Goal: Task Accomplishment & Management: Manage account settings

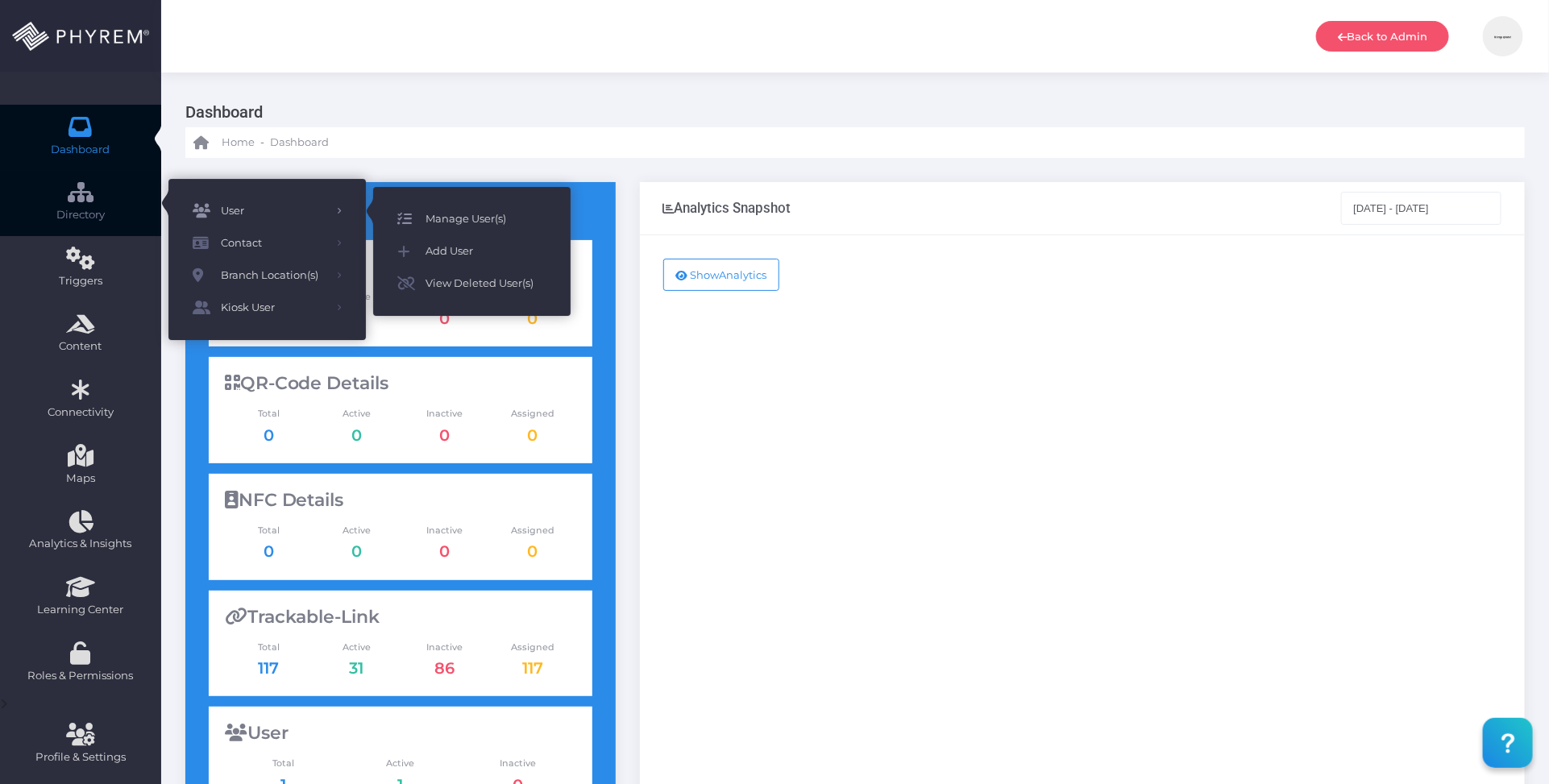
click at [508, 214] on span "Manage User(s)" at bounding box center [485, 219] width 121 height 21
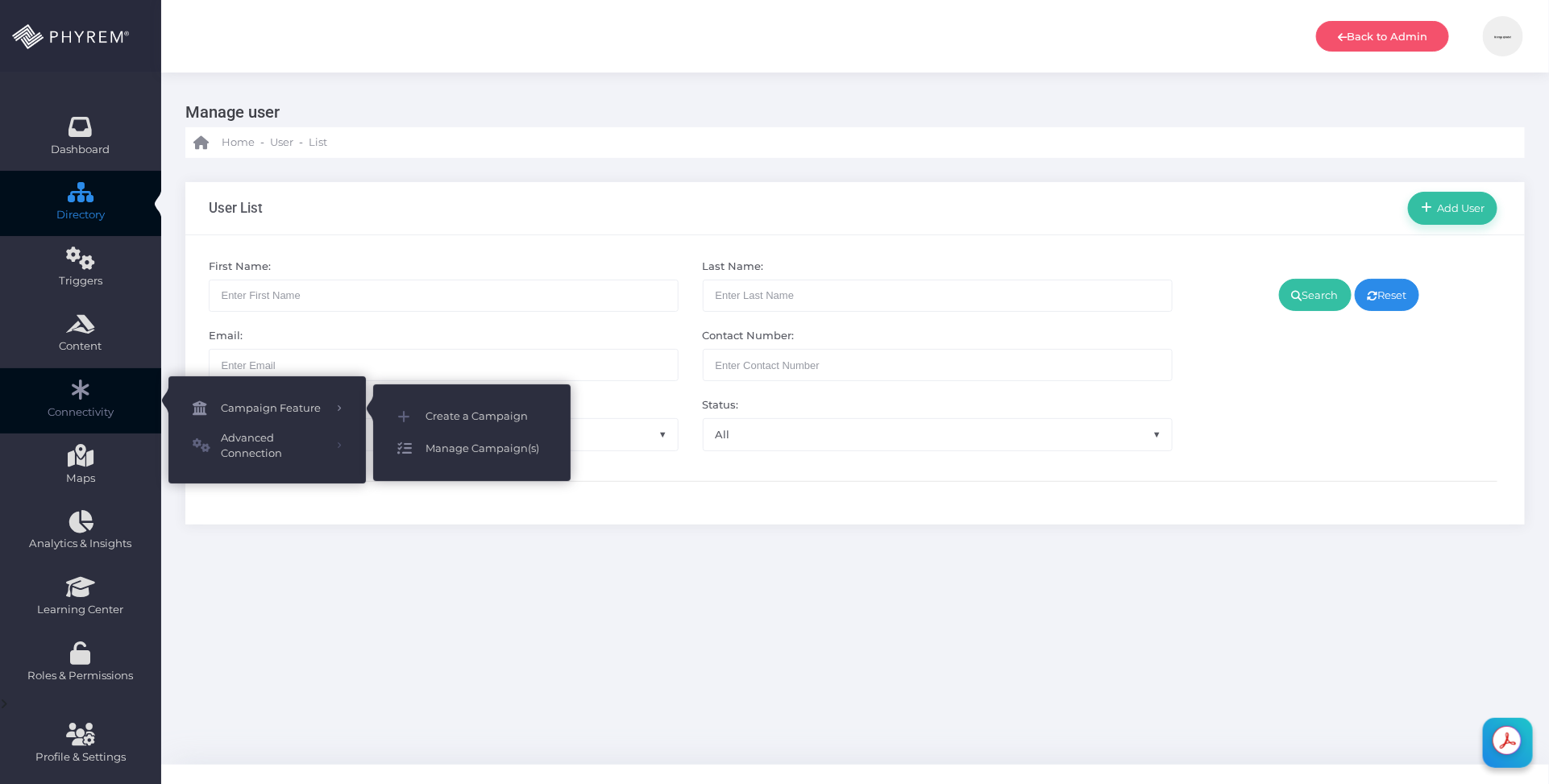
click at [474, 455] on span "Manage Campaign(s)" at bounding box center [485, 449] width 121 height 21
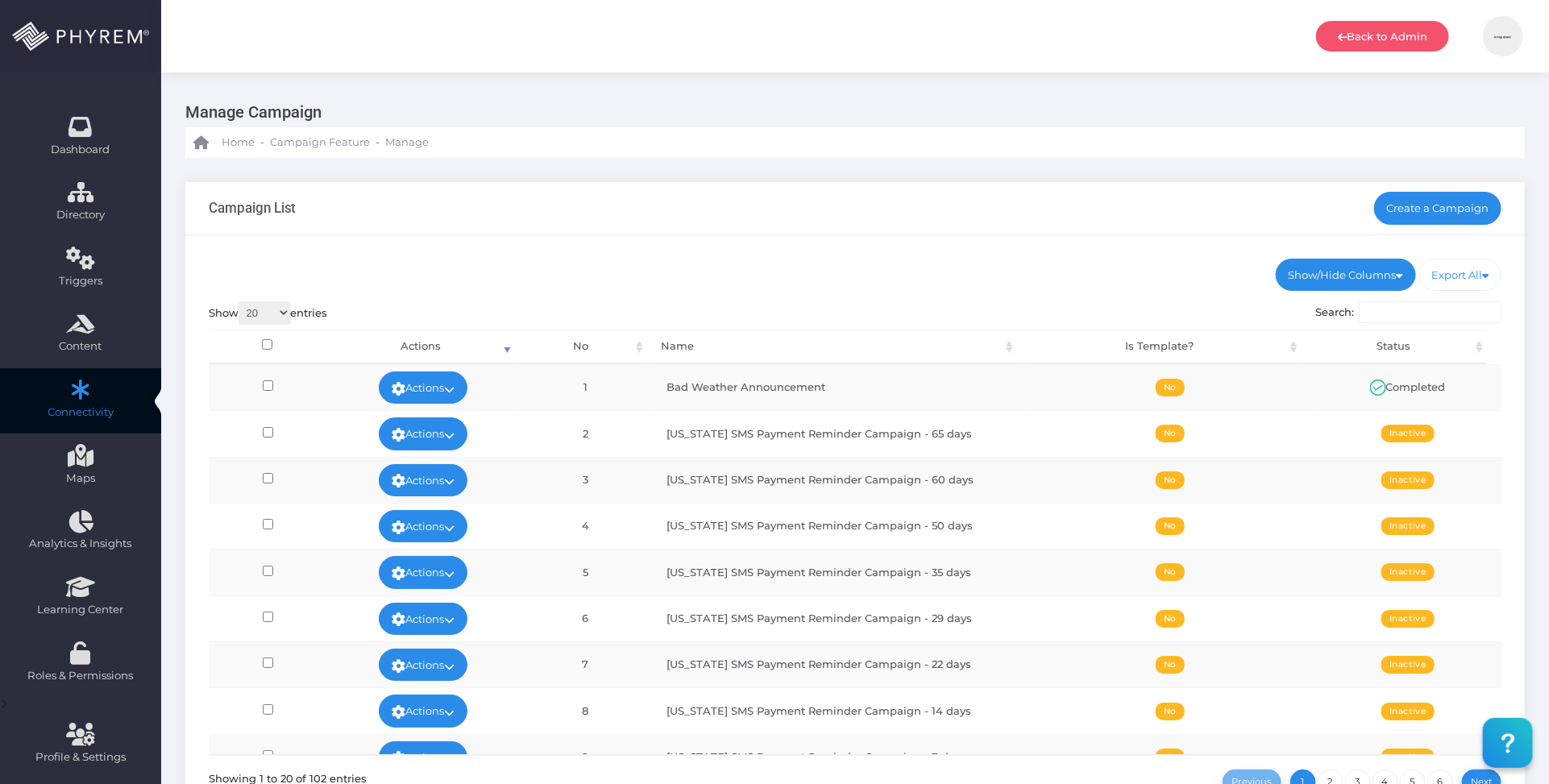
drag, startPoint x: 919, startPoint y: 261, endPoint x: 952, endPoint y: 266, distance: 33.4
click at [921, 261] on ul "Show/Hide Columns No Name Is Template? Status" at bounding box center [856, 275] width 1293 height 32
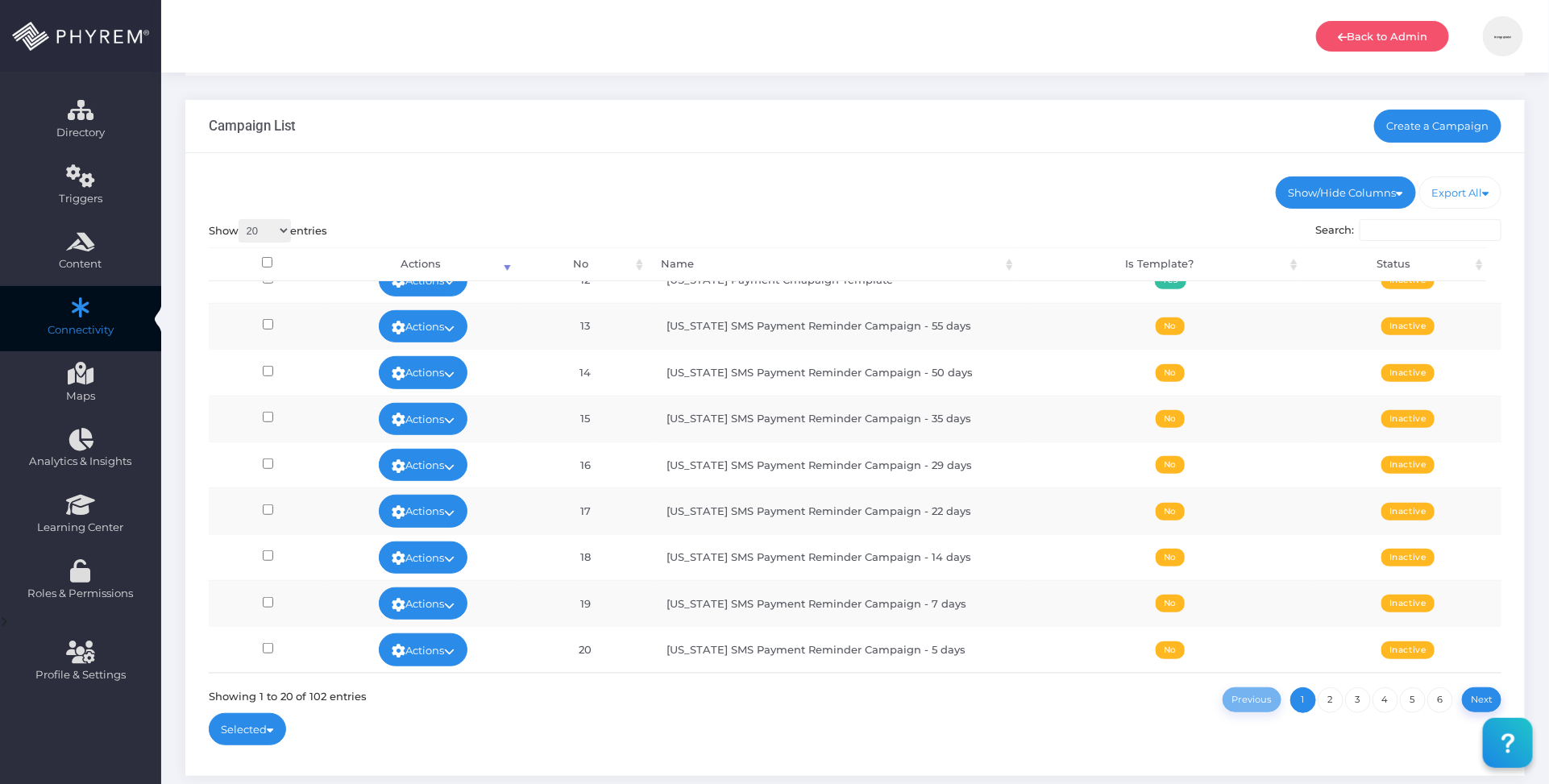
scroll to position [167, 0]
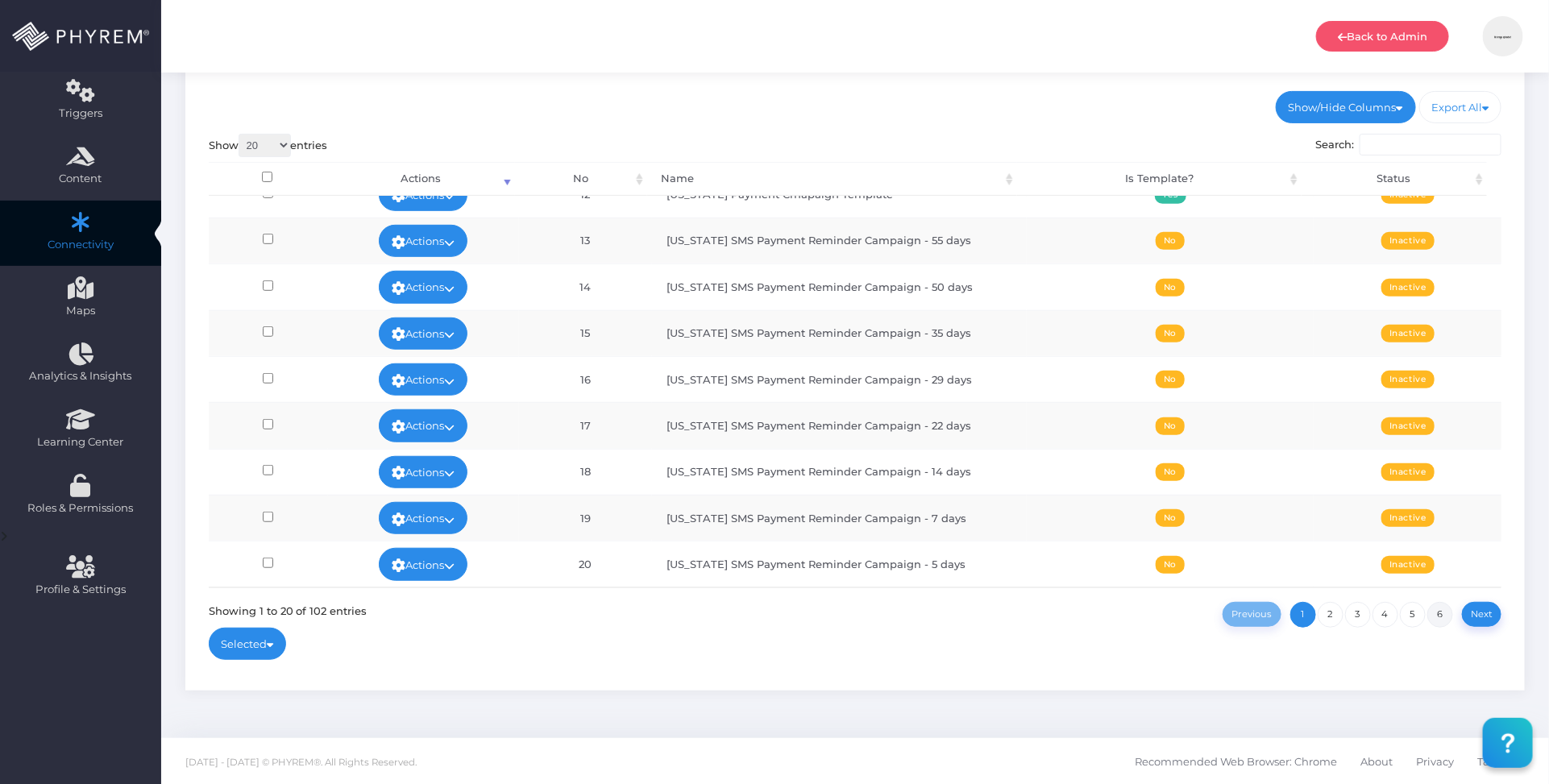
click at [1436, 613] on link "6" at bounding box center [1440, 614] width 26 height 26
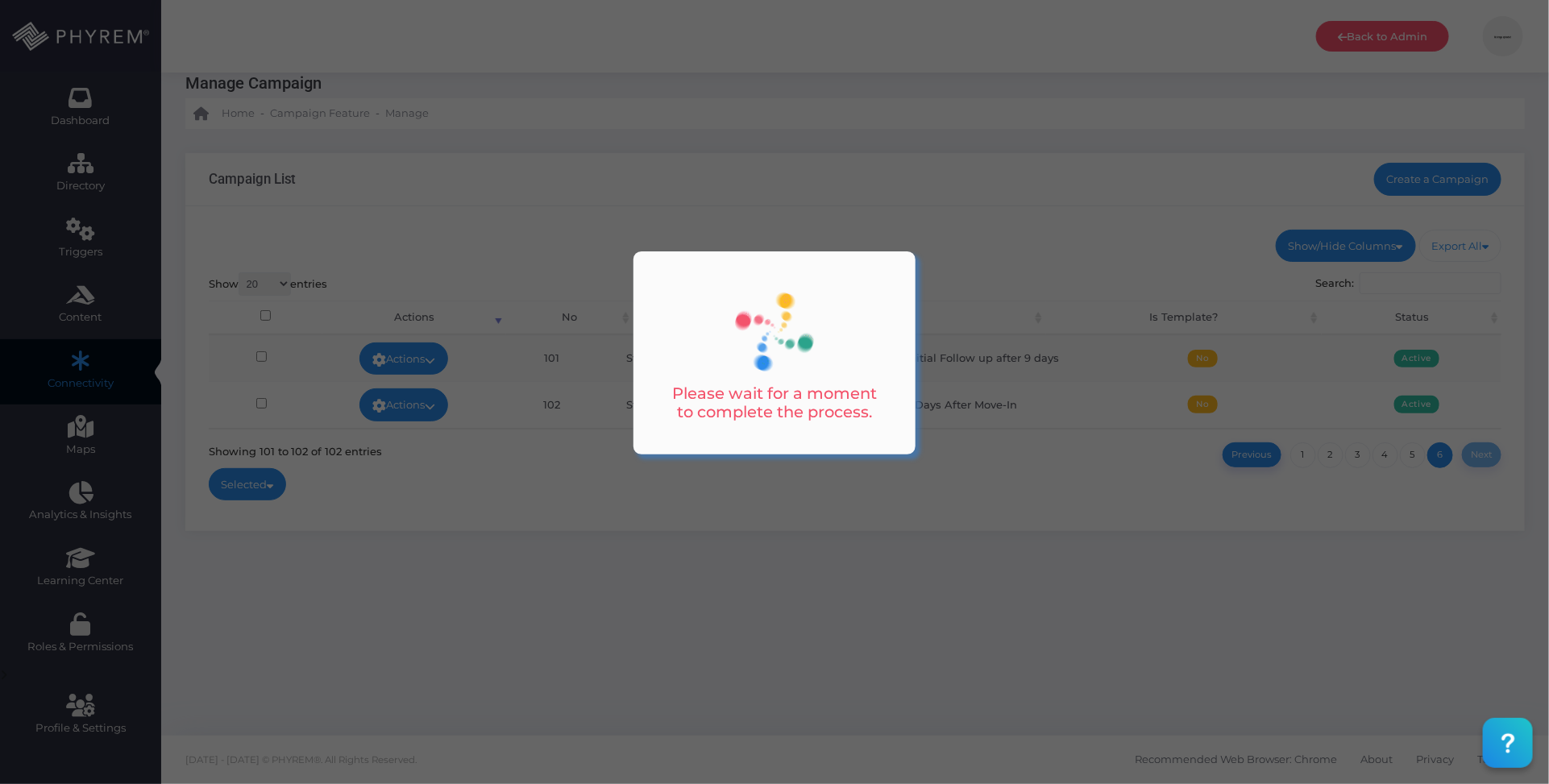
scroll to position [28, 0]
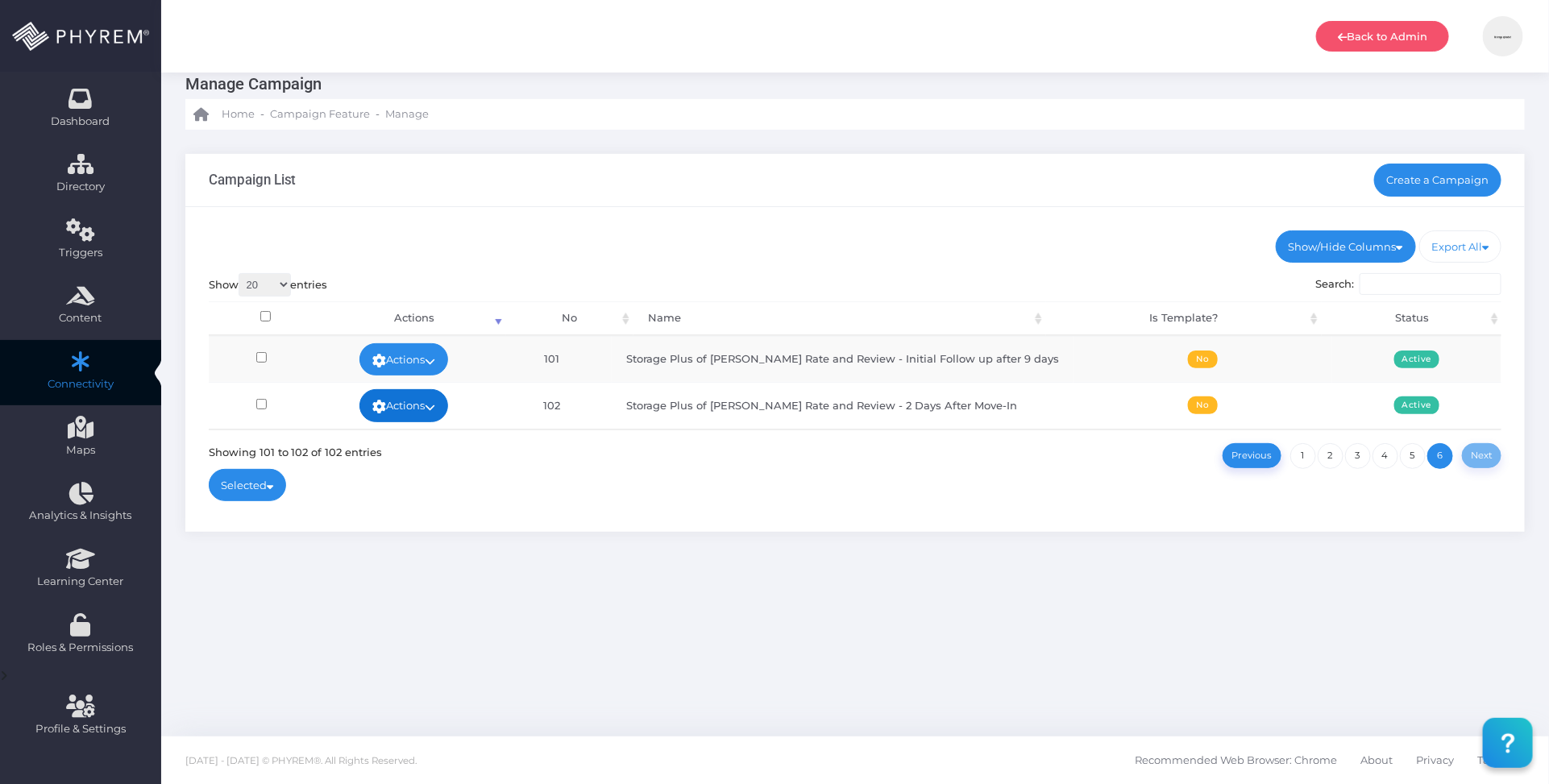
click at [435, 407] on icon at bounding box center [429, 407] width 11 height 0
click at [405, 361] on link "Edit" at bounding box center [411, 360] width 105 height 31
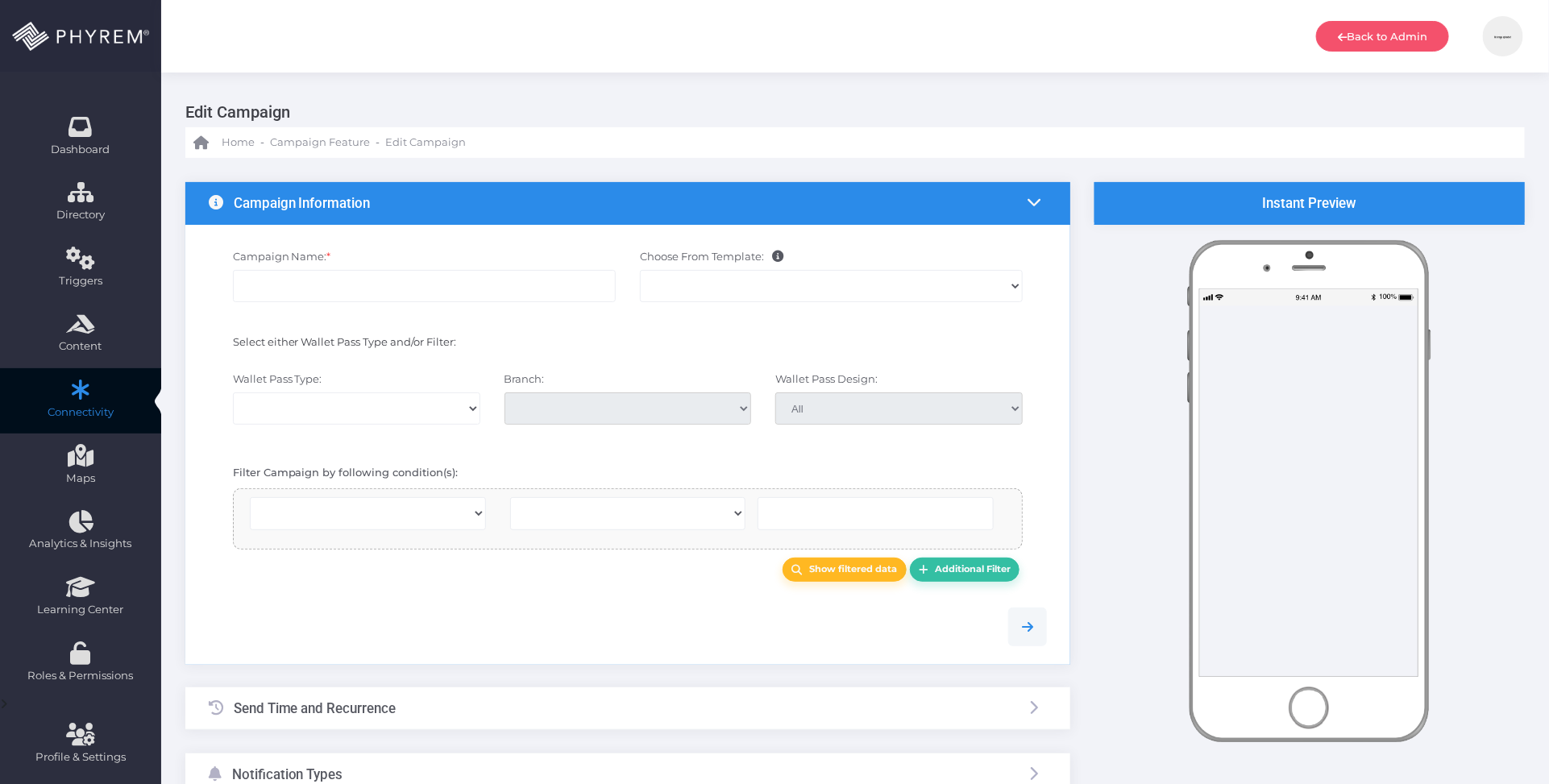
select select
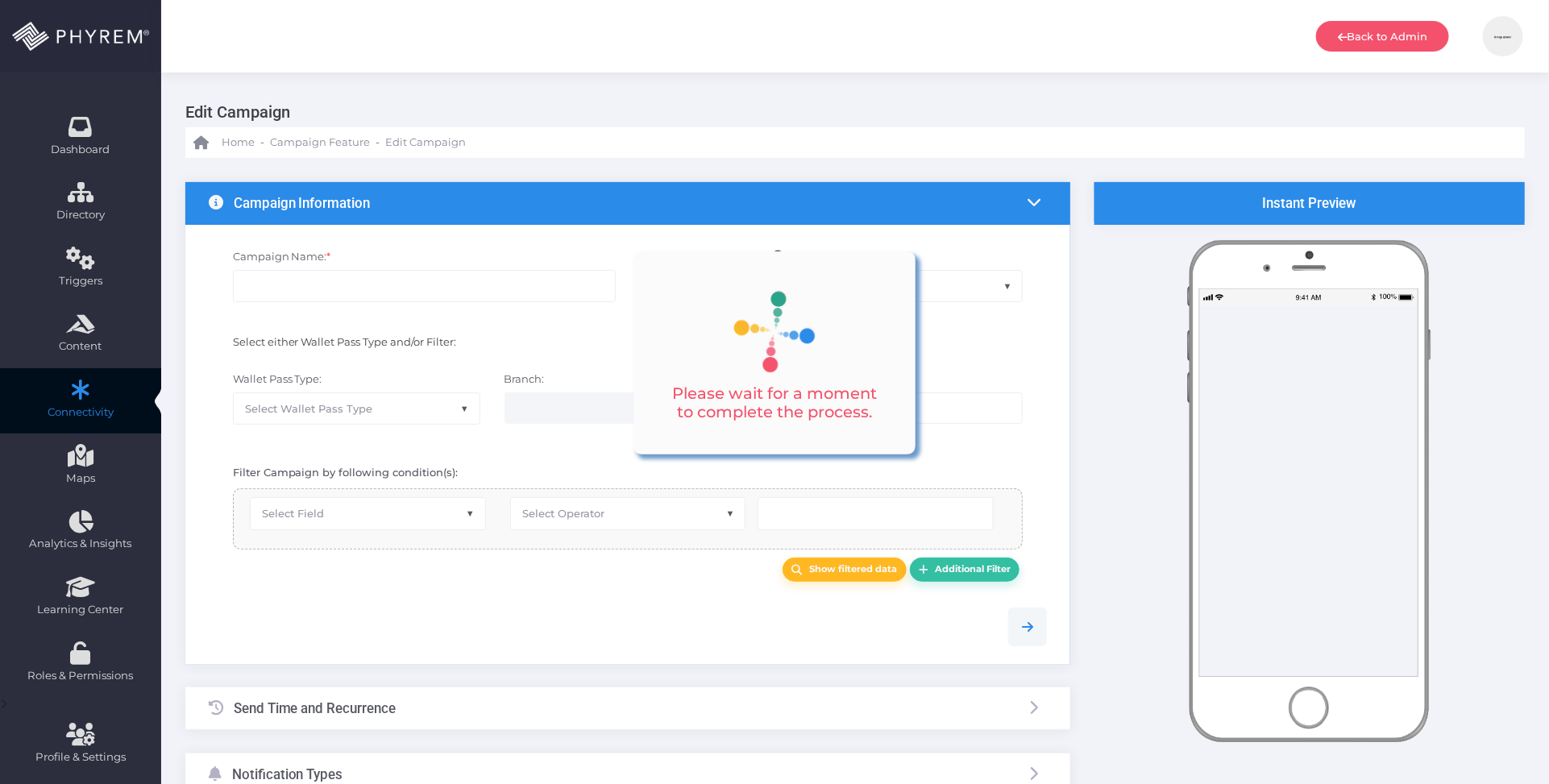
checkbox input "true"
type input "Storage Plus of [PERSON_NAME] Rate and Review - 2 Days After Move-In"
select select "15"
checkbox input "true"
checkbox input "false"
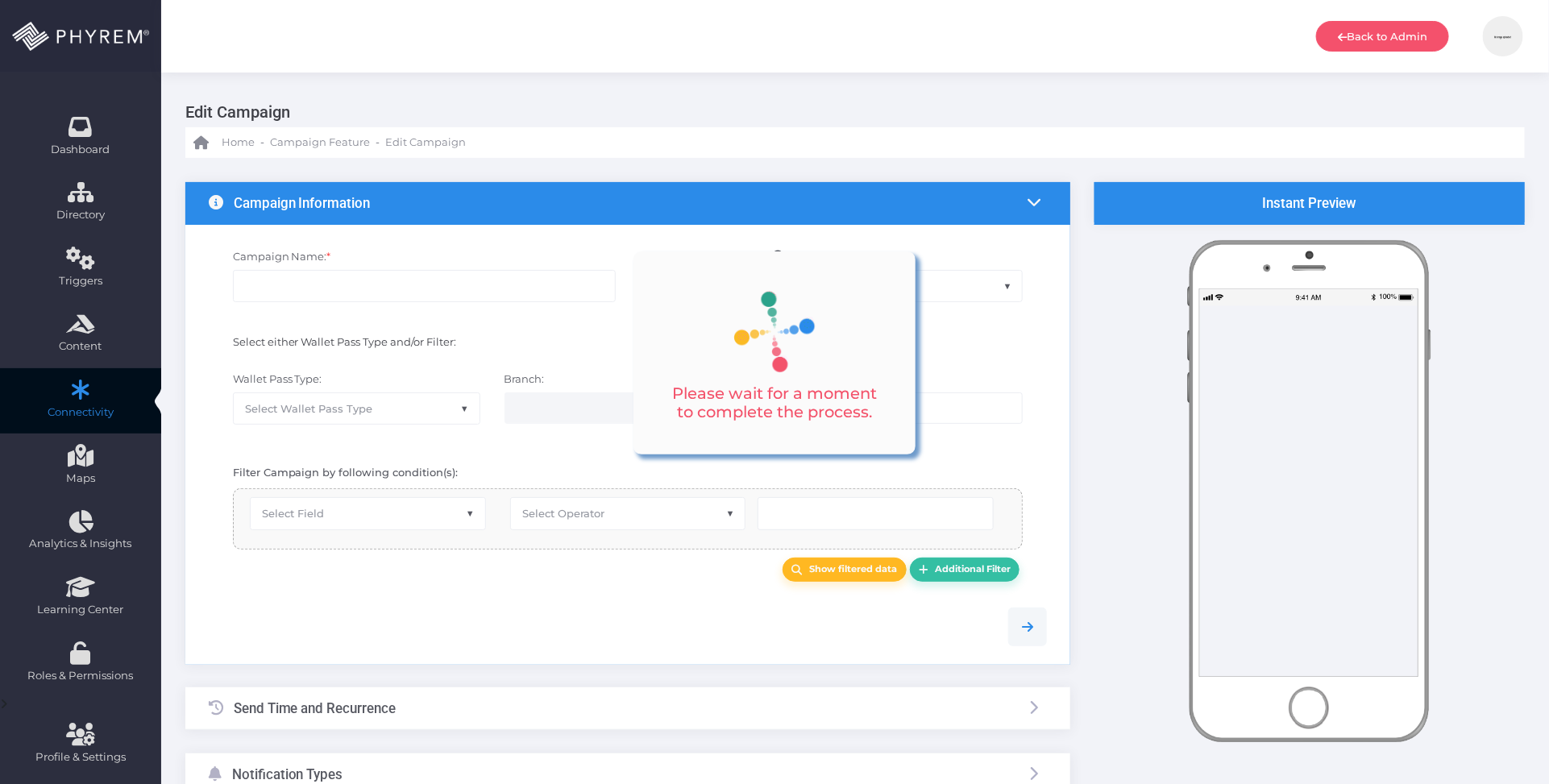
type input "0"
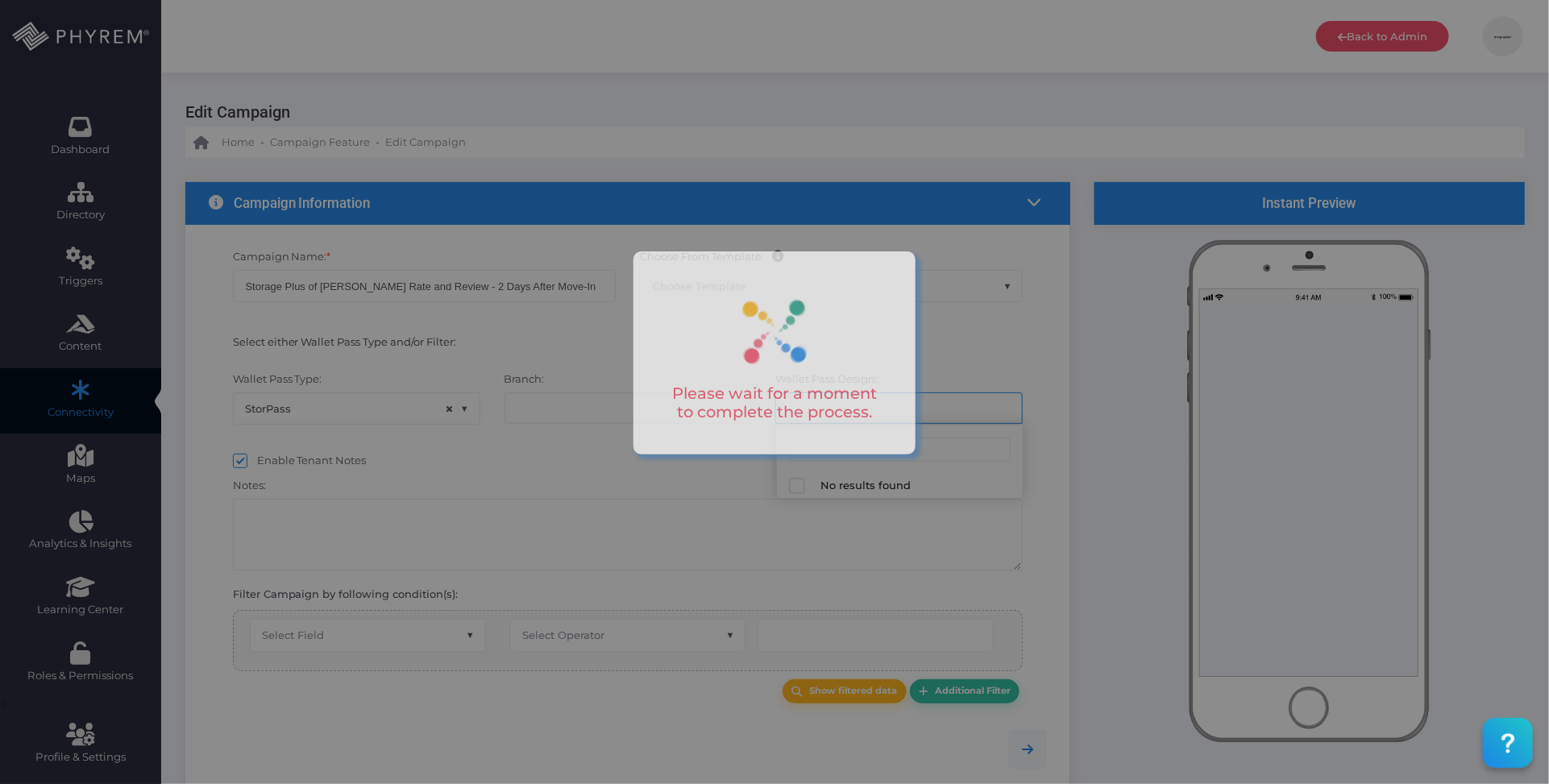
select select "667"
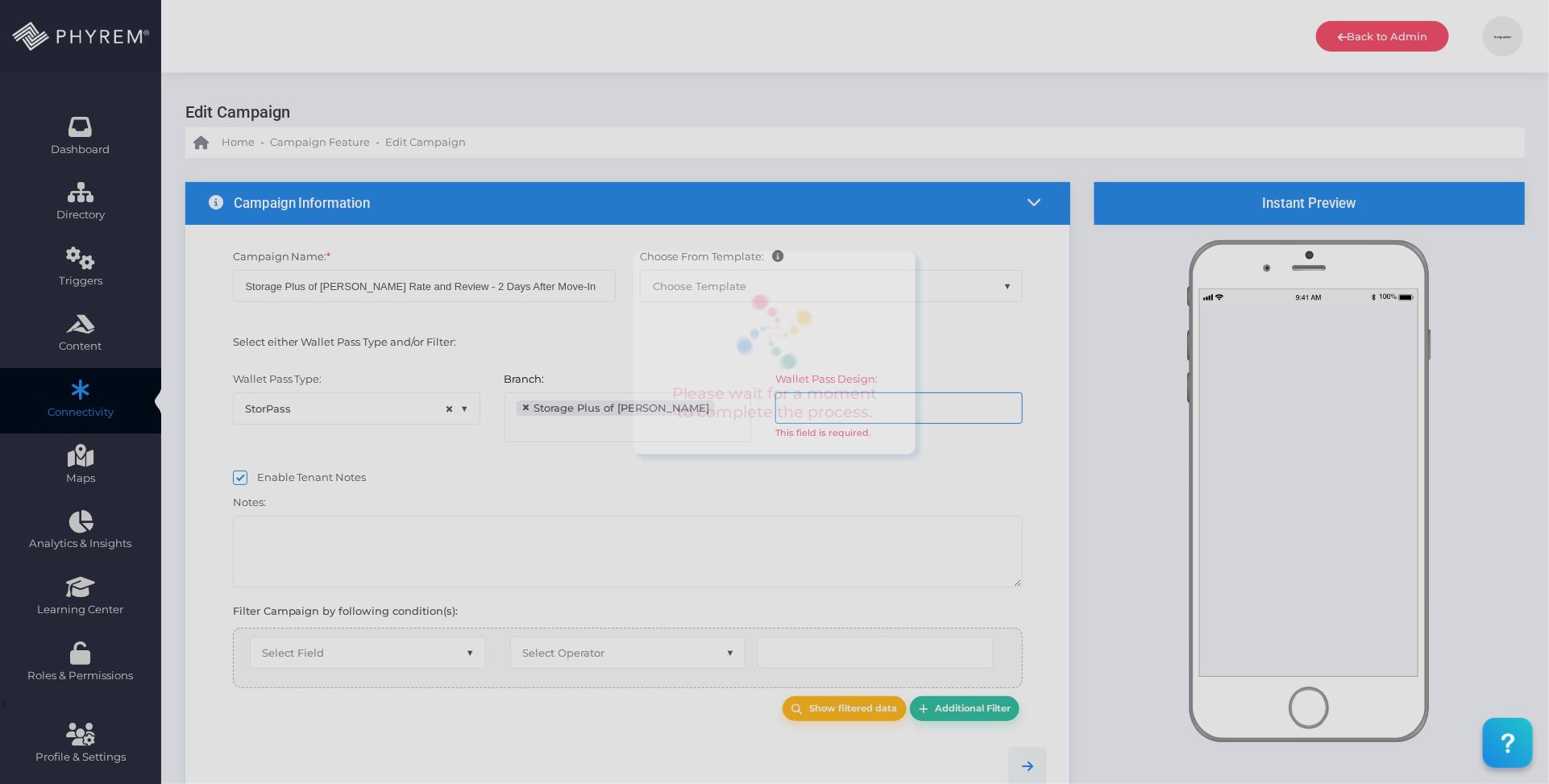
select select "after_x_days"
select select "2183"
select select "pr_wallet_users.created_date"
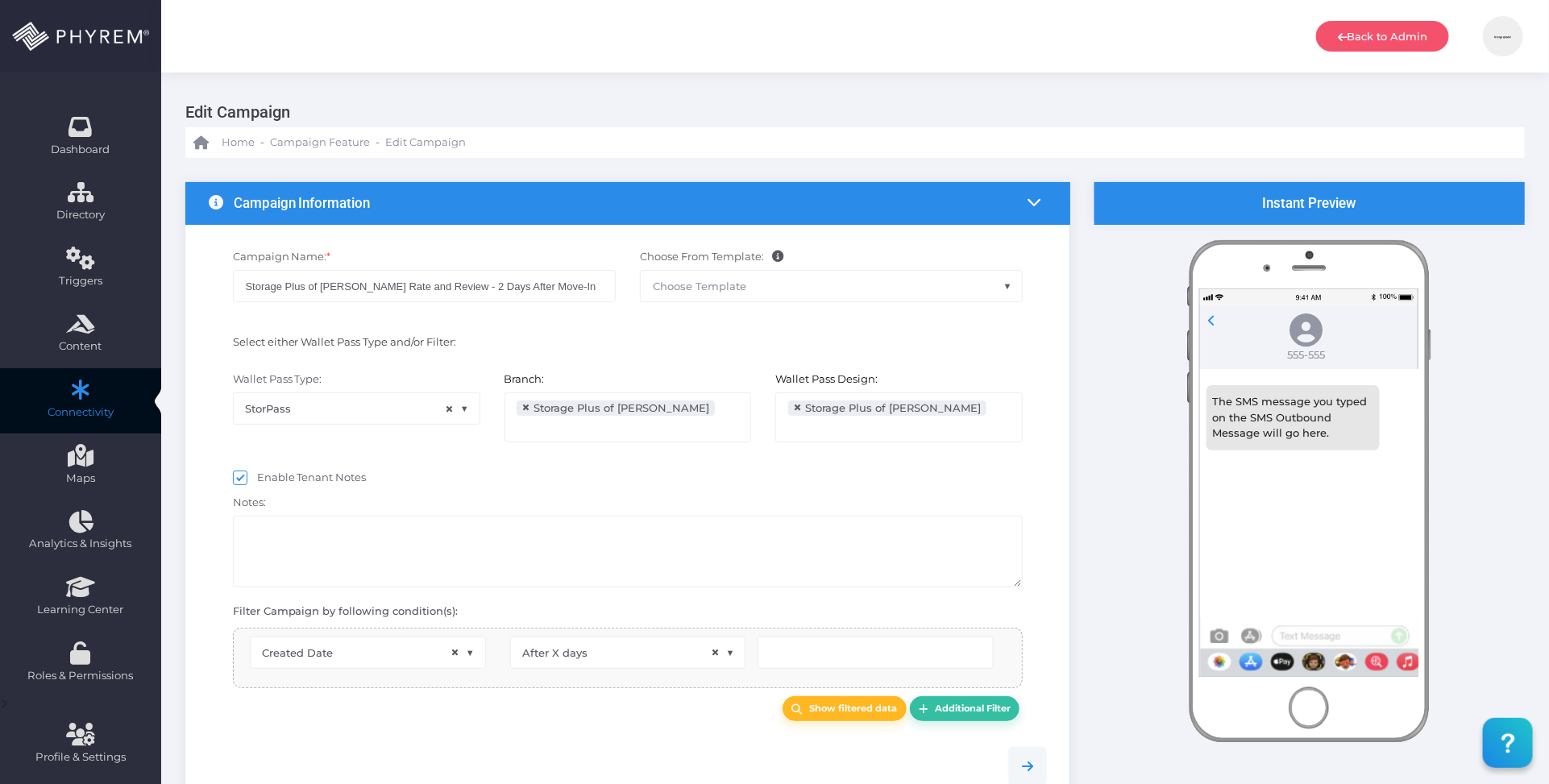
scroll to position [26, 0]
type input "2"
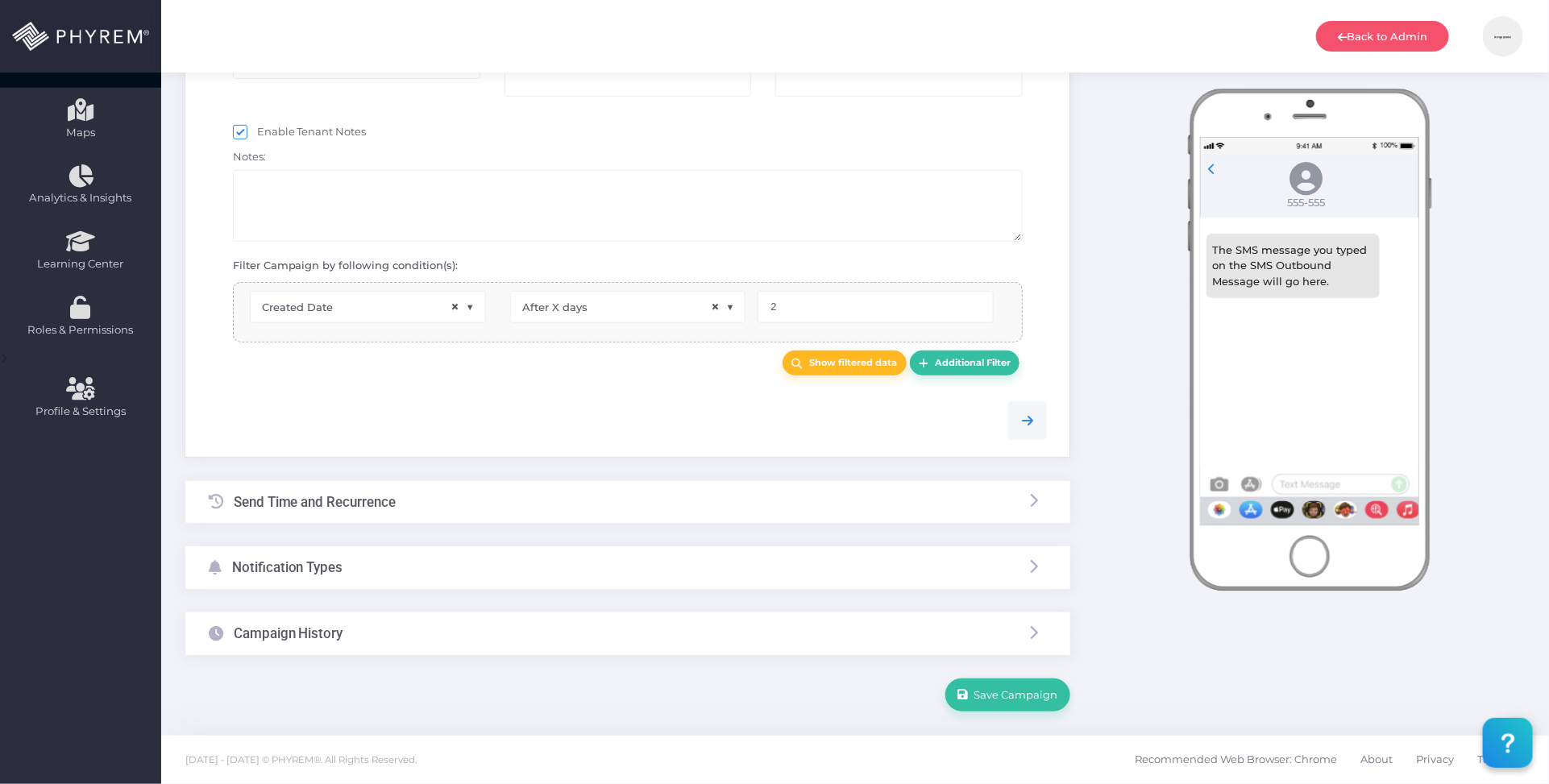
select select "pr_wallet_users.voided"
select select "equals"
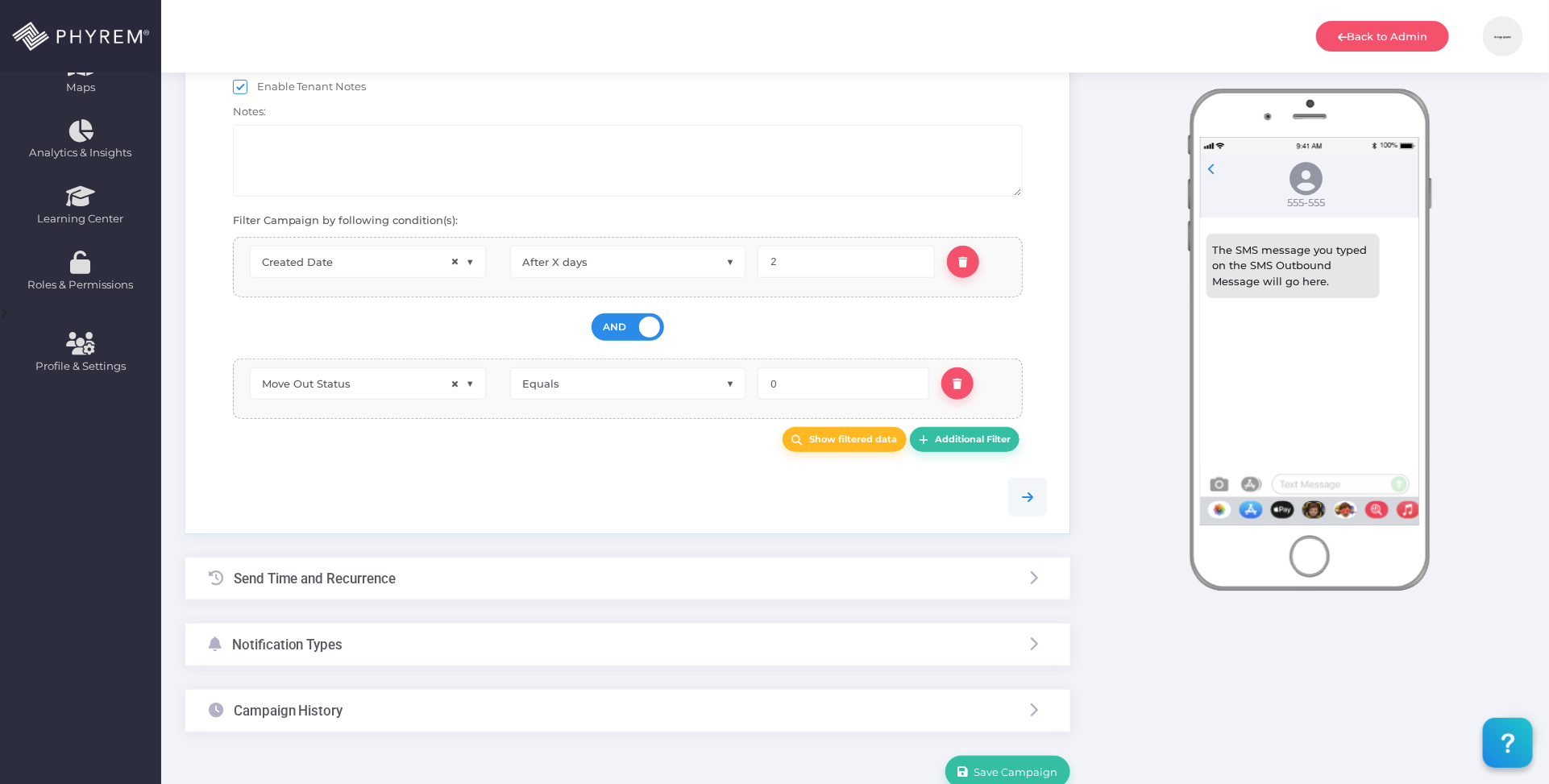
scroll to position [269, 0]
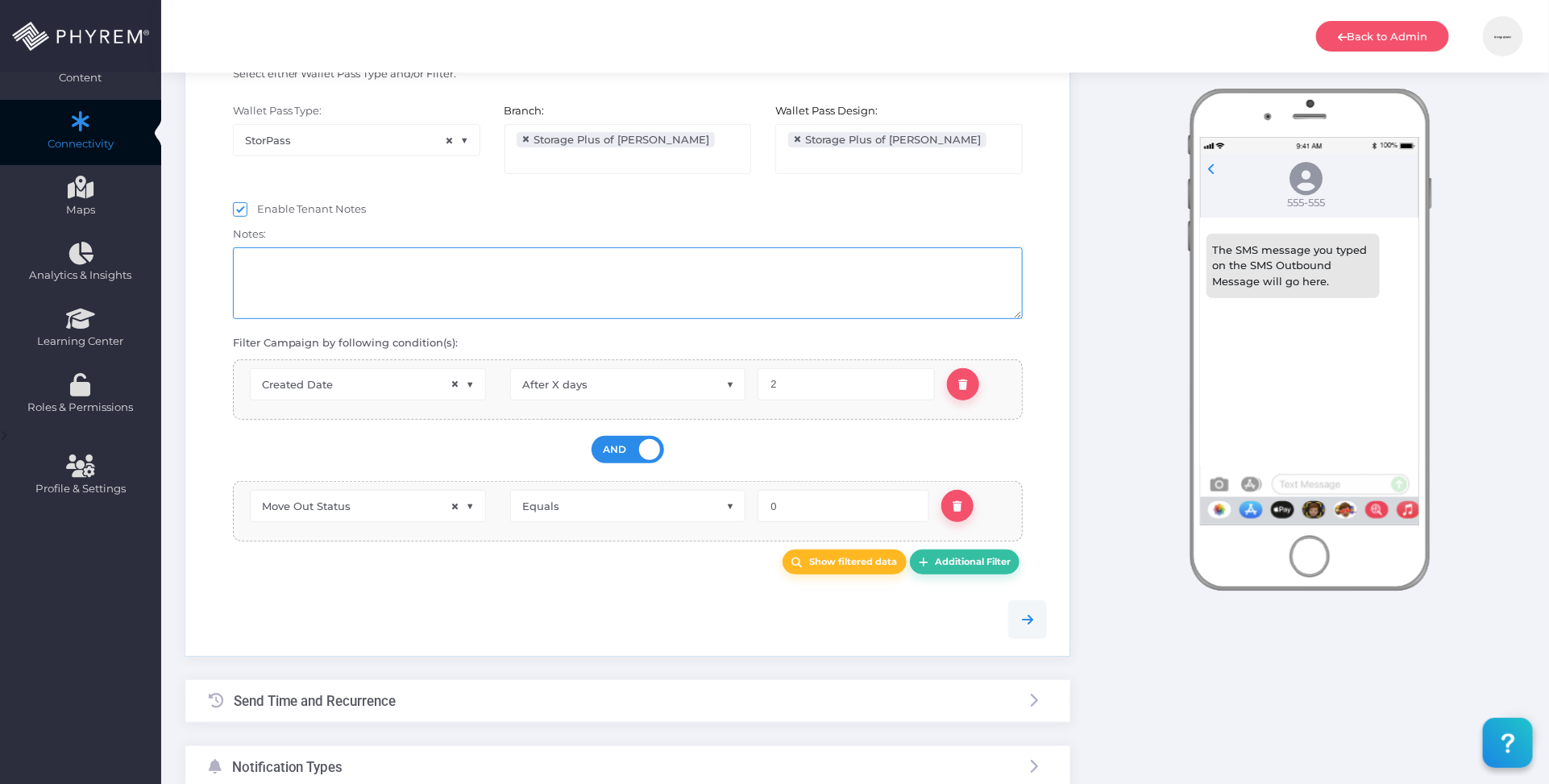
click at [410, 280] on textarea at bounding box center [628, 283] width 791 height 72
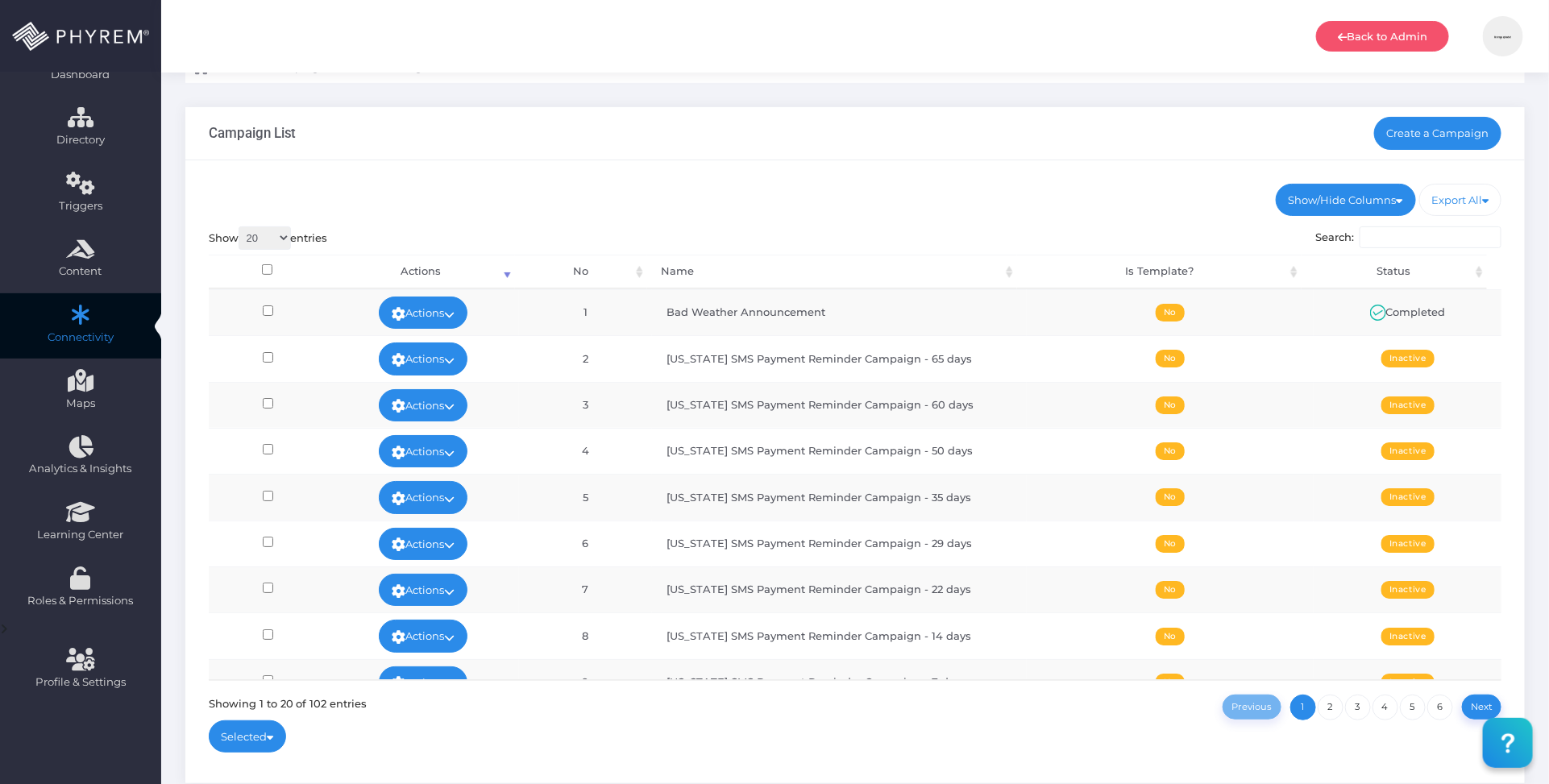
scroll to position [167, 0]
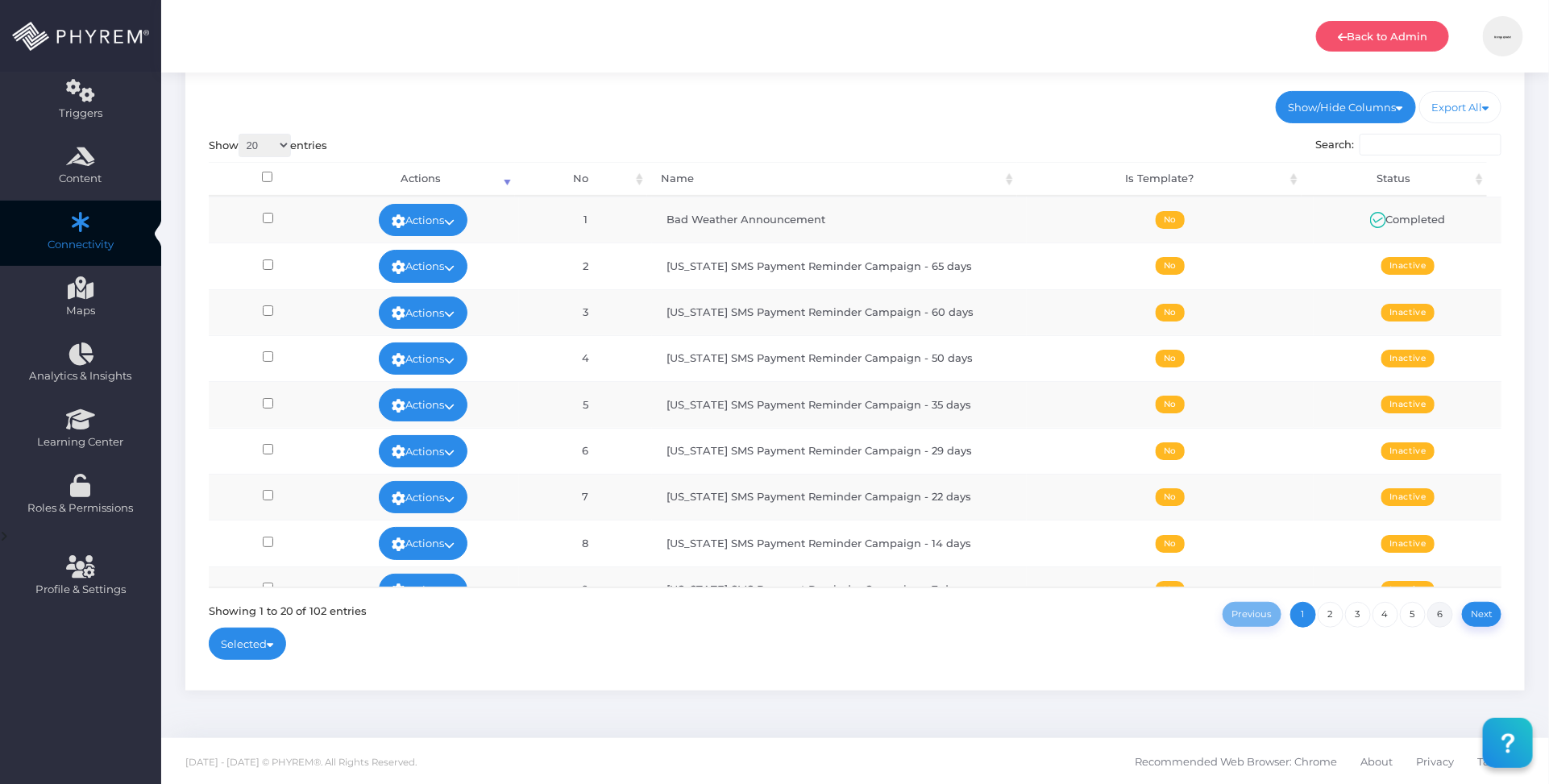
click at [1444, 617] on link "6" at bounding box center [1440, 614] width 26 height 26
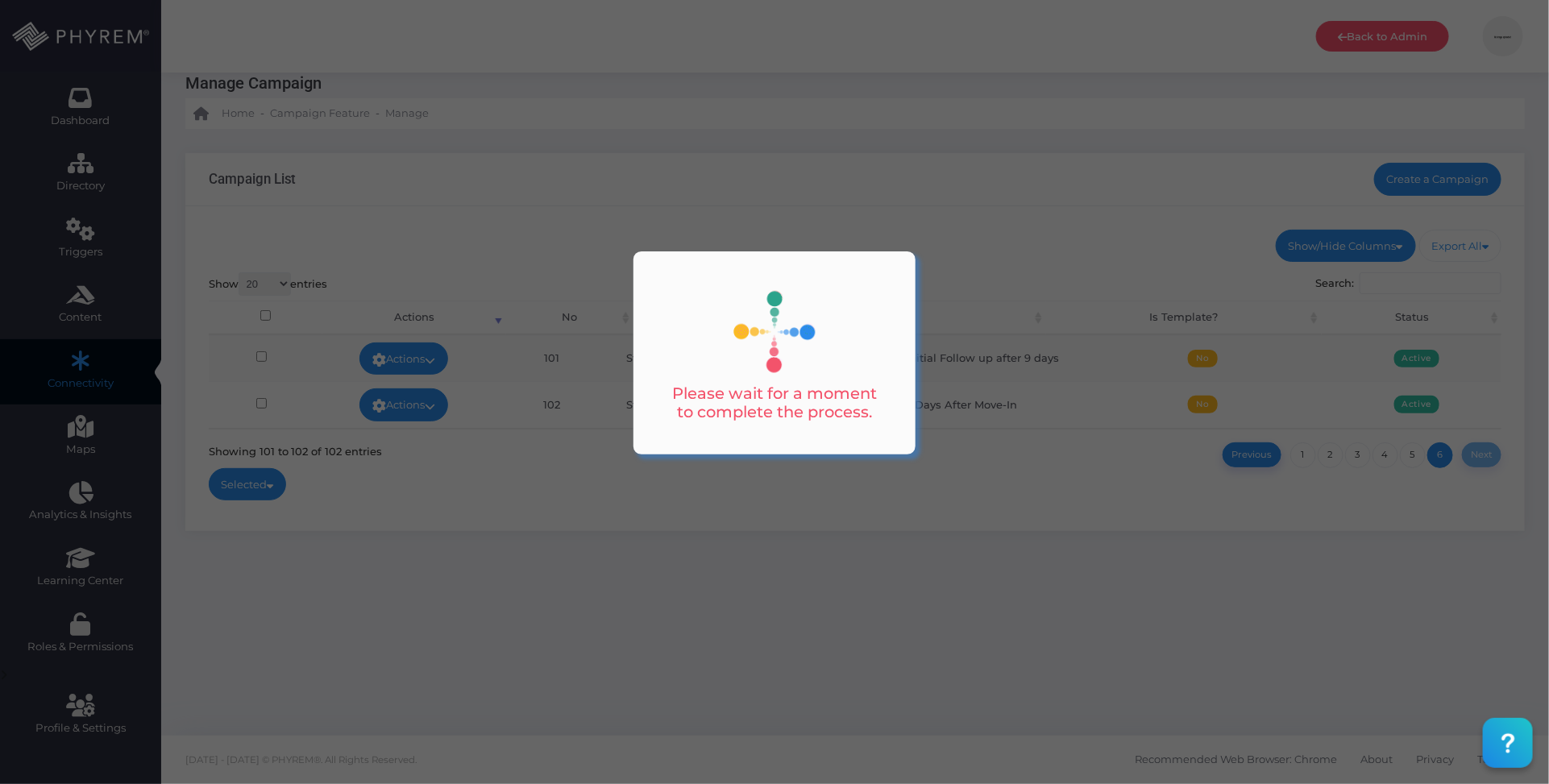
scroll to position [28, 0]
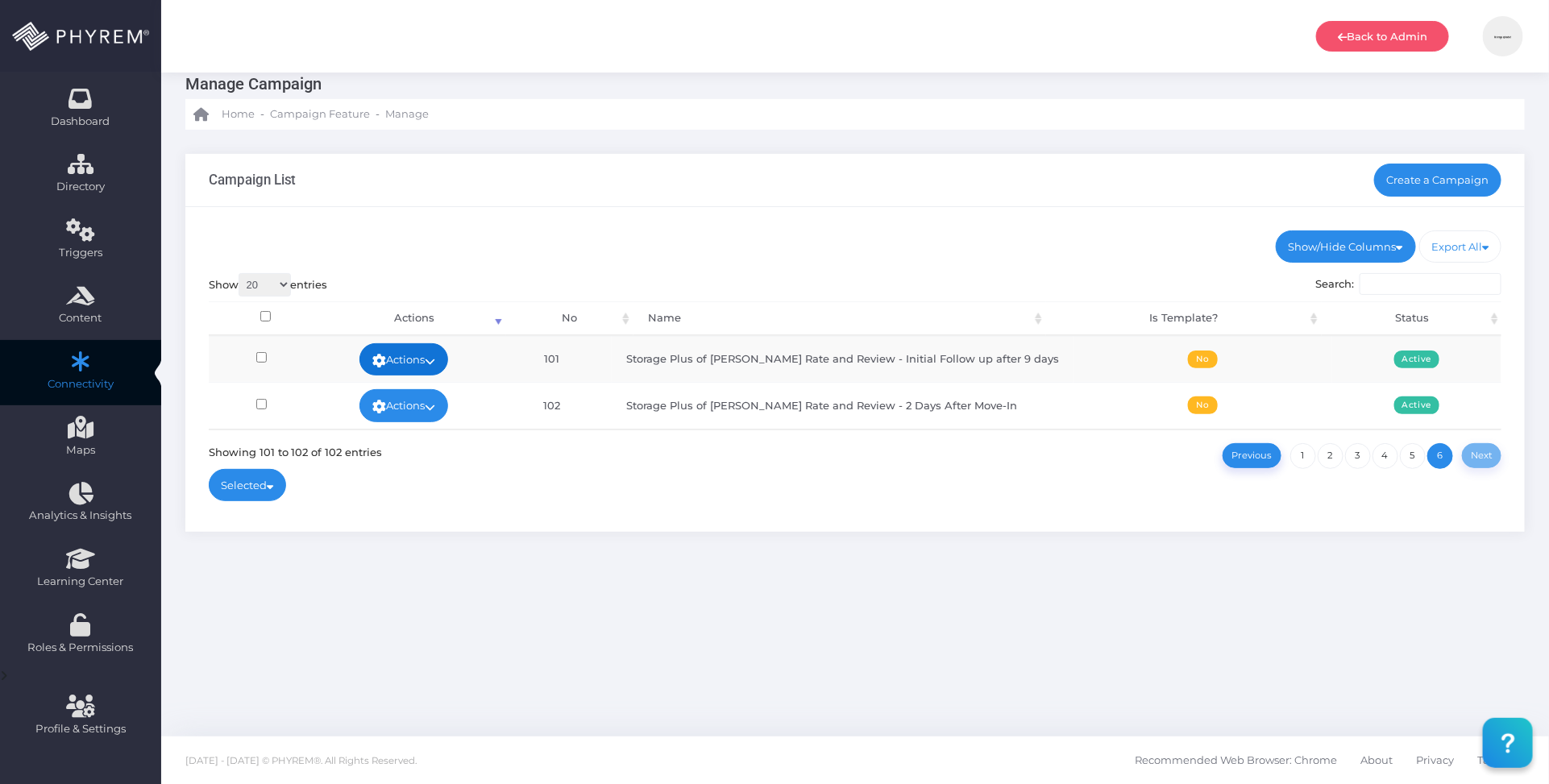
click at [428, 356] on link "Actions" at bounding box center [404, 360] width 89 height 32
click at [417, 360] on link "Edit" at bounding box center [411, 360] width 105 height 31
drag, startPoint x: 916, startPoint y: 404, endPoint x: 643, endPoint y: 404, distance: 273.0
click at [643, 404] on td "Storage Plus of Forney Rate and Review - 2 Days After Move-In" at bounding box center [842, 404] width 462 height 46
copy td "Storage Plus of Forney Rate and Review - 2 Days After Move-In"
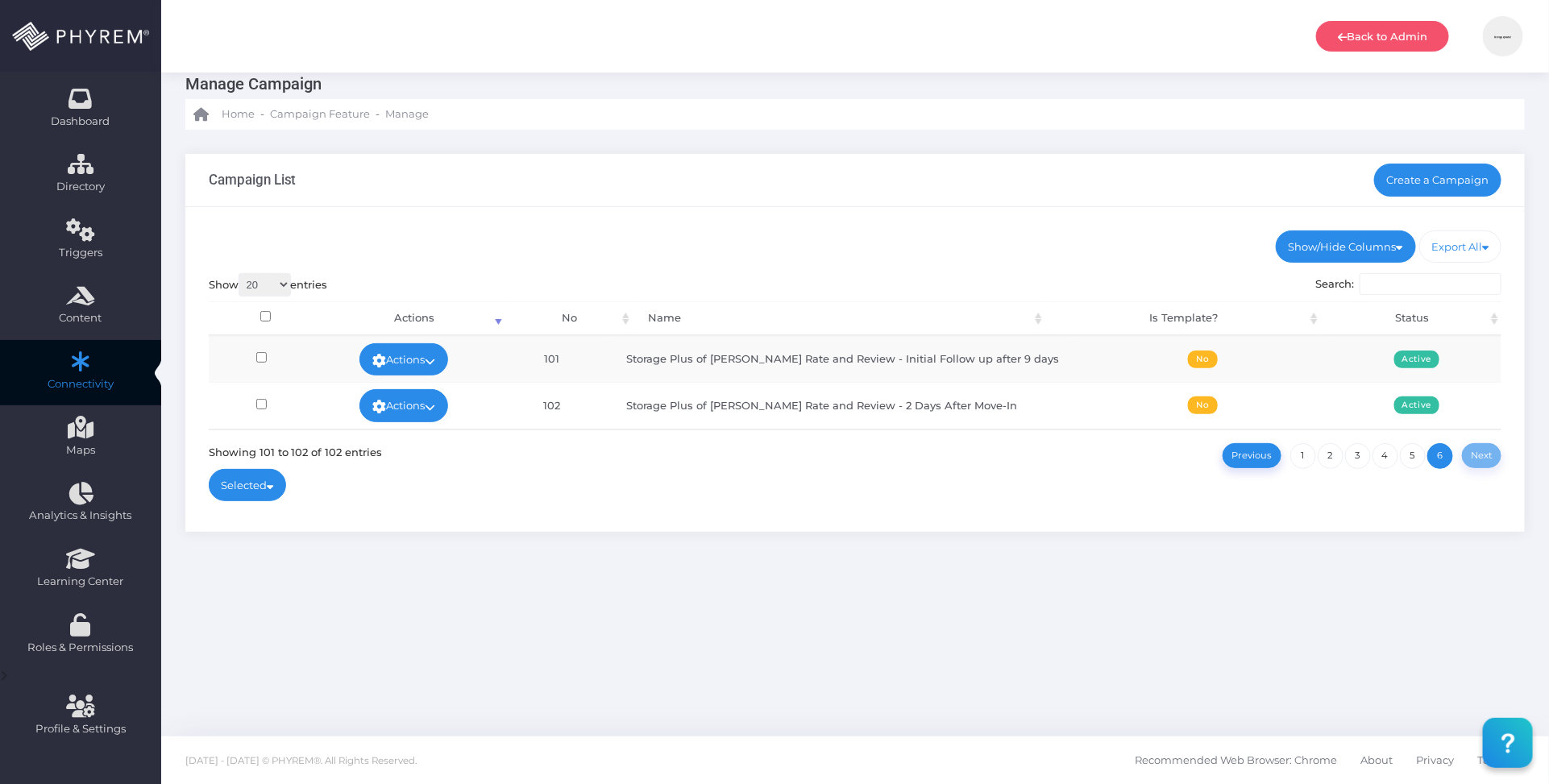
click at [899, 356] on td "Storage Plus of Forney Rate and Review - Initial Follow up after 9 days" at bounding box center [842, 359] width 462 height 46
drag, startPoint x: 1017, startPoint y: 357, endPoint x: 647, endPoint y: 356, distance: 370.0
click at [647, 356] on td "Storage Plus of Forney Rate and Review - Initial Follow up after 9 days" at bounding box center [842, 359] width 462 height 46
copy td "Storage Plus of Forney Rate and Review - Initial Follow up after 9 days"
click at [1020, 353] on td "Storage Plus of Forney Rate and Review - Initial Follow up after 9 days" at bounding box center [842, 359] width 462 height 46
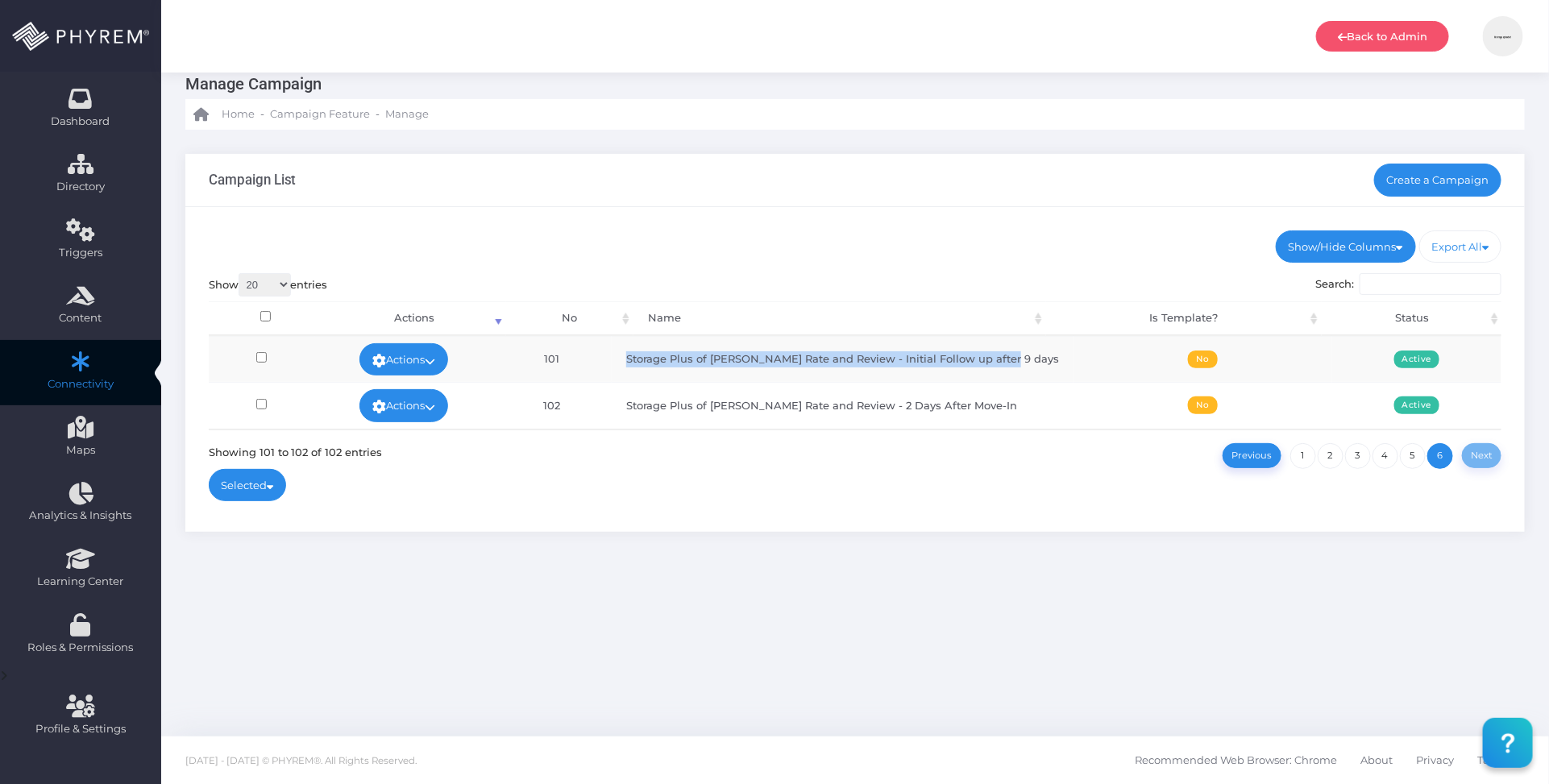
click at [1010, 360] on td "Storage Plus of Forney Rate and Review - Initial Follow up after 9 days" at bounding box center [842, 359] width 462 height 46
drag, startPoint x: 1028, startPoint y: 360, endPoint x: 868, endPoint y: 356, distance: 160.0
click at [868, 356] on td "Storage Plus of Forney Rate and Review - Initial Follow up after 9 days" at bounding box center [842, 359] width 462 height 46
copy td "Initial Follow up after 9 days"
drag, startPoint x: 883, startPoint y: 263, endPoint x: 899, endPoint y: 258, distance: 16.8
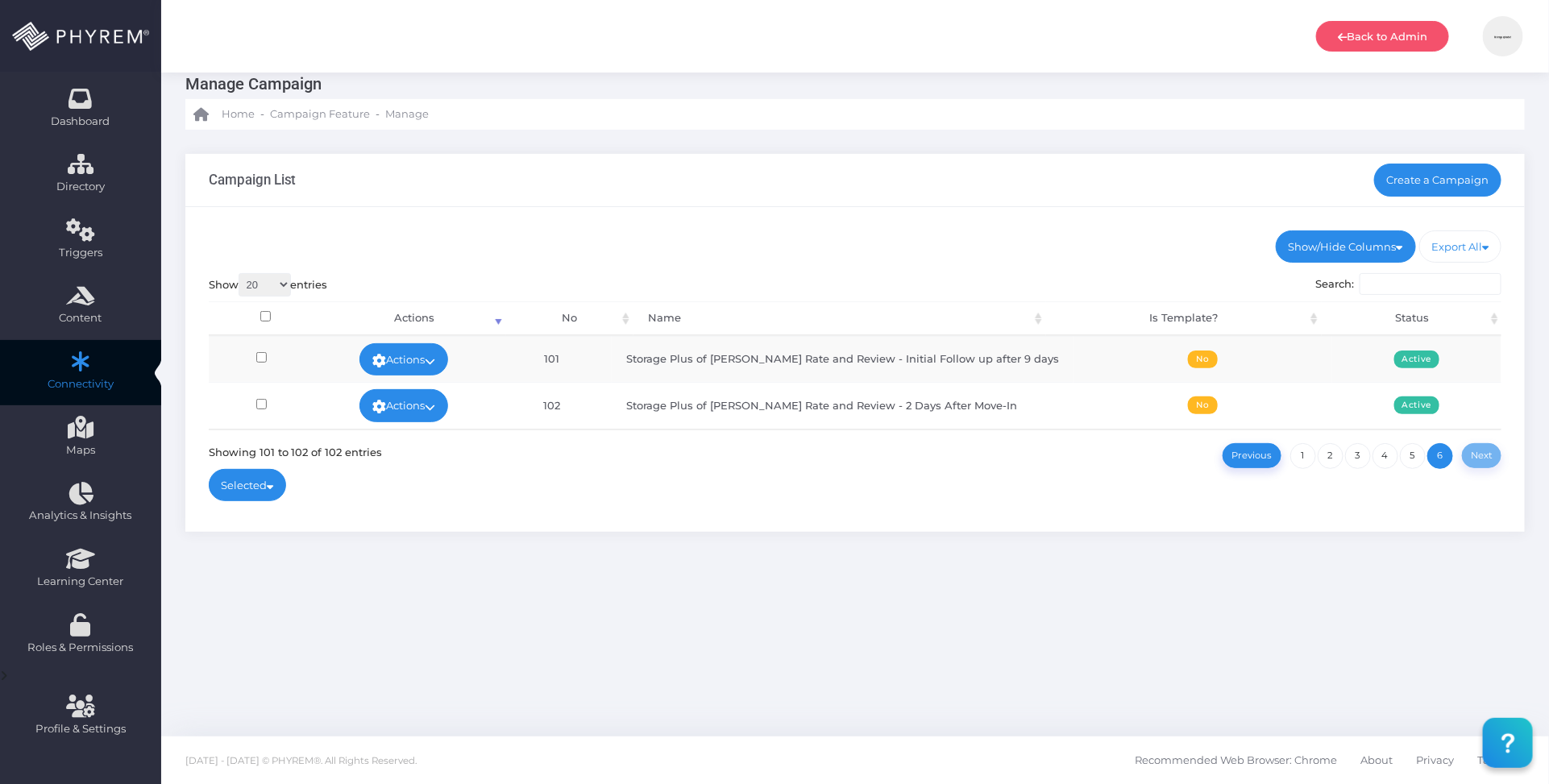
click at [883, 263] on ul "Show/Hide Columns No Name Is Template? Status" at bounding box center [856, 246] width 1293 height 32
click at [1413, 459] on link "5" at bounding box center [1412, 456] width 26 height 26
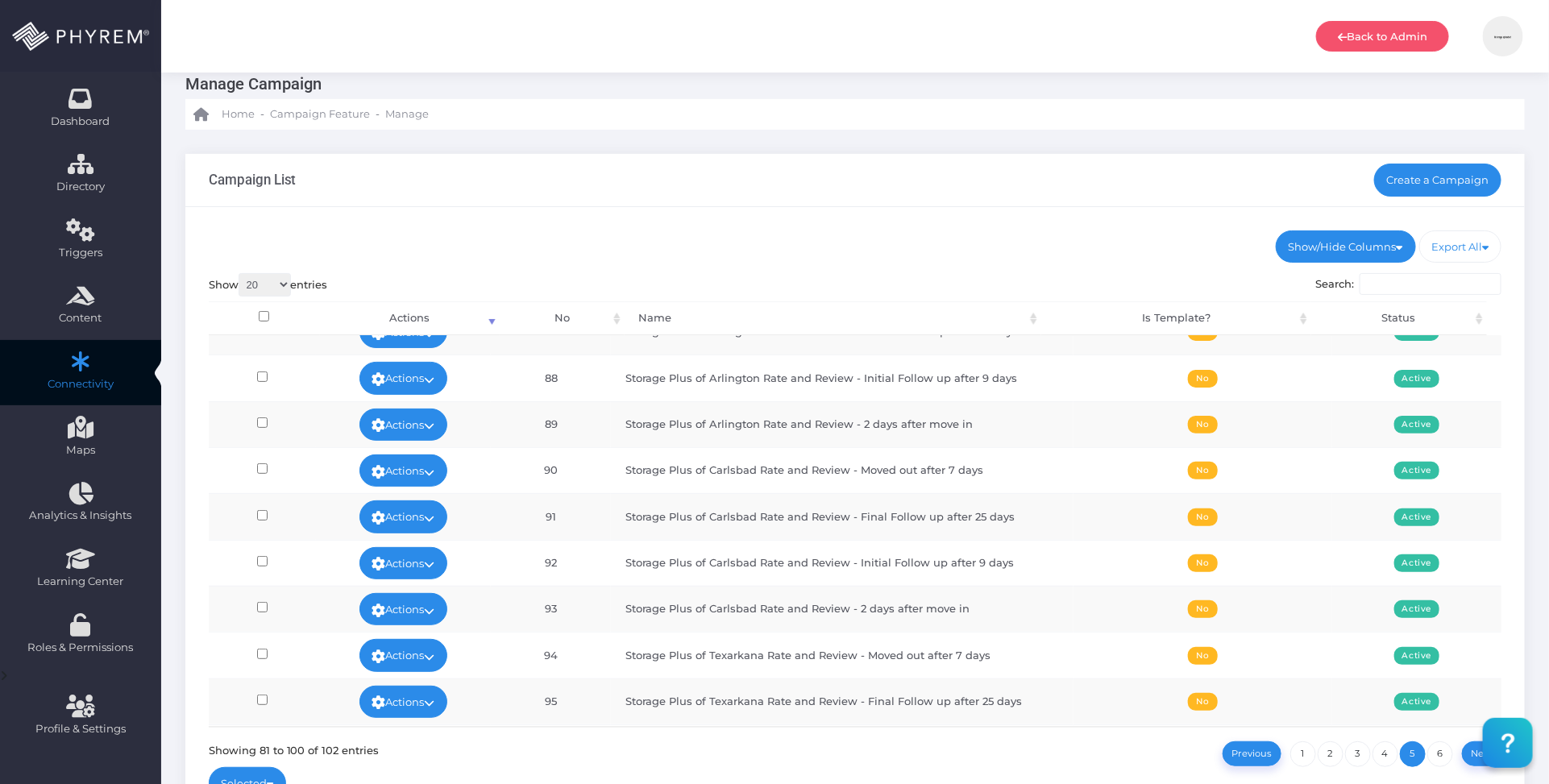
scroll to position [544, 0]
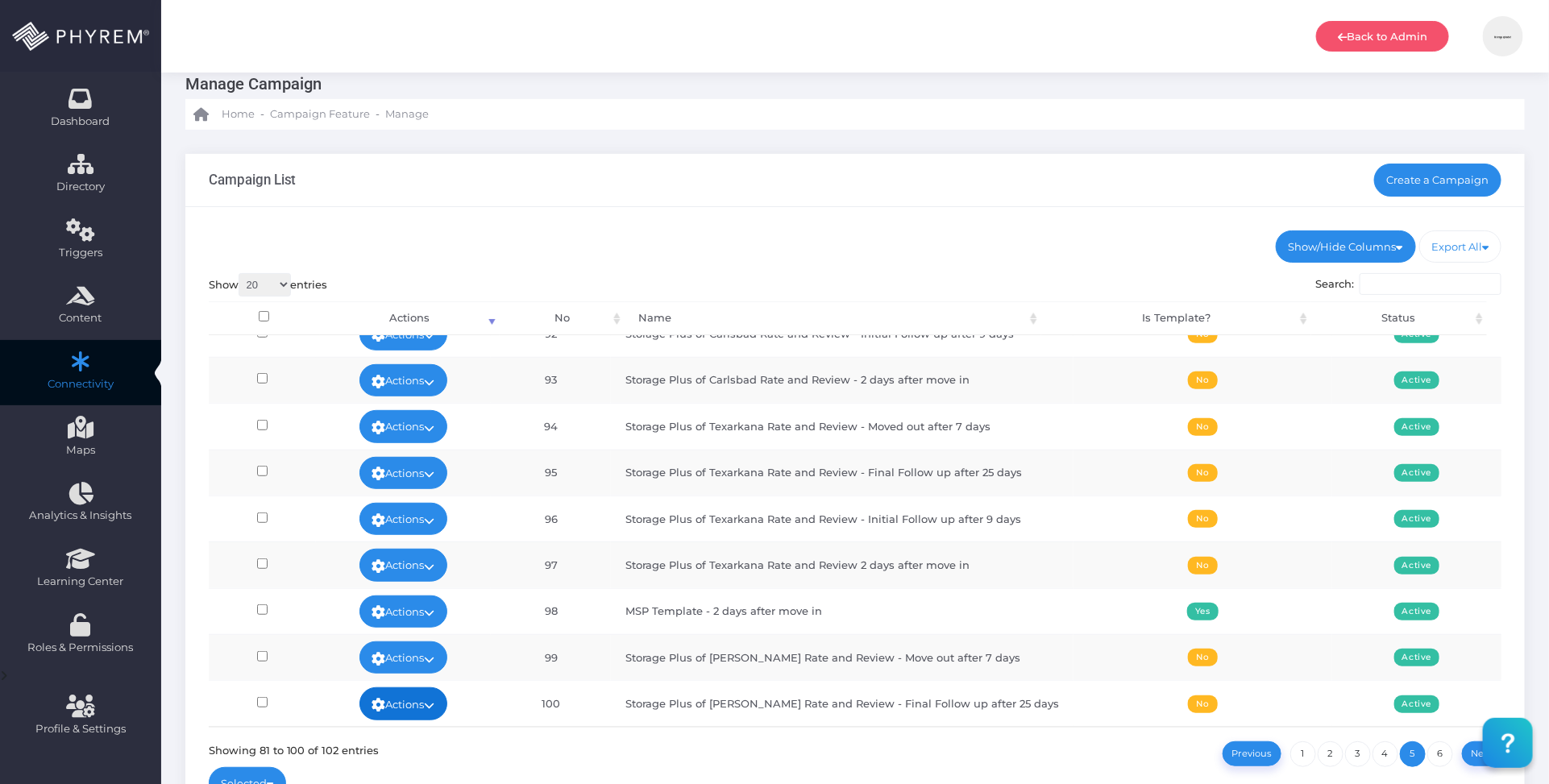
click at [415, 706] on link "Actions" at bounding box center [404, 703] width 89 height 32
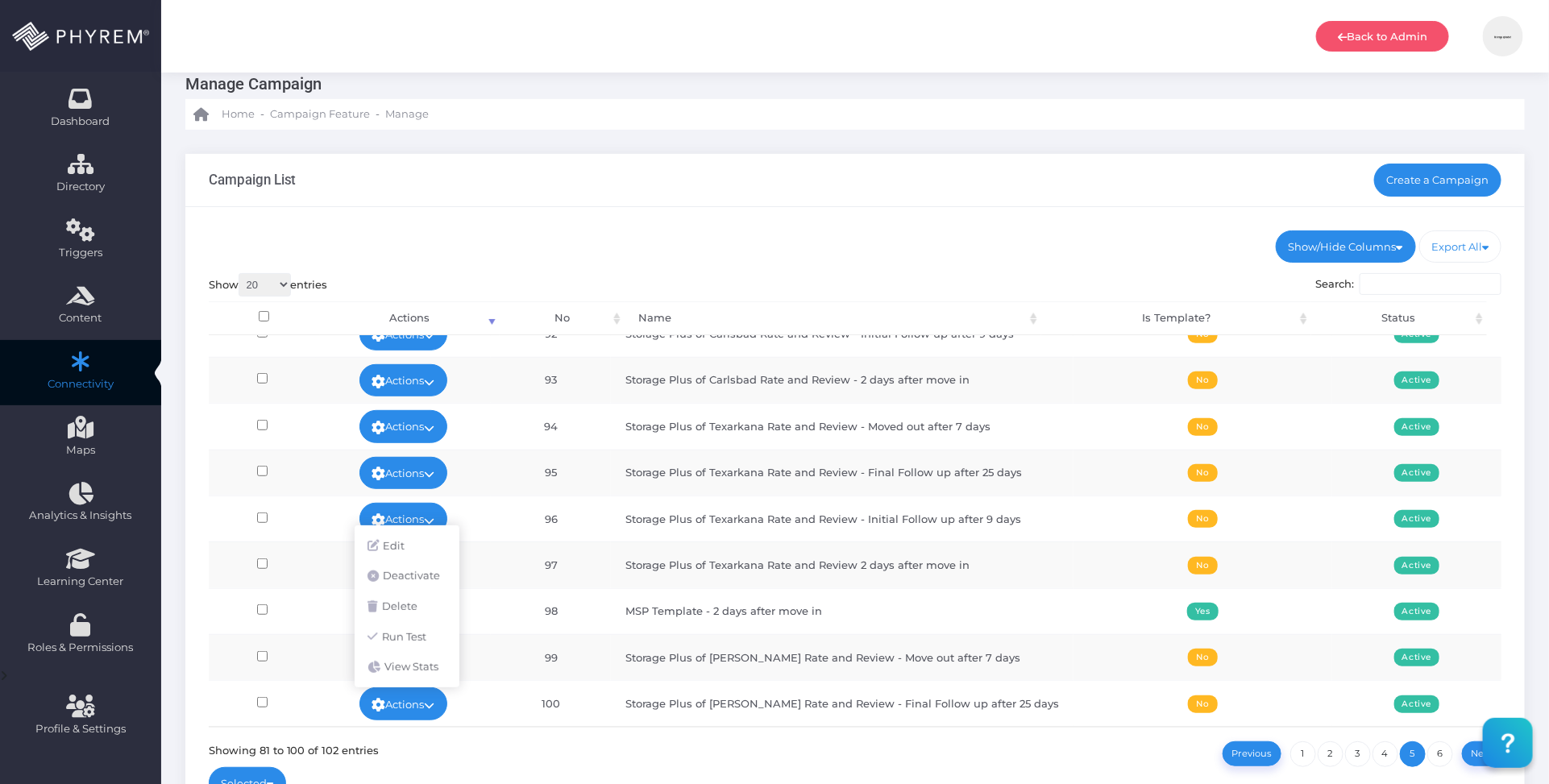
drag, startPoint x: 720, startPoint y: 709, endPoint x: 840, endPoint y: 709, distance: 120.0
click at [720, 709] on td "Storage Plus of Forney Rate and Review - Final Follow up after 25 days" at bounding box center [842, 702] width 463 height 46
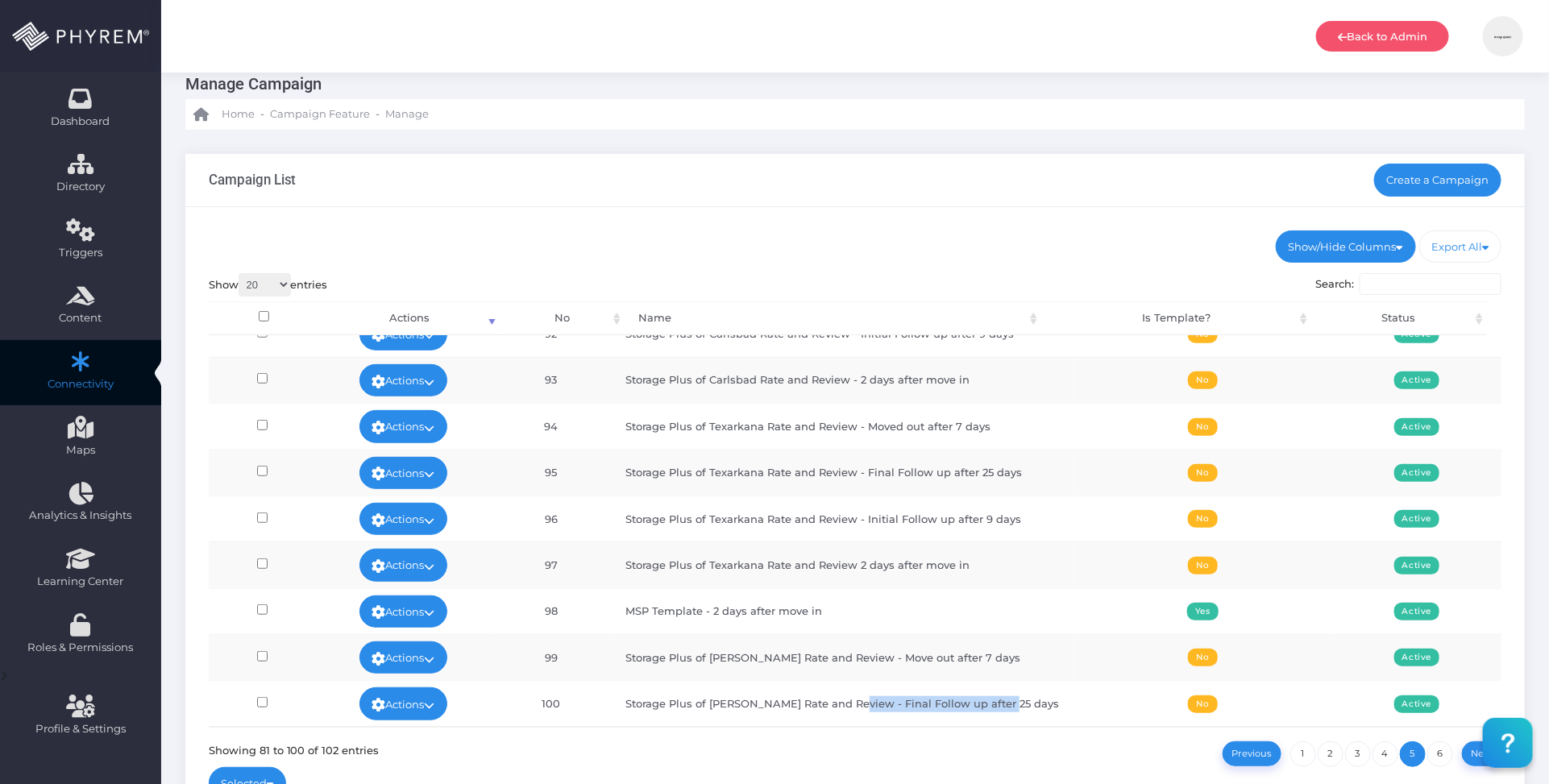
drag, startPoint x: 1016, startPoint y: 702, endPoint x: 859, endPoint y: 703, distance: 157.0
click at [860, 705] on td "Storage Plus of Forney Rate and Review - Final Follow up after 25 days" at bounding box center [842, 702] width 463 height 46
copy td "Final Follow up after 25 days"
drag, startPoint x: 446, startPoint y: 702, endPoint x: 423, endPoint y: 707, distance: 23.5
click at [435, 705] on icon at bounding box center [429, 705] width 11 height 0
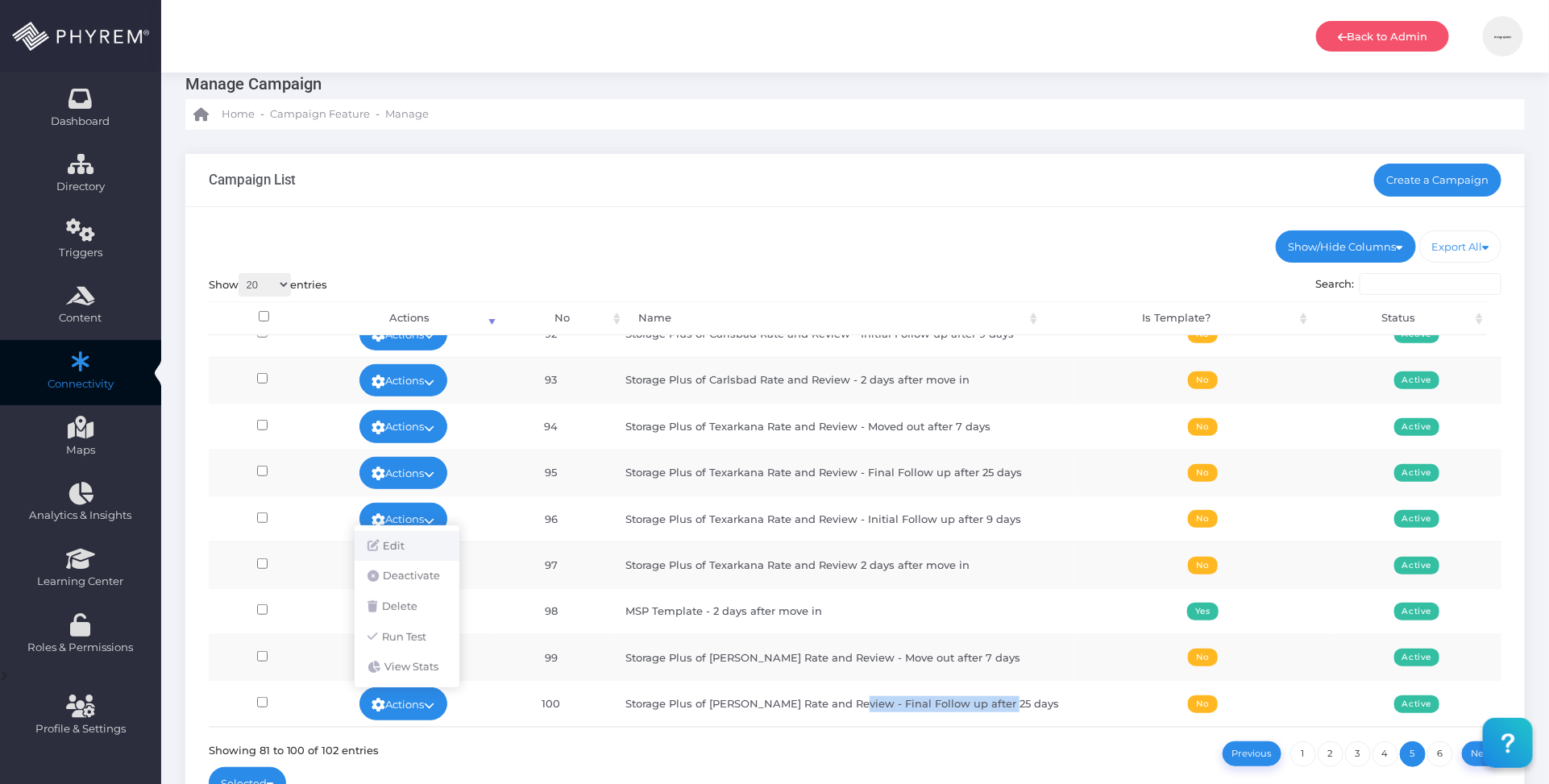
click at [418, 540] on link "Edit" at bounding box center [407, 546] width 105 height 31
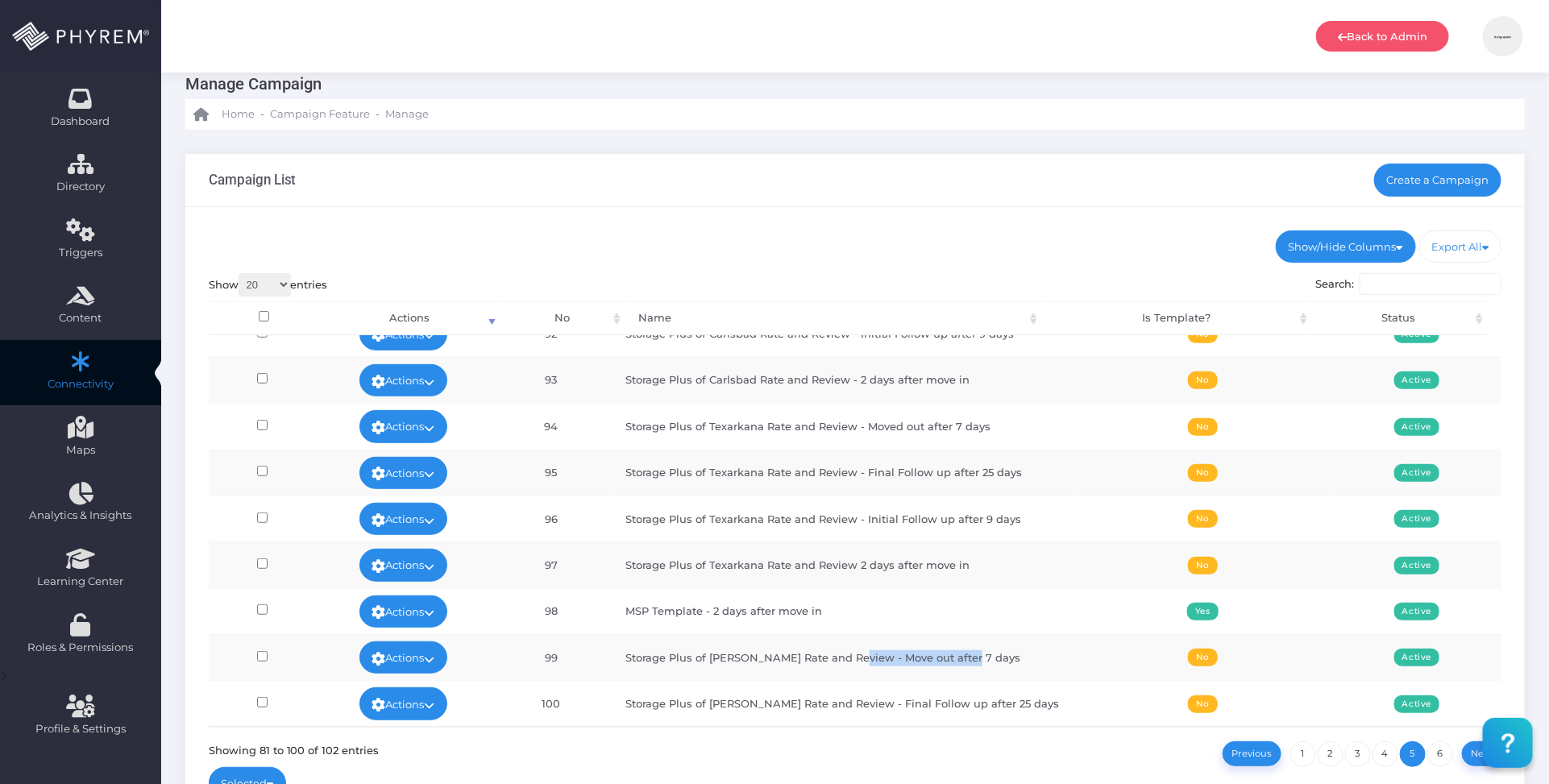
drag, startPoint x: 939, startPoint y: 658, endPoint x: 863, endPoint y: 655, distance: 76.1
click at [863, 655] on td "Storage Plus of Forney Rate and Review - Move out after 7 days" at bounding box center [842, 657] width 463 height 46
copy td "Move out after 7 days"
click at [427, 655] on link "Actions" at bounding box center [404, 657] width 89 height 32
click at [396, 506] on link "Edit" at bounding box center [407, 499] width 105 height 31
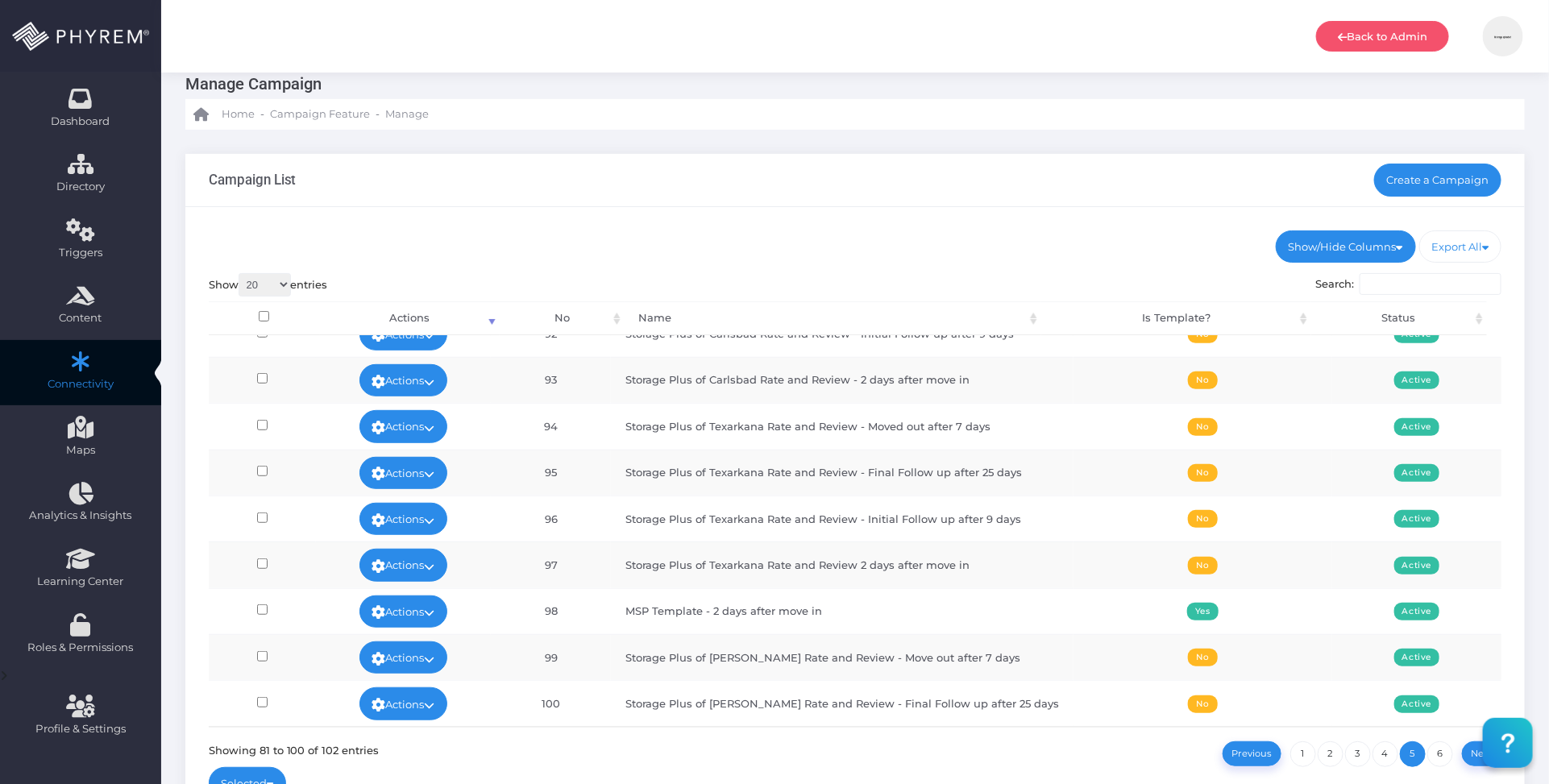
click at [694, 220] on div "Show/Hide Columns No Name Is Template? Status DONE" at bounding box center [856, 519] width 1340 height 623
click at [760, 232] on ul "Show/Hide Columns No Name Is Template? Status" at bounding box center [856, 246] width 1293 height 32
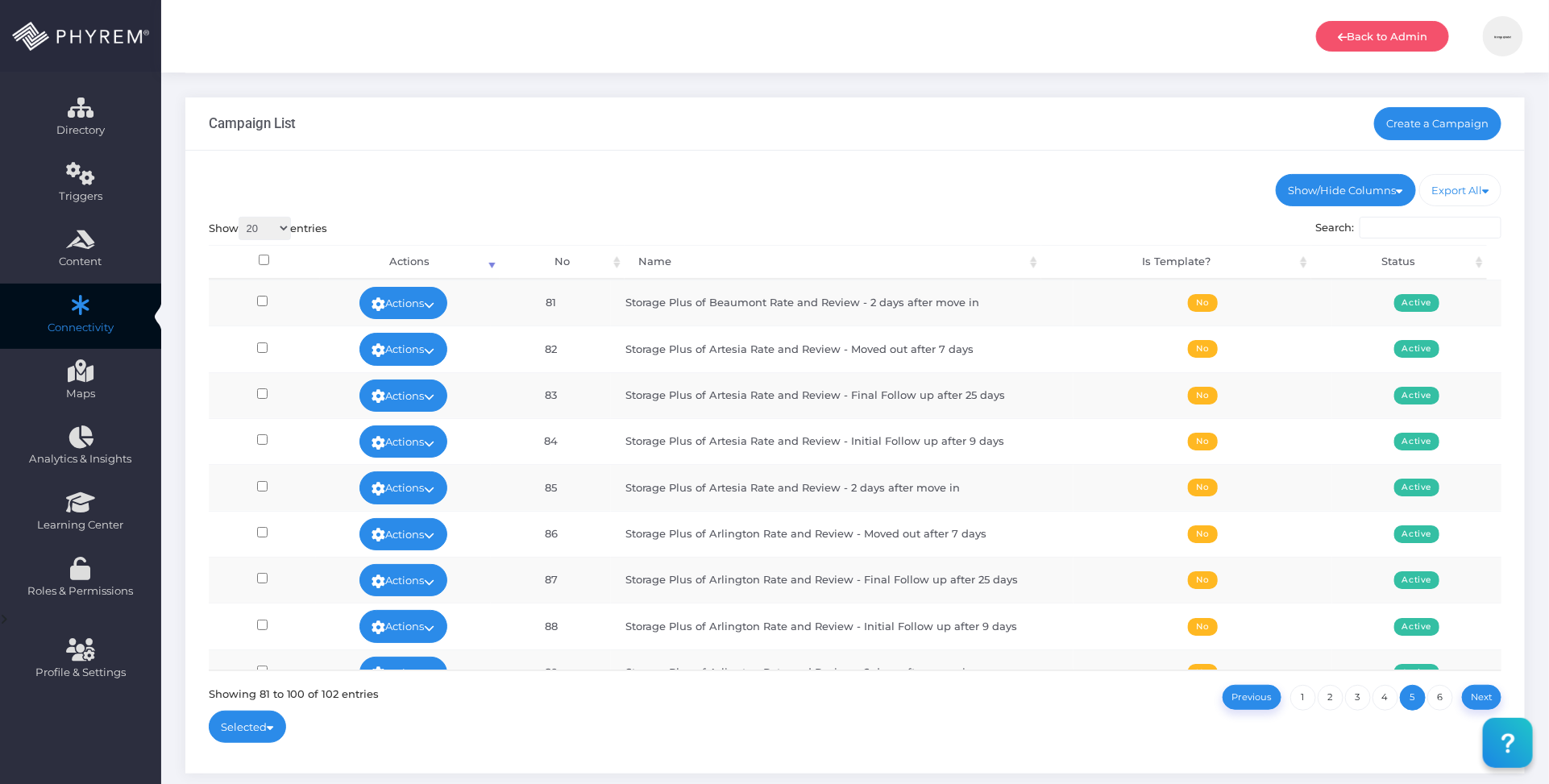
scroll to position [0, 0]
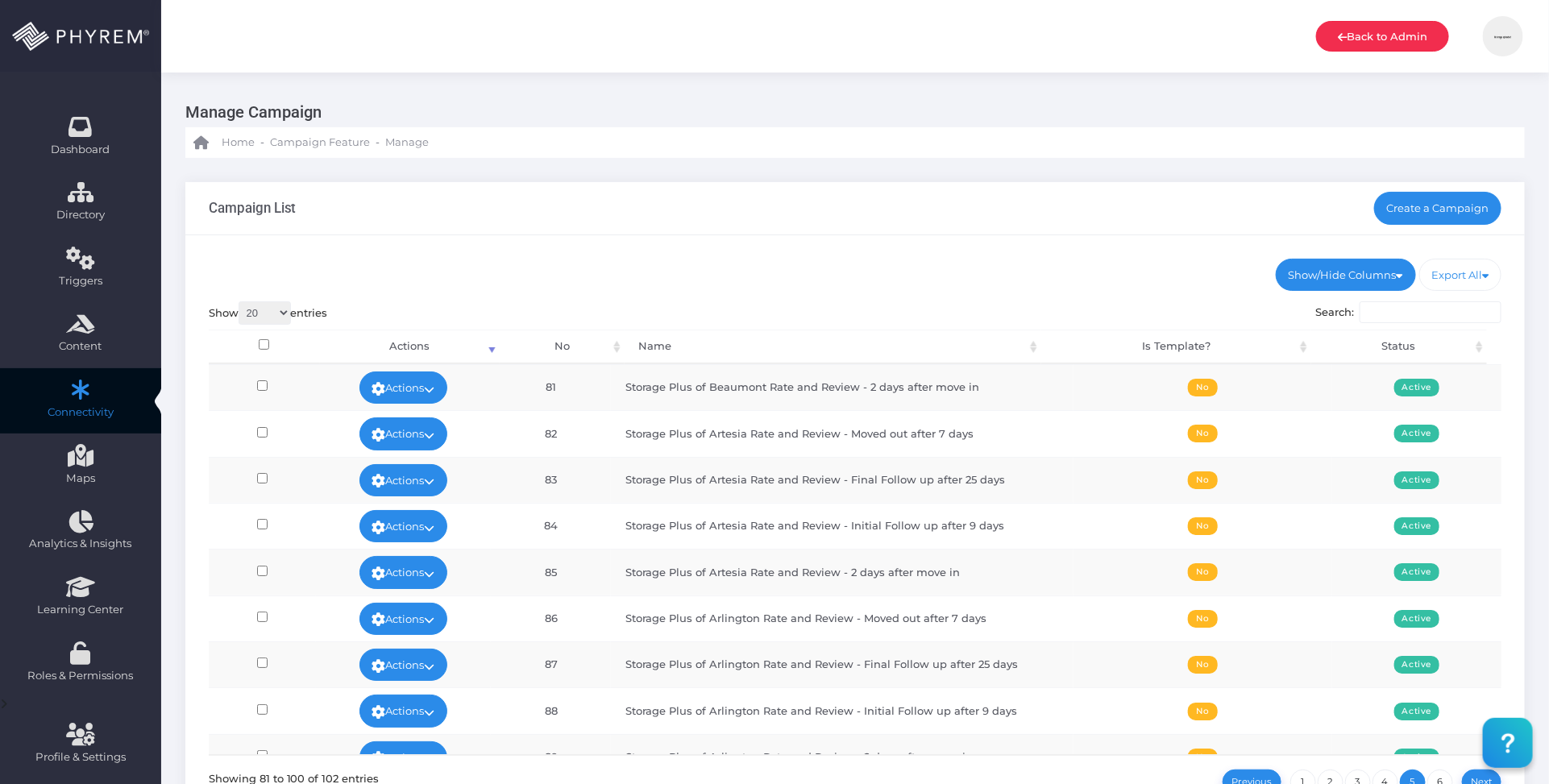
click at [1379, 34] on link "Back to Admin" at bounding box center [1383, 36] width 133 height 31
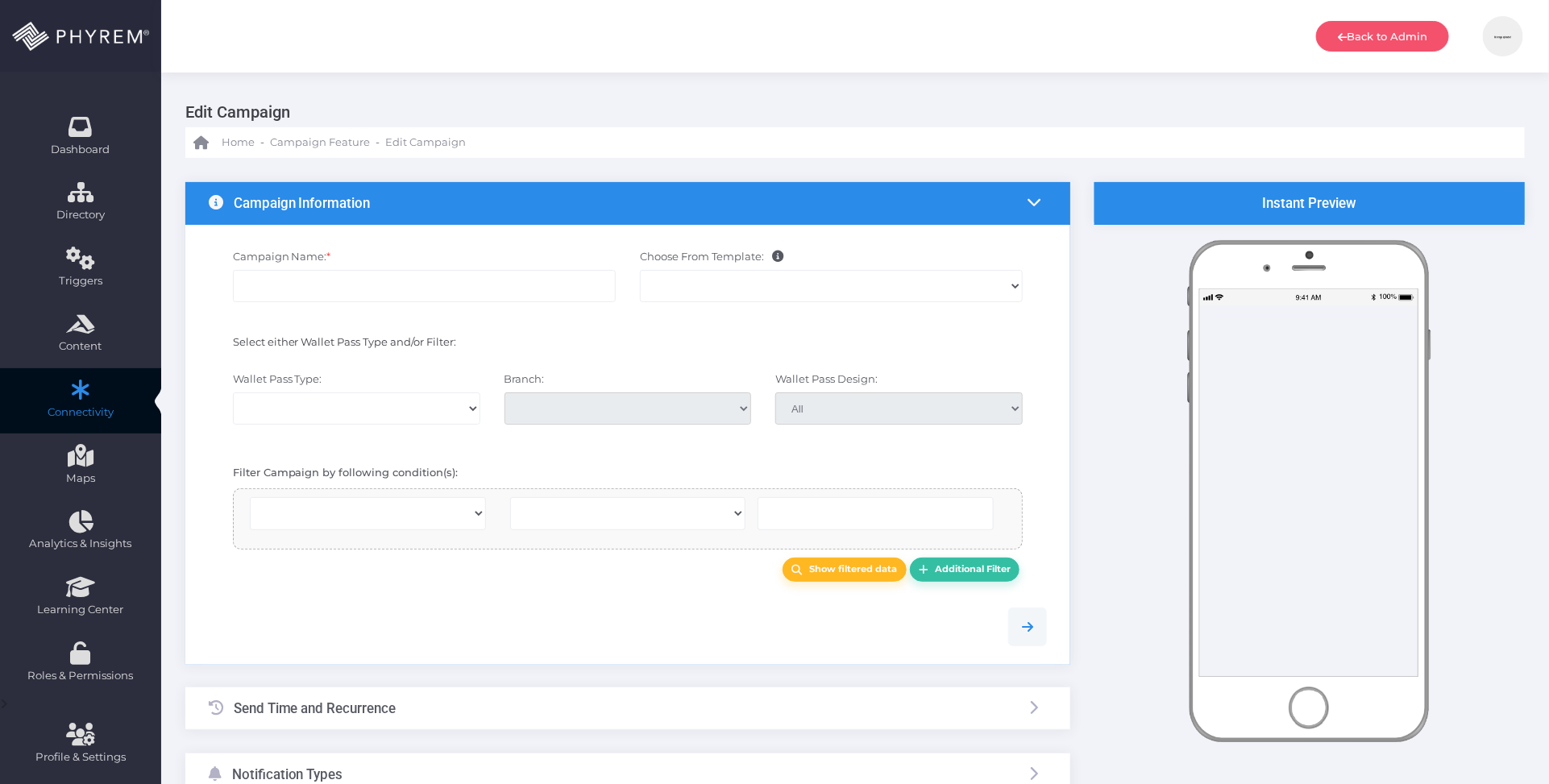
select select
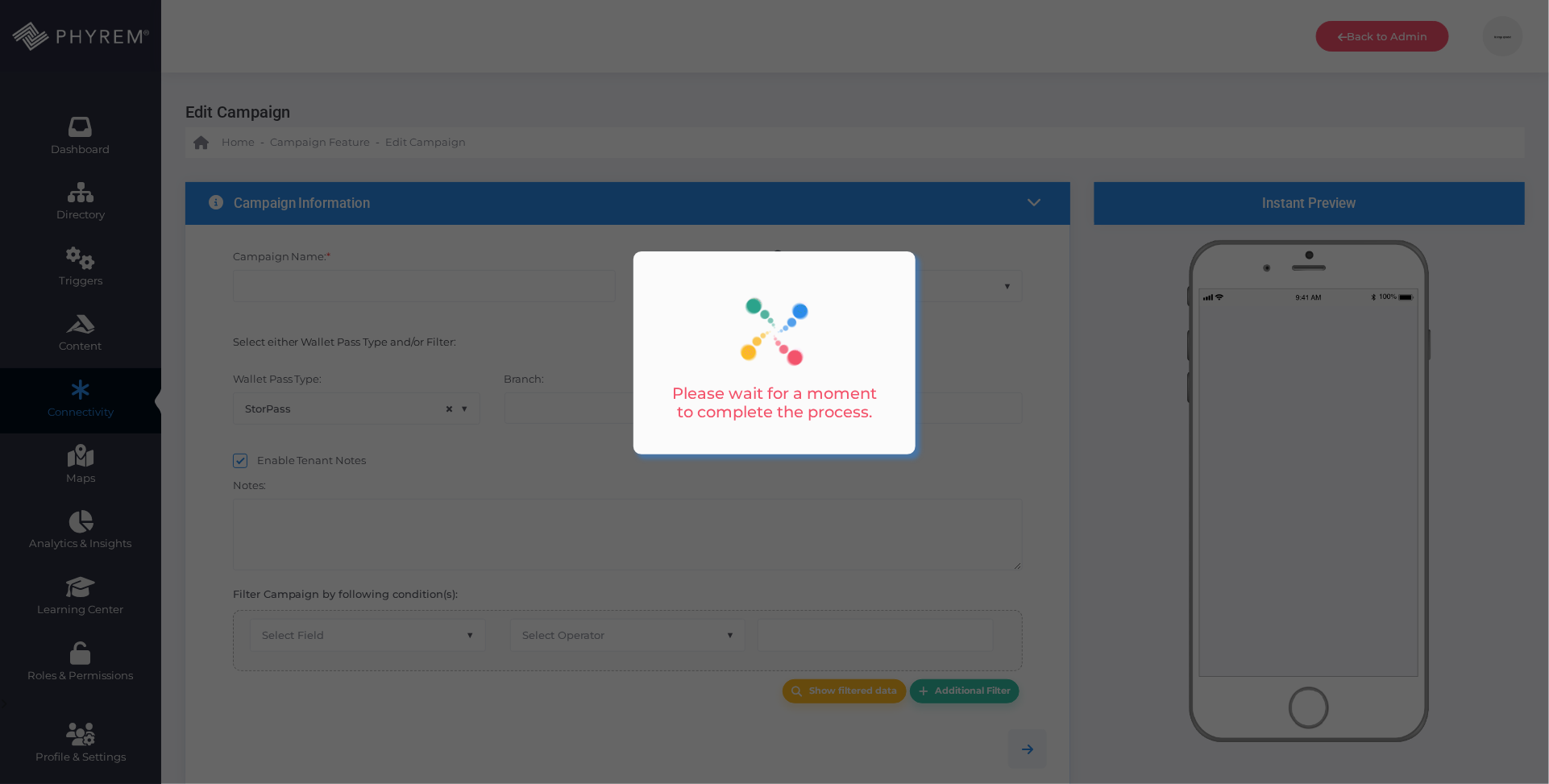
type input "Storage Plus of Forney Rate and Review - Initial Follow up after 9 days"
select select "15"
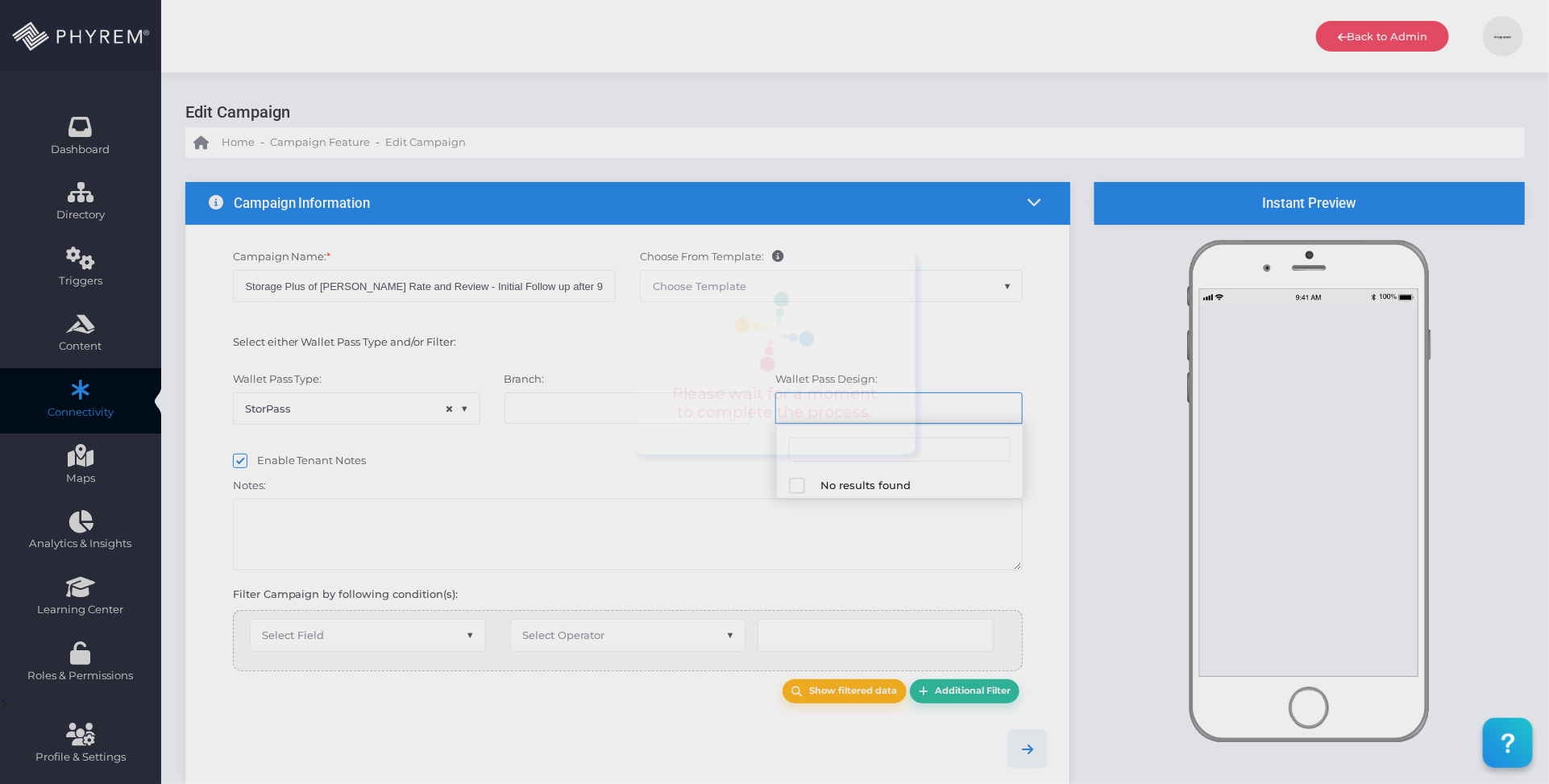
select select "667"
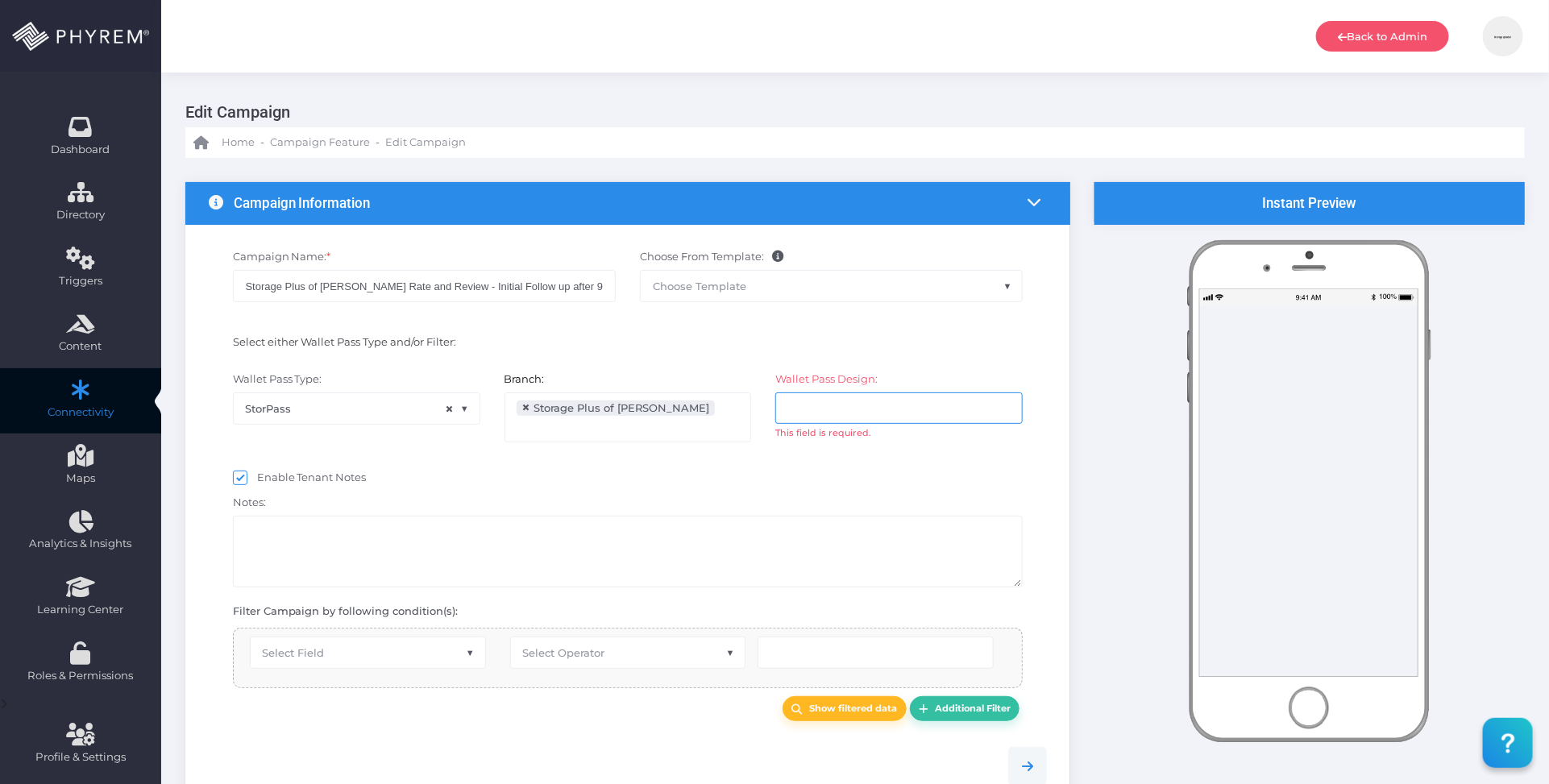
scroll to position [126, 0]
select select "after_x_days"
select select "2183"
select select "pr_wallet_users.created_date"
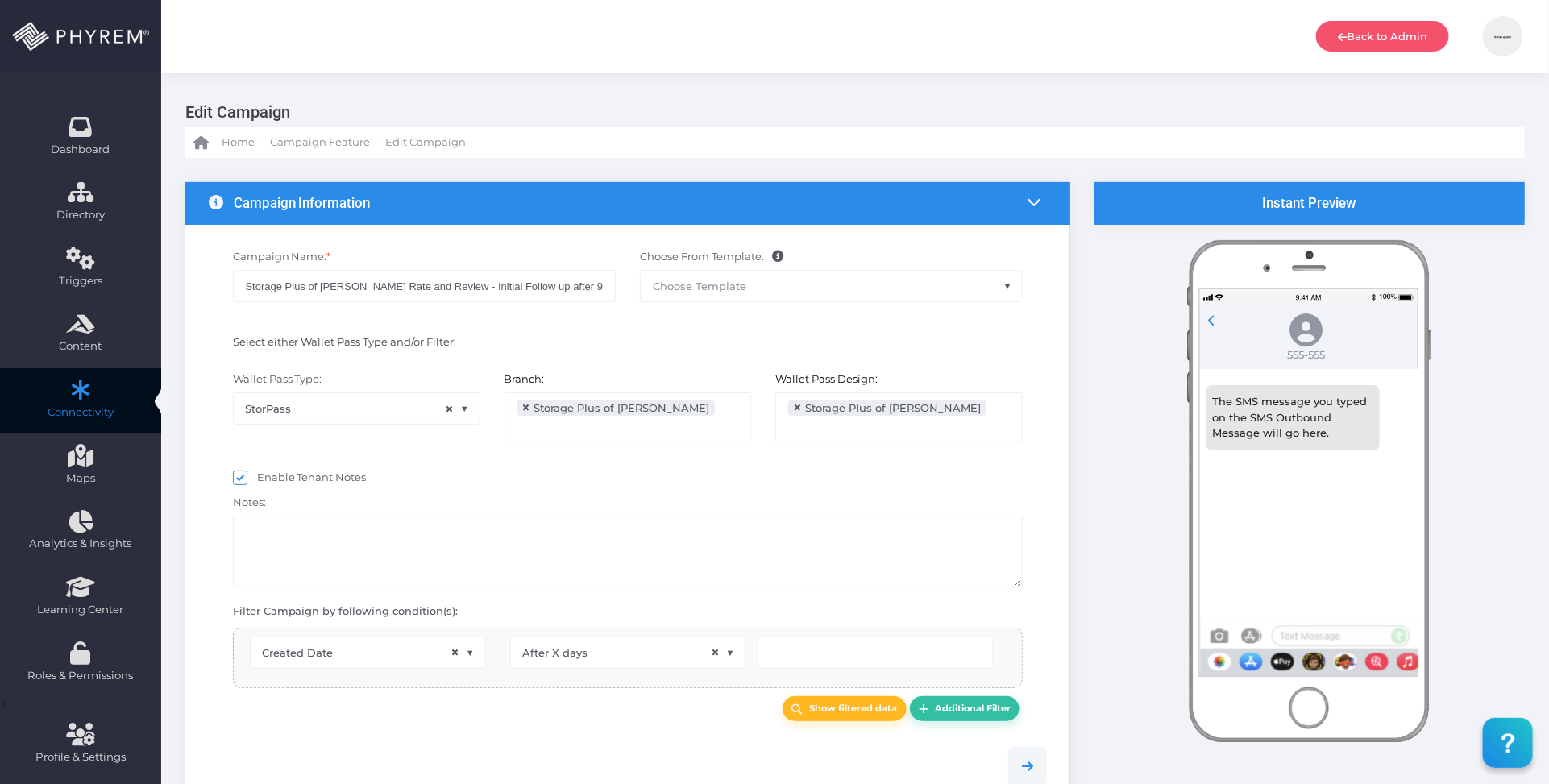
scroll to position [26, 0]
type input "9"
select select "pr_campaign_success_log_view.unfinished"
select select "in_list"
select select "pr_campaign_log.campaign_id"
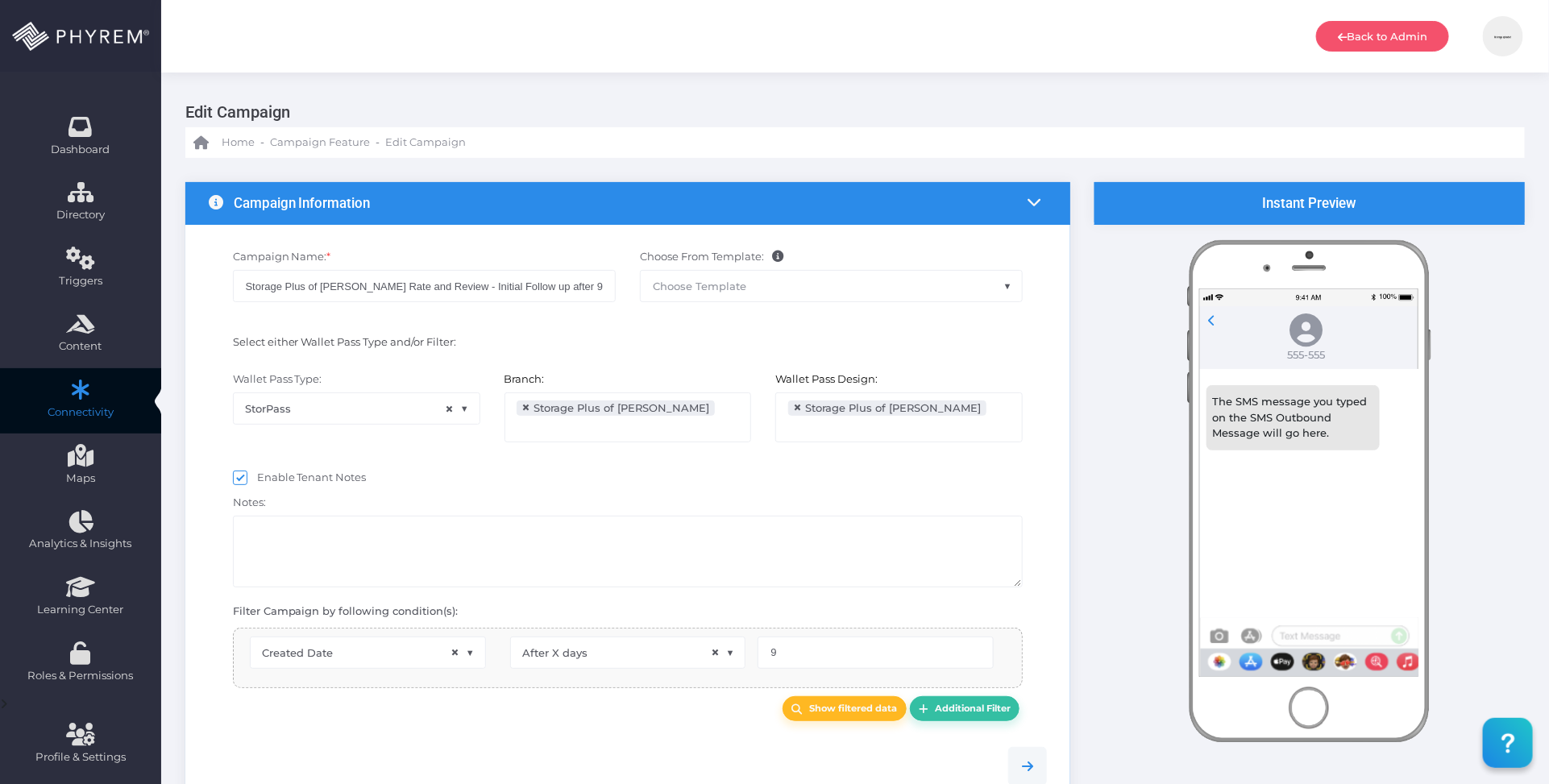
select select "equals"
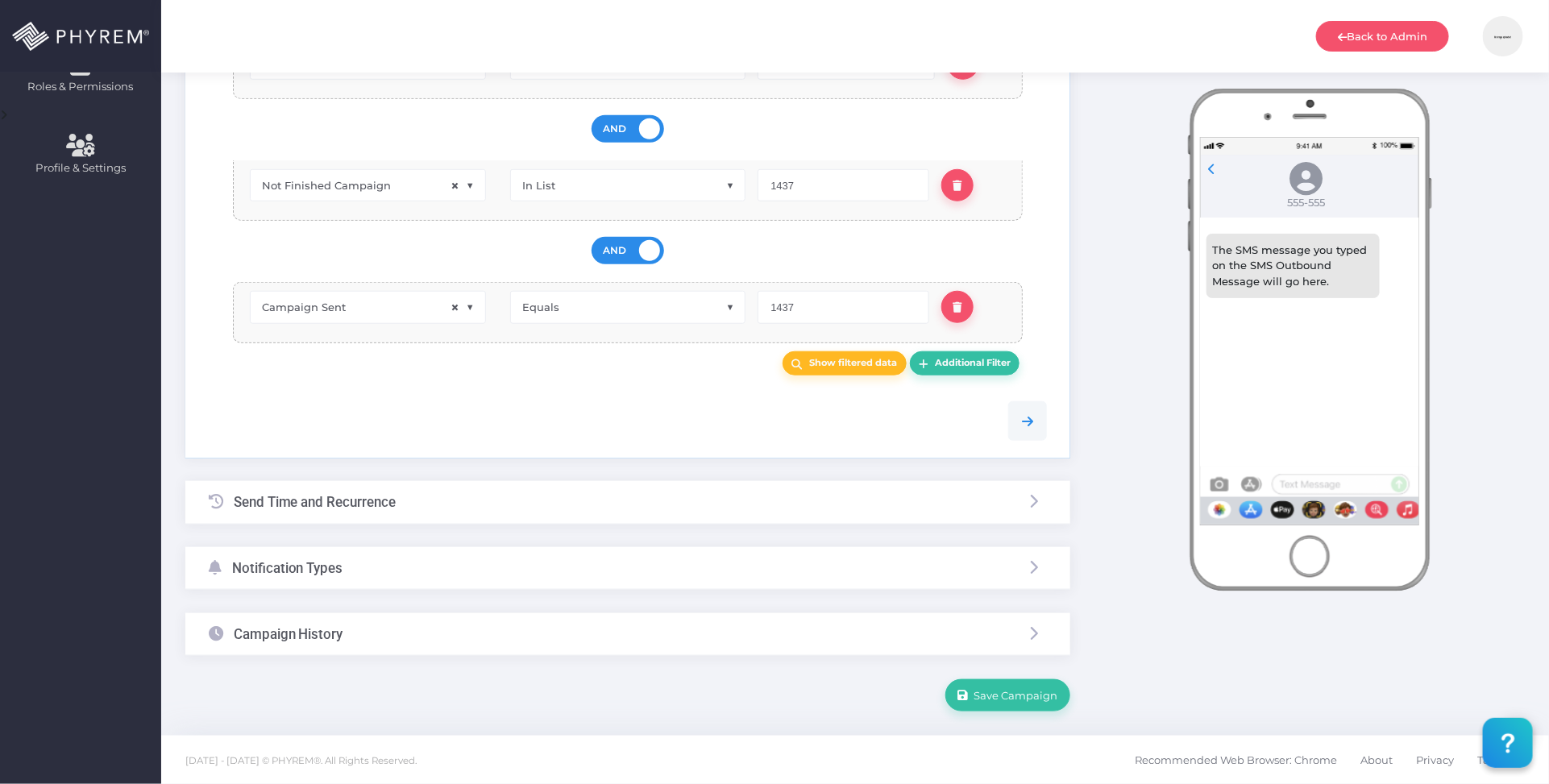
scroll to position [89, 0]
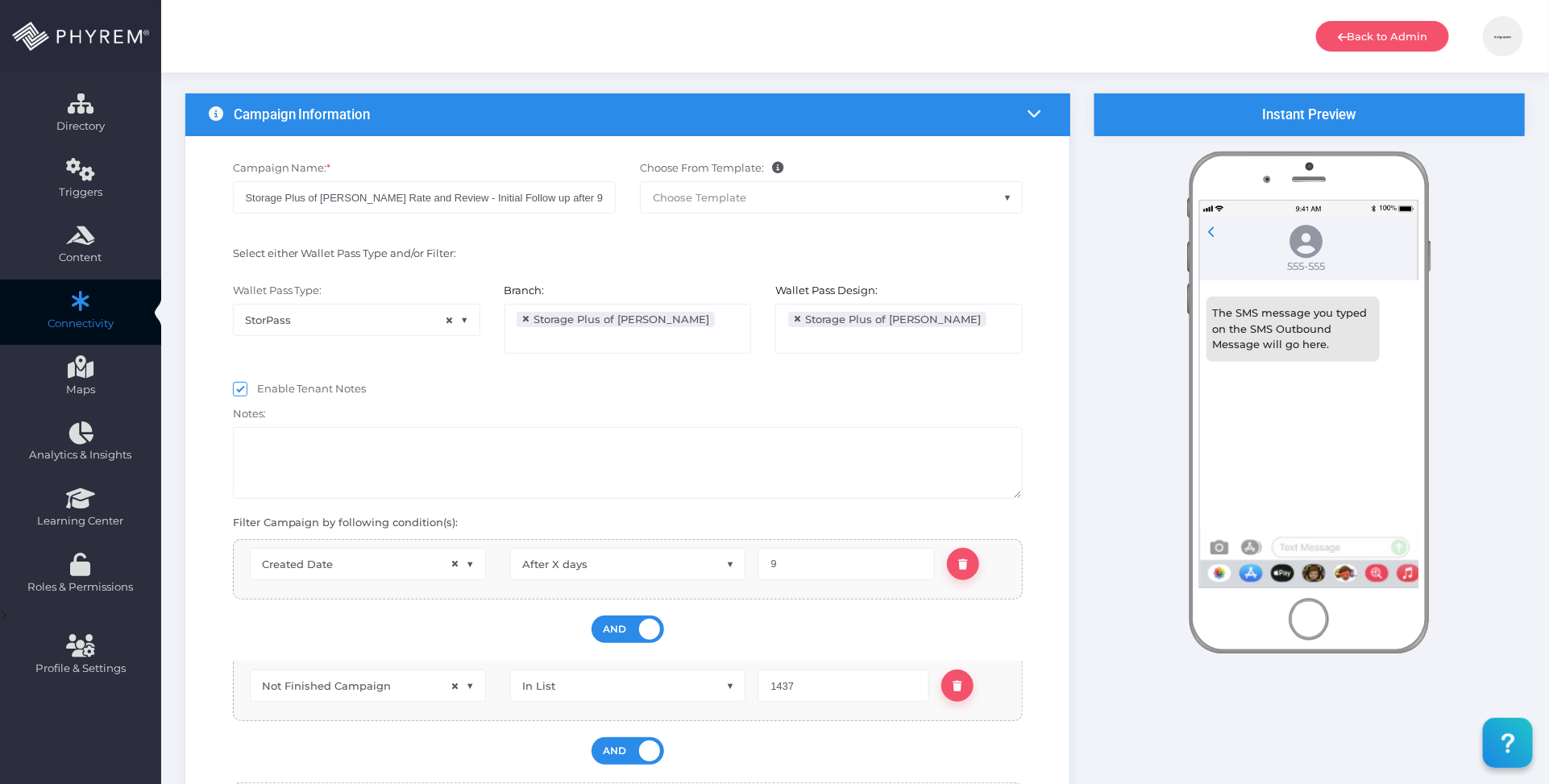
click at [405, 421] on div "Notes:" at bounding box center [628, 450] width 815 height 98
click at [490, 458] on textarea at bounding box center [628, 463] width 791 height 72
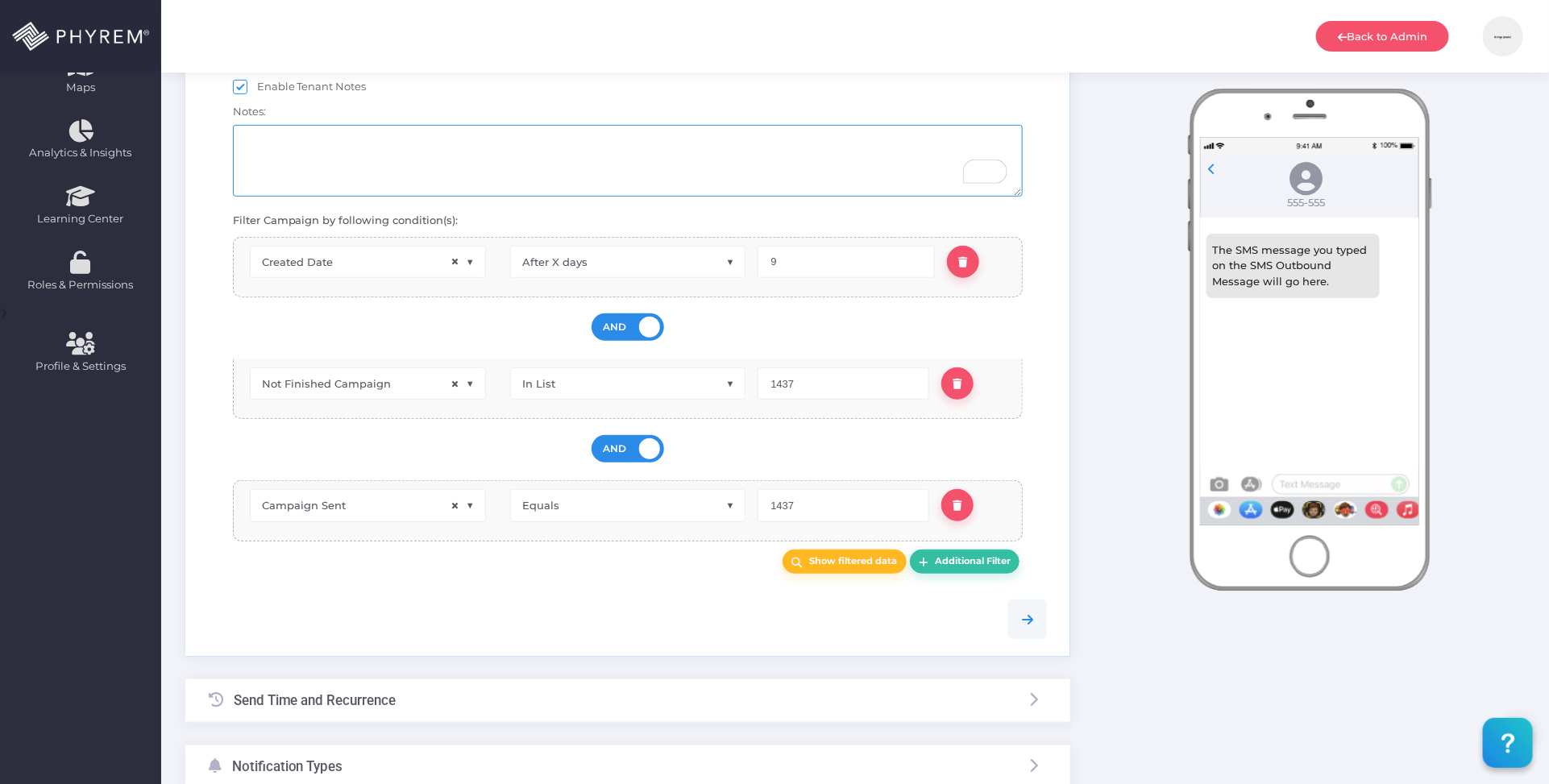
scroll to position [593, 0]
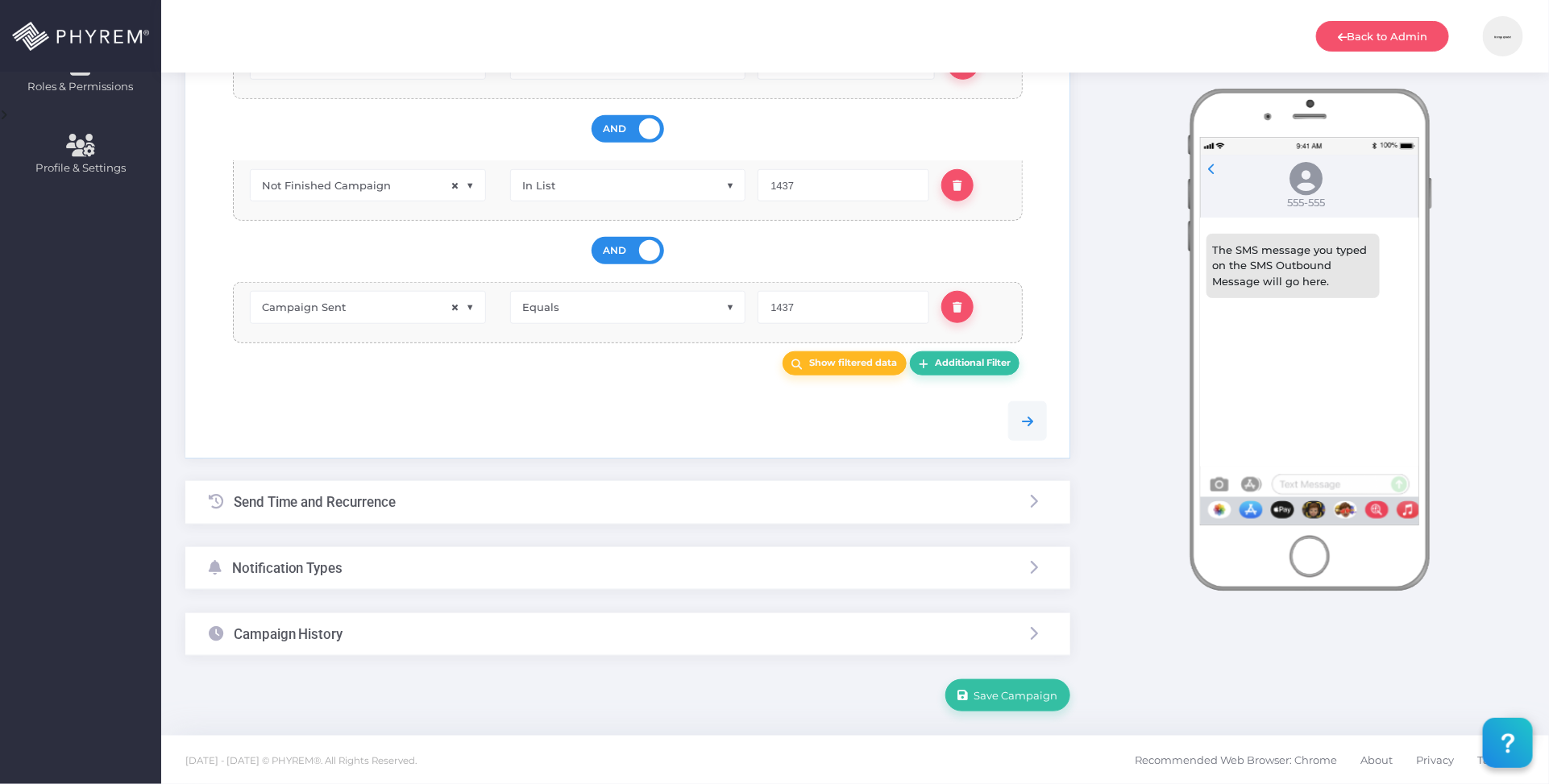
click at [504, 633] on div "Campaign History" at bounding box center [628, 634] width 885 height 42
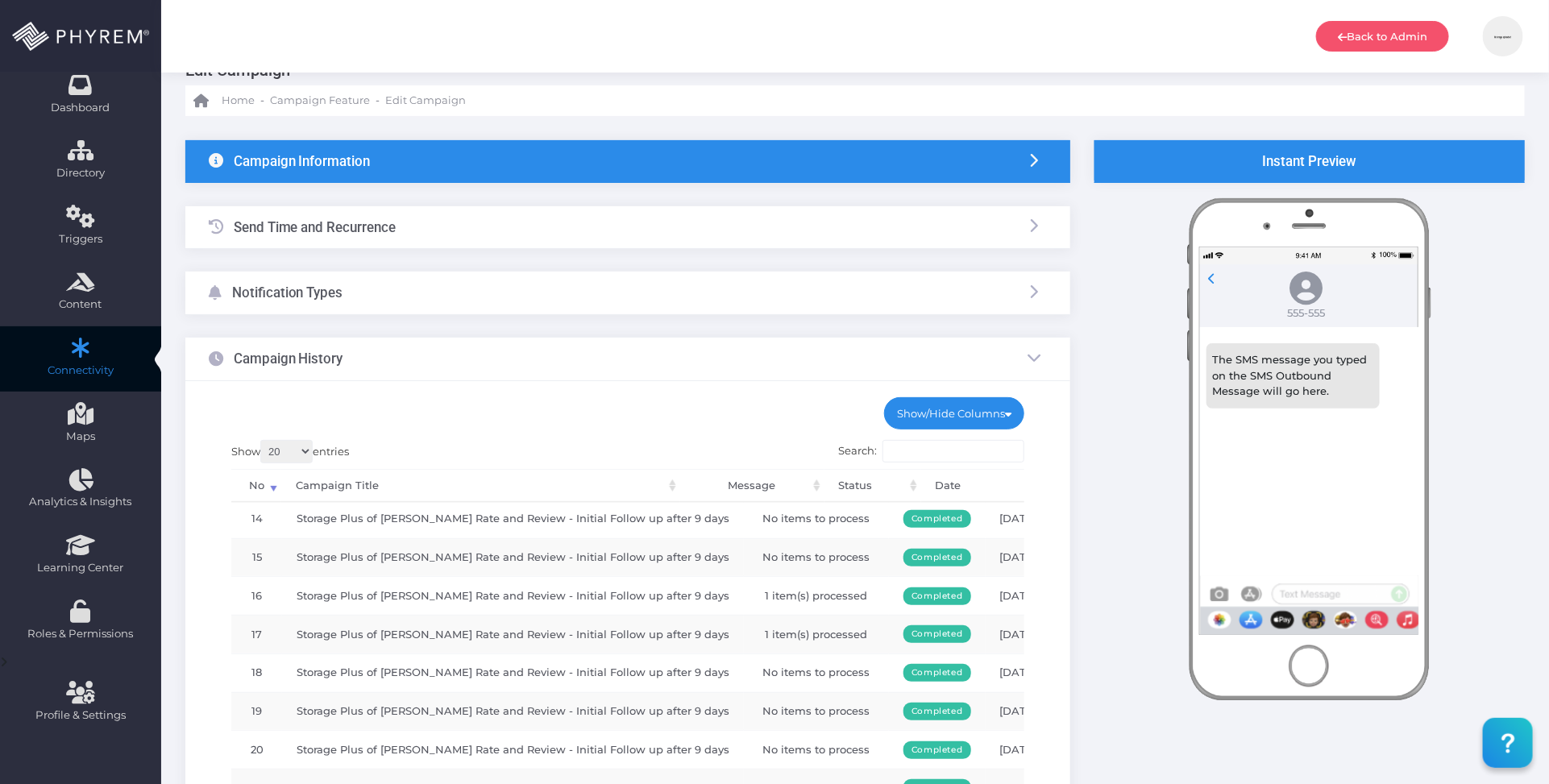
scroll to position [0, 0]
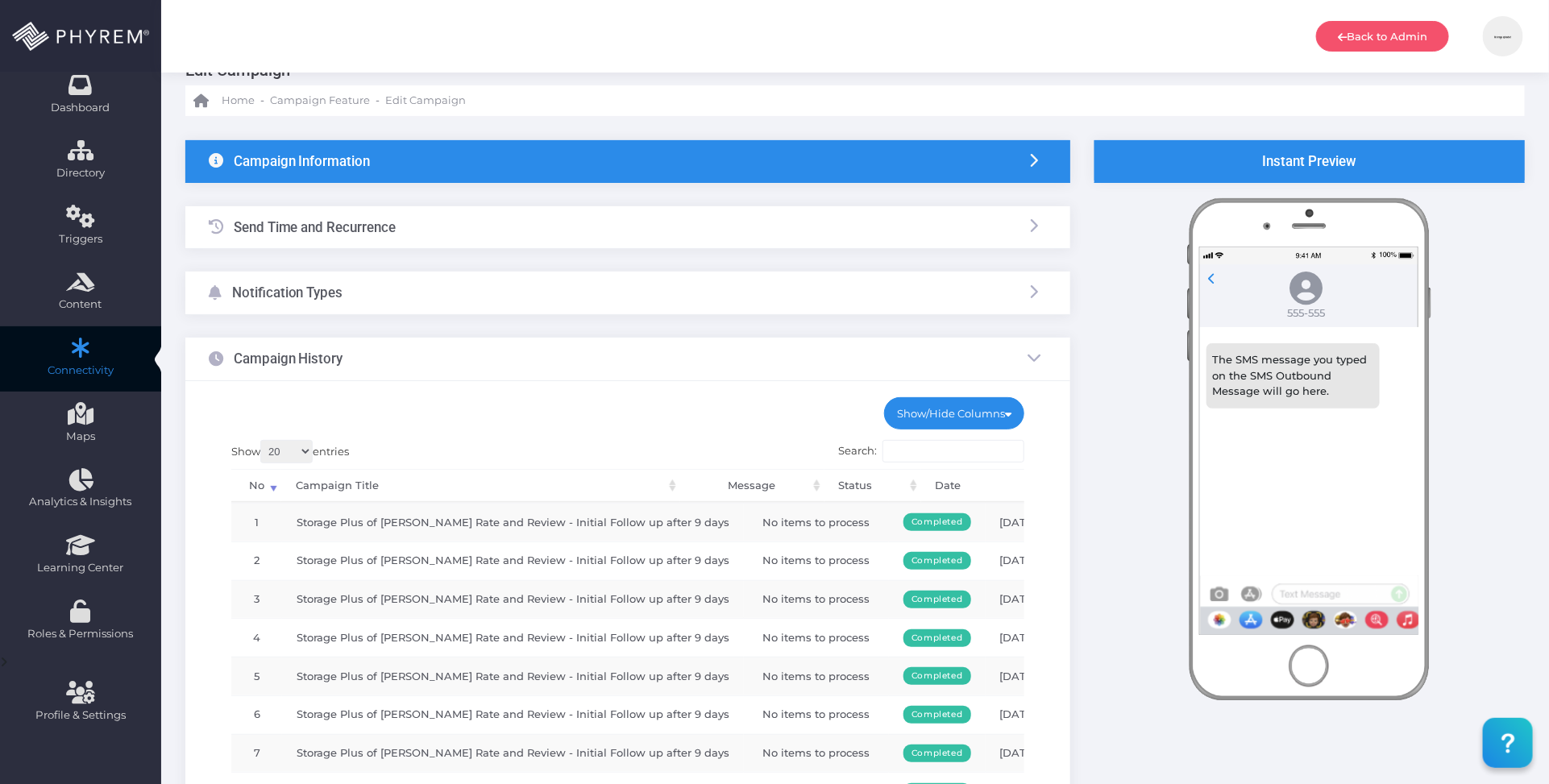
drag, startPoint x: 569, startPoint y: 154, endPoint x: 561, endPoint y: 151, distance: 8.5
click at [568, 153] on div "Campaign Information" at bounding box center [628, 161] width 885 height 42
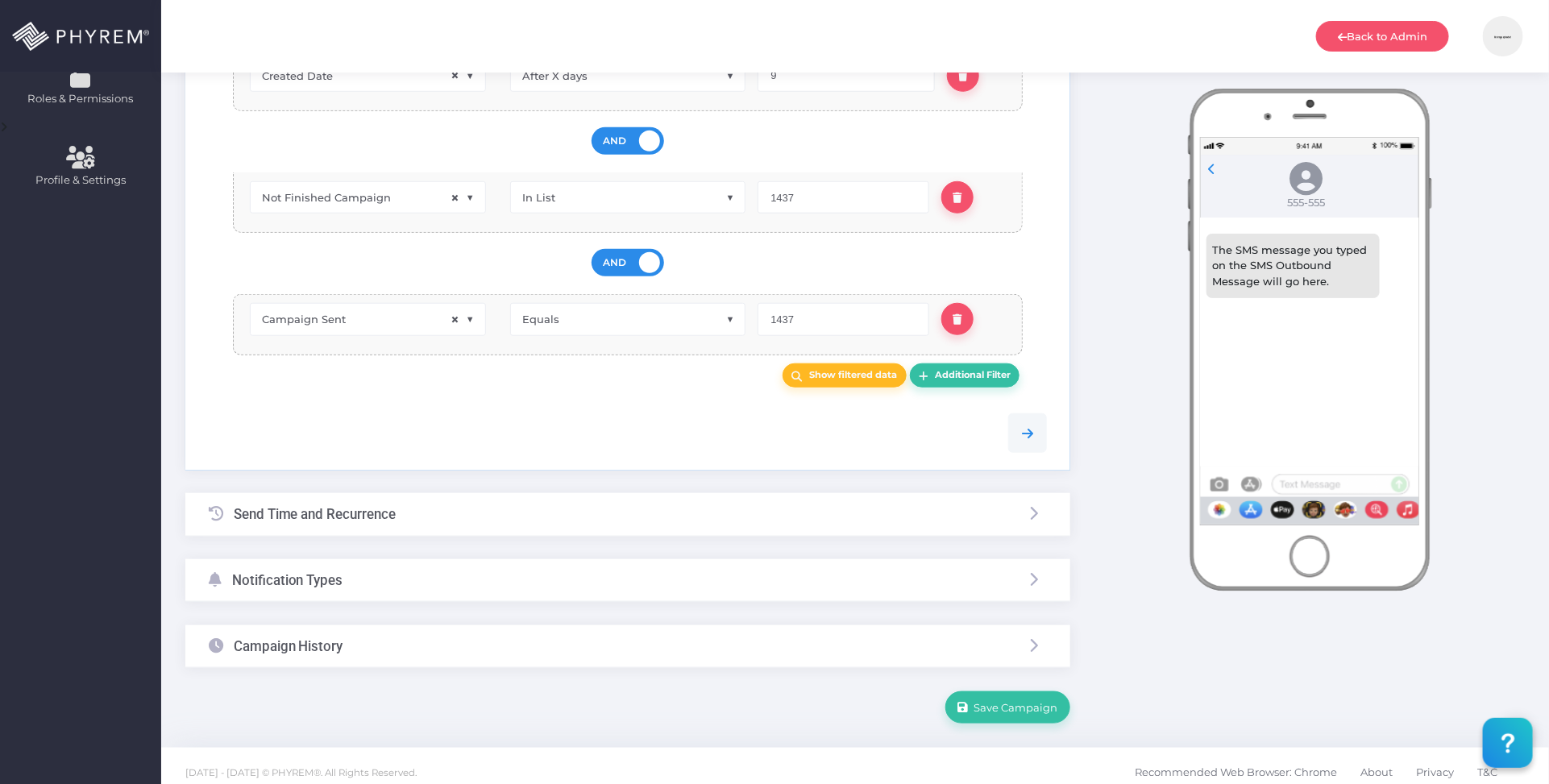
scroll to position [593, 0]
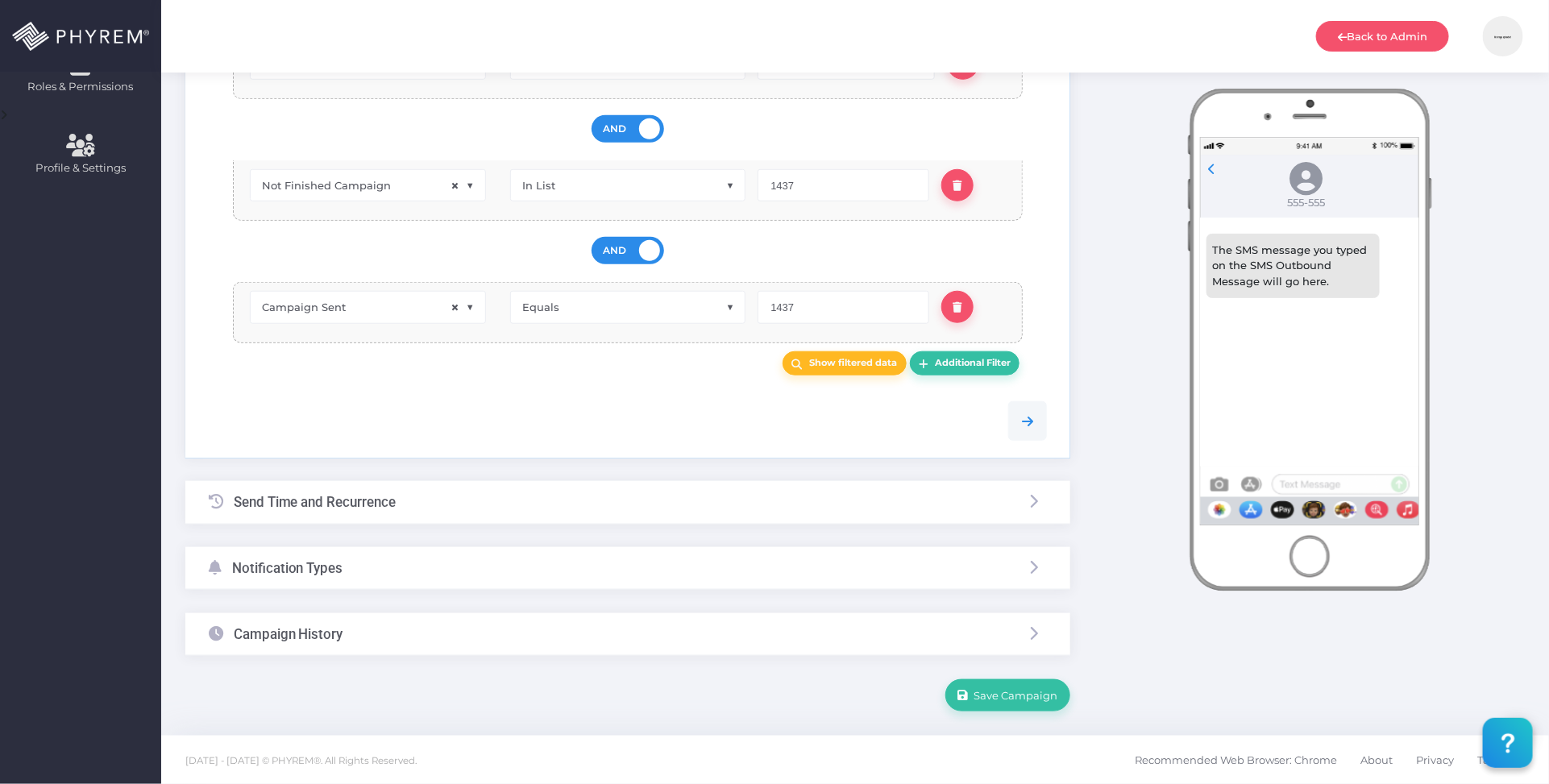
click at [462, 573] on div "Notification Types" at bounding box center [628, 568] width 885 height 42
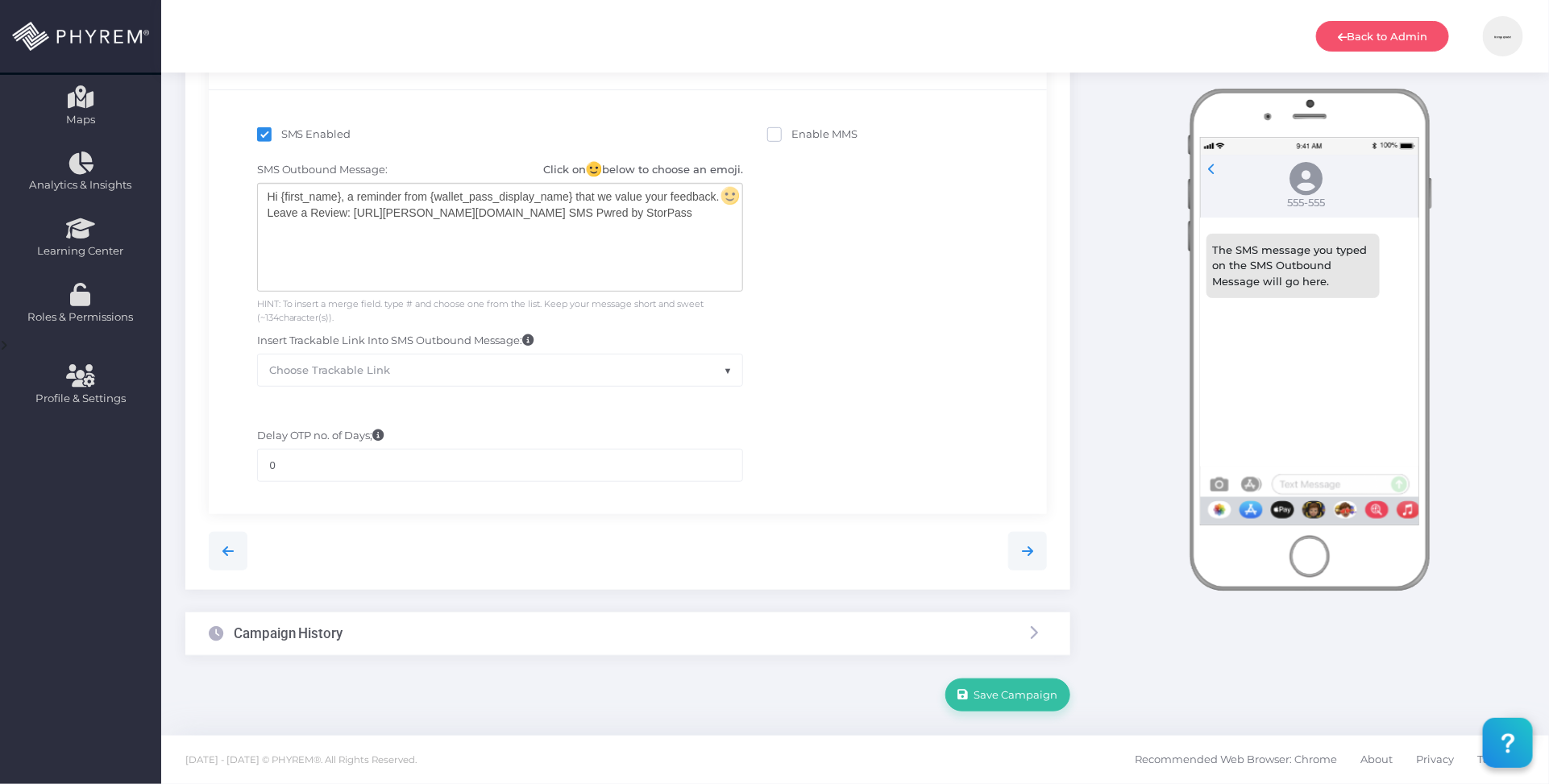
scroll to position [359, 0]
click at [550, 246] on div "Hi {first_name}, a reminder from {wallet_pass_display_name} that we value your …" at bounding box center [500, 239] width 484 height 107
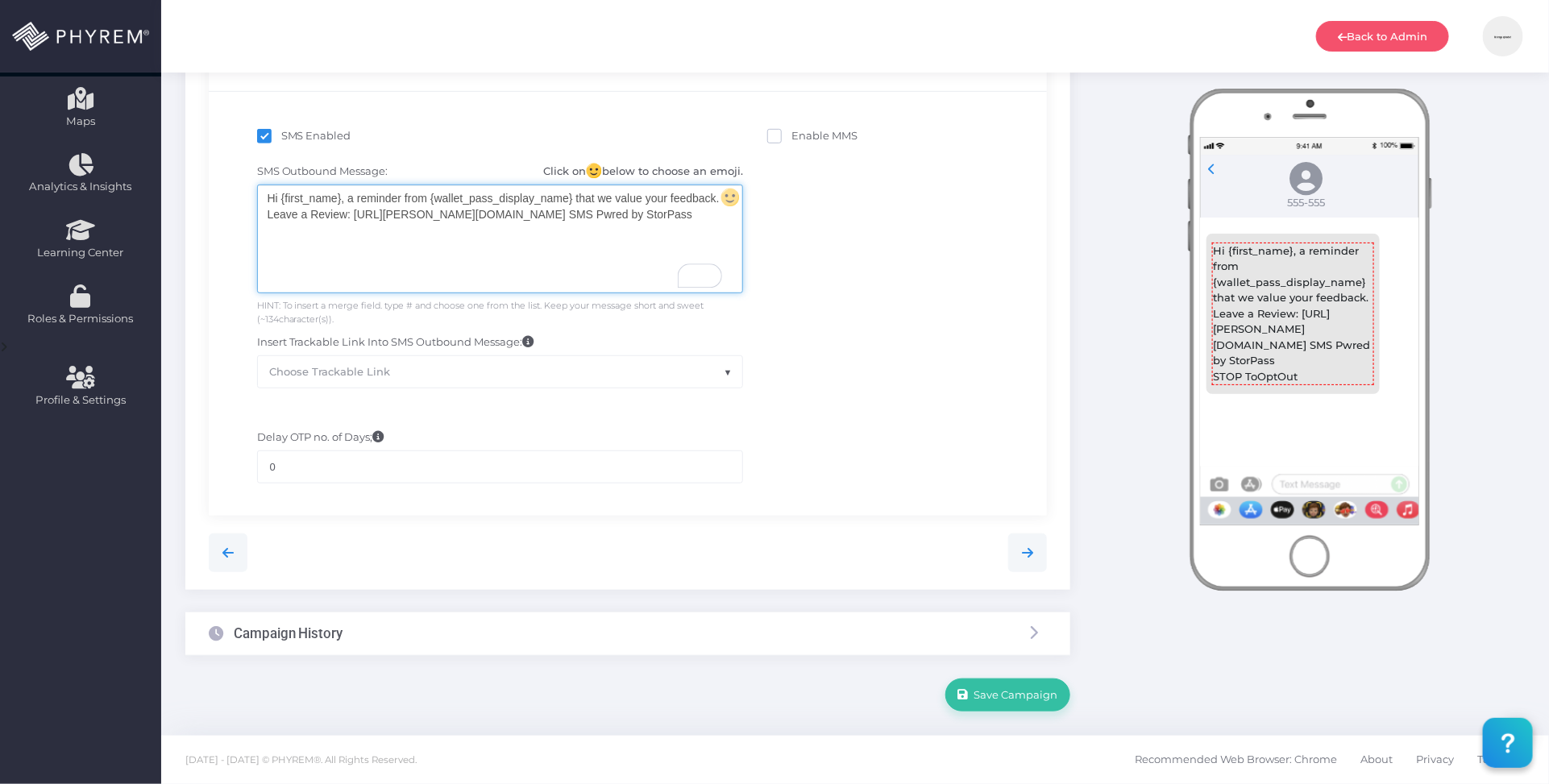
click at [622, 216] on div "Hi {first_name}, a reminder from {wallet_pass_display_name} that we value your …" at bounding box center [500, 239] width 484 height 107
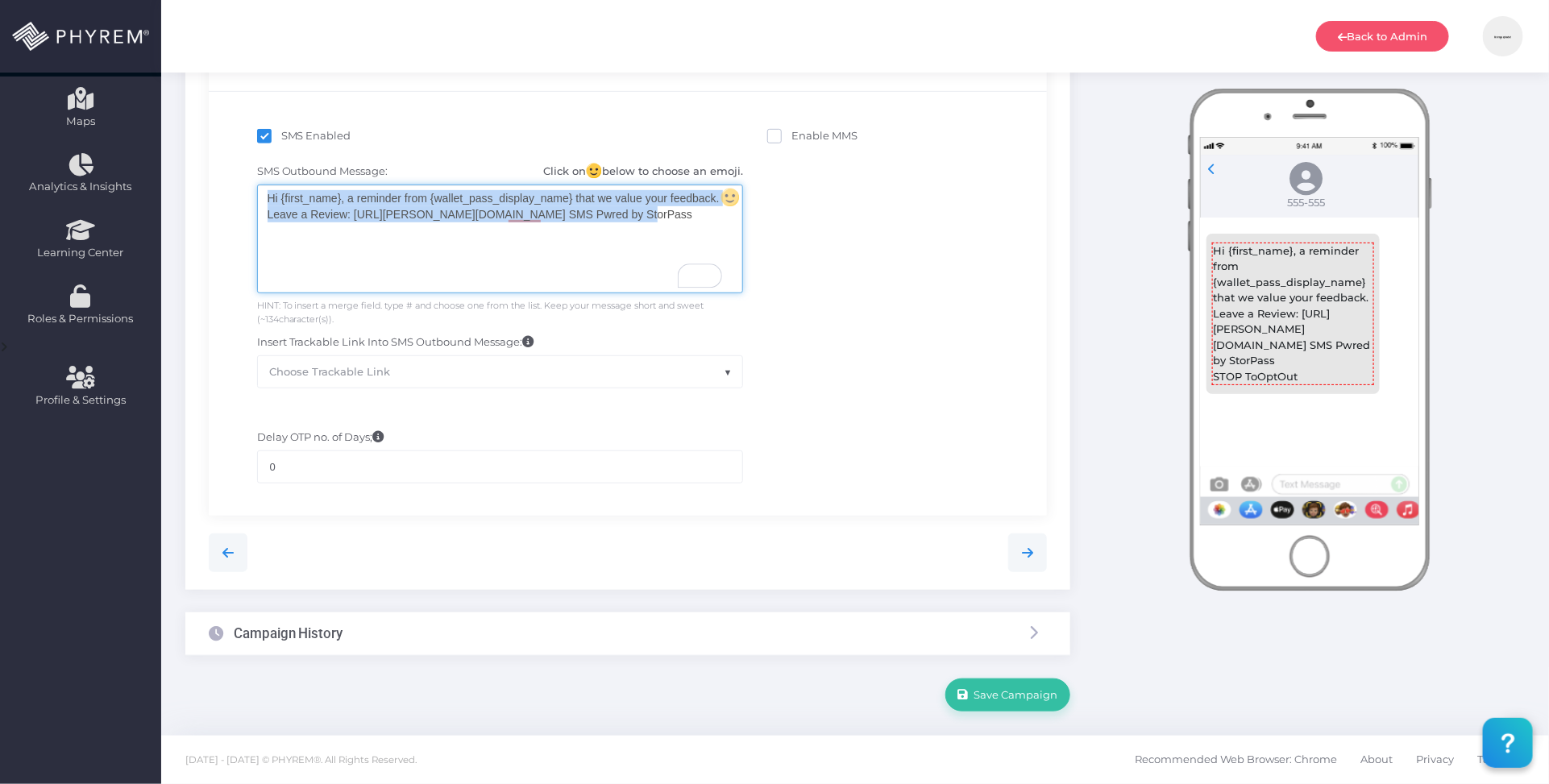
scroll to position [345, 0]
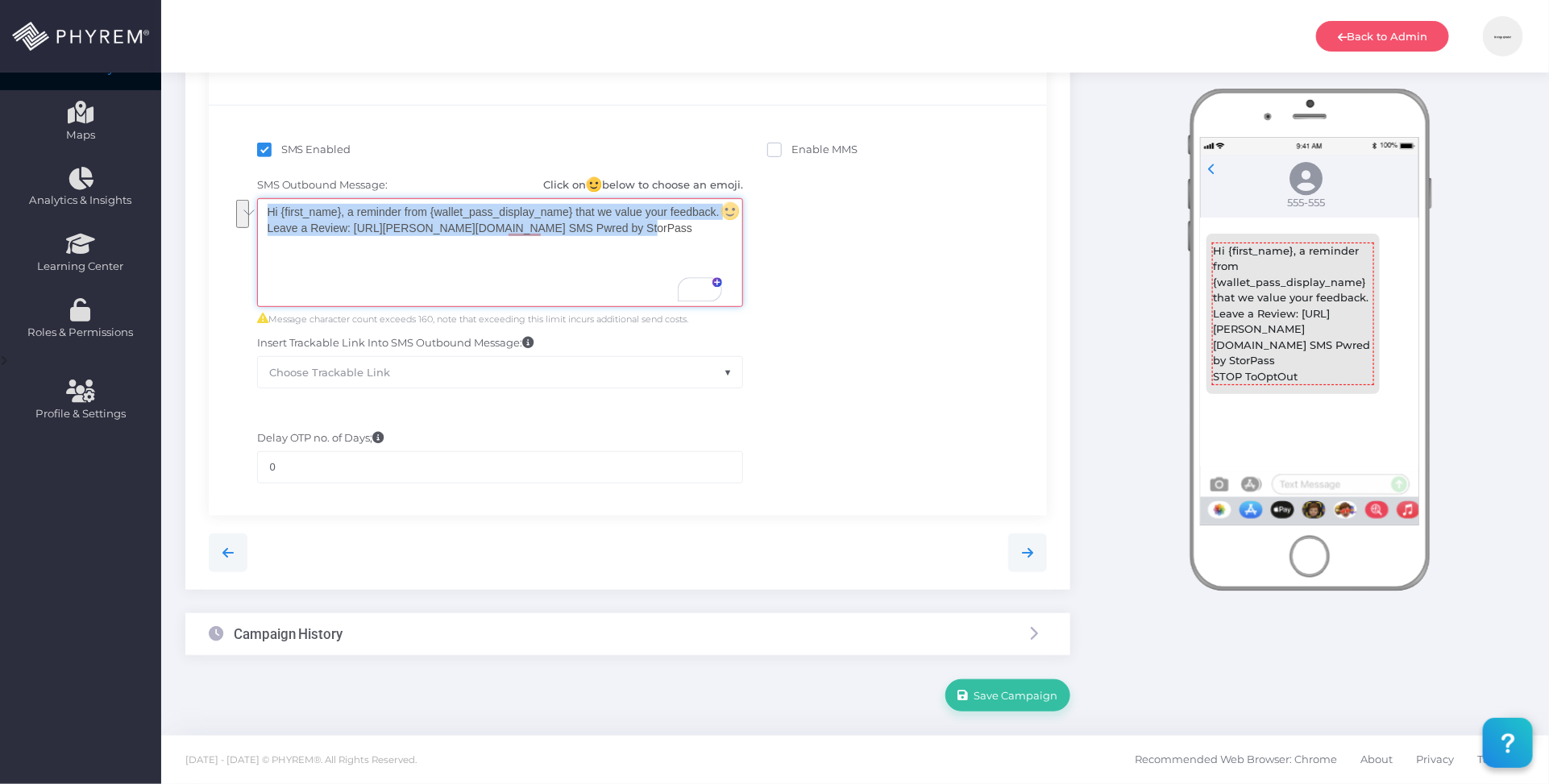
copy div "Hi {first_name}, a reminder from {wallet_pass_display_name} that we value your …"
click at [865, 283] on div "SMS Outbound Message: Click on below to choose an emoji. Hi {first_name}, a rem…" at bounding box center [628, 282] width 815 height 227
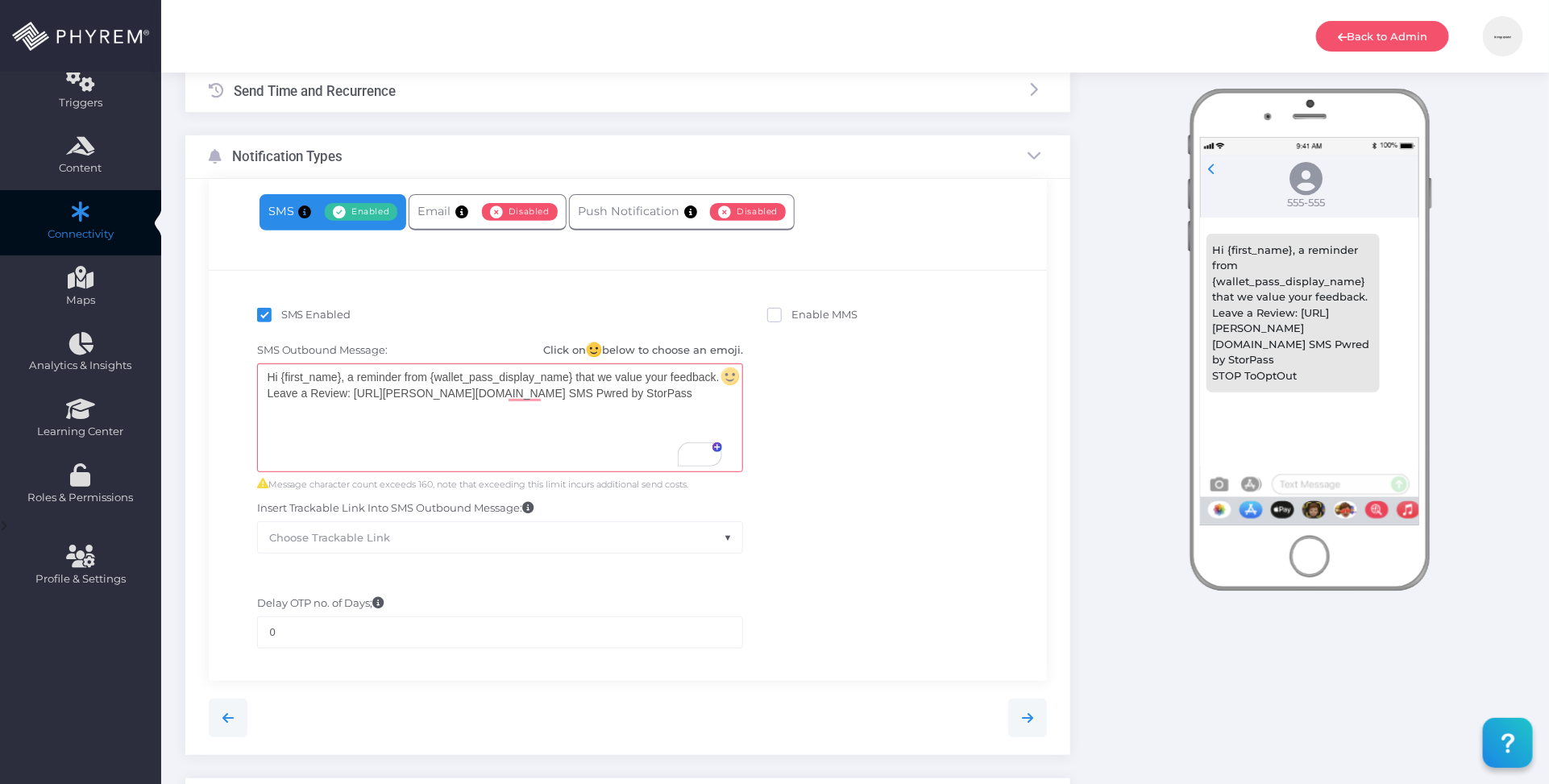
scroll to position [0, 0]
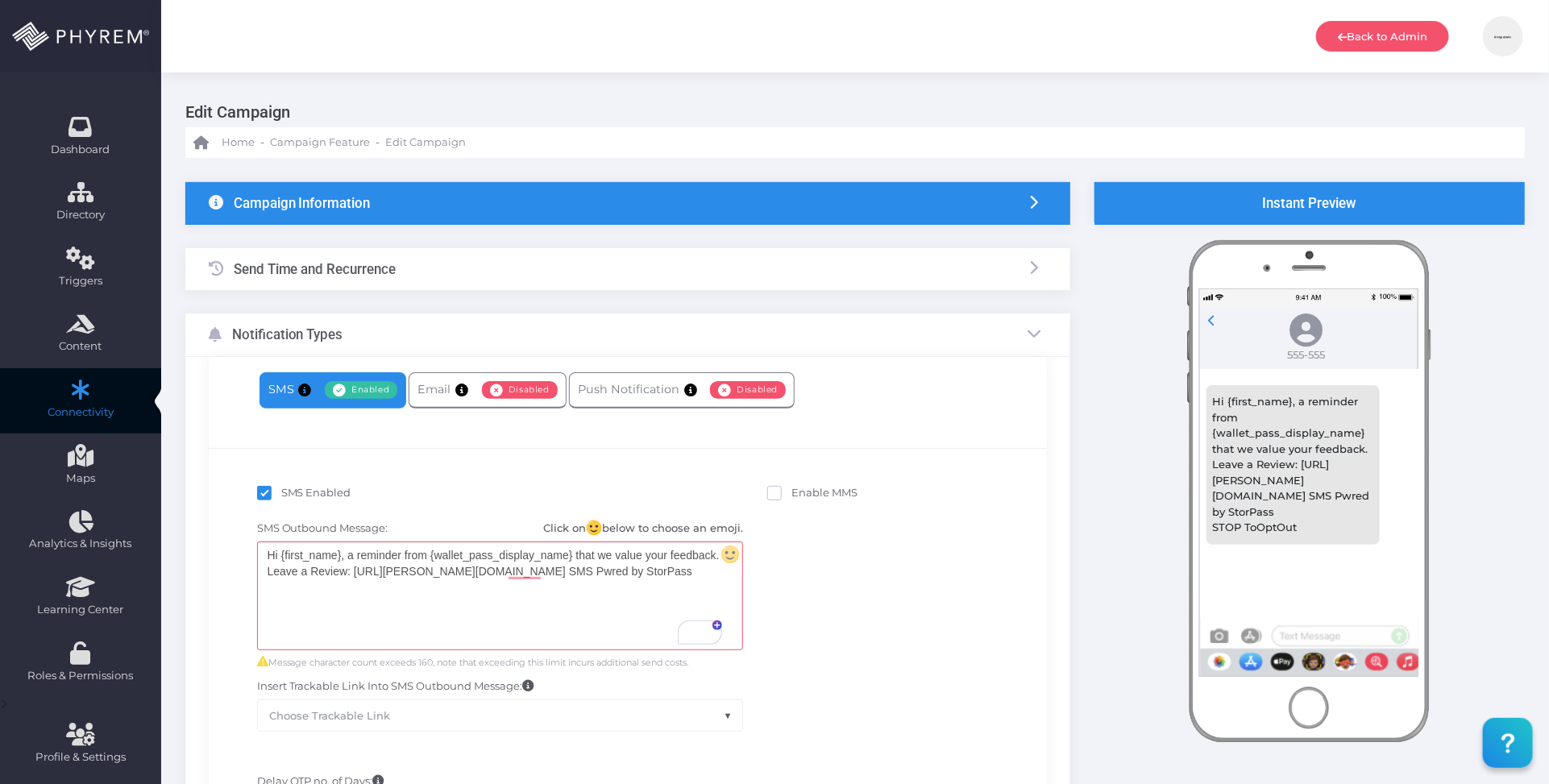
click at [530, 199] on div "Campaign Information" at bounding box center [628, 203] width 885 height 42
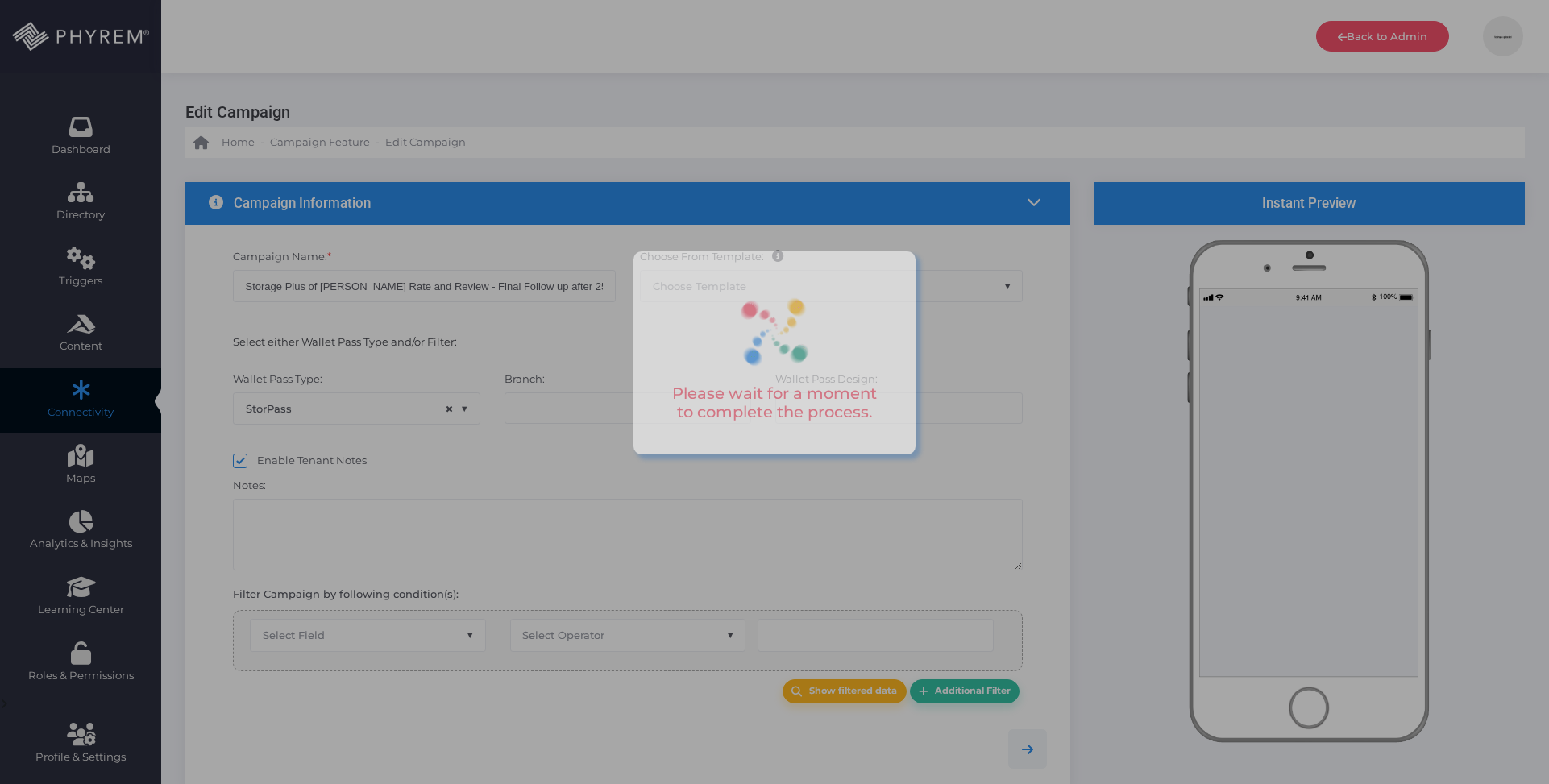
select select "15"
select select "667"
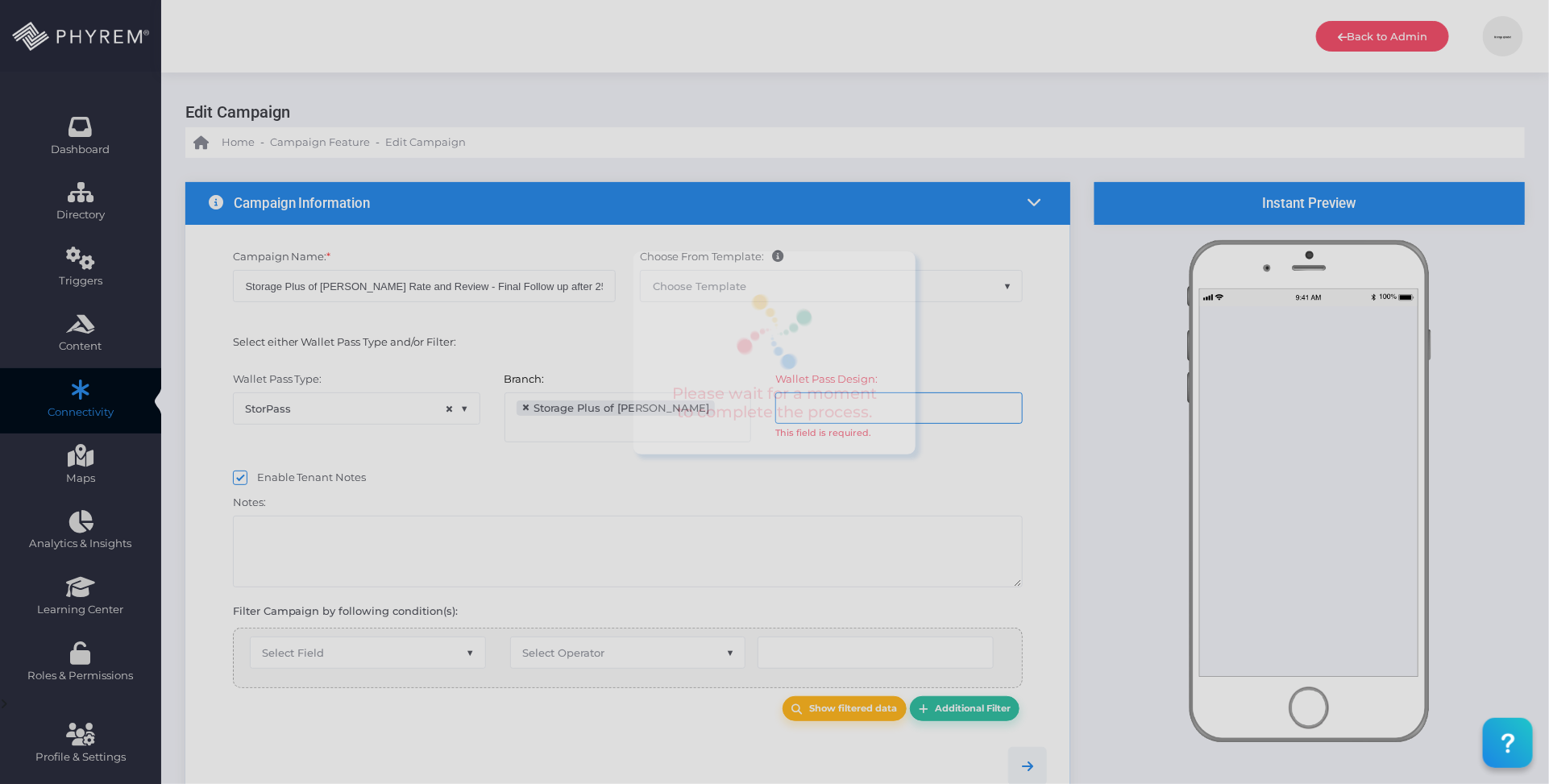
select select "after_x_days"
select select "2183"
select select "pr_wallet_users.created_date"
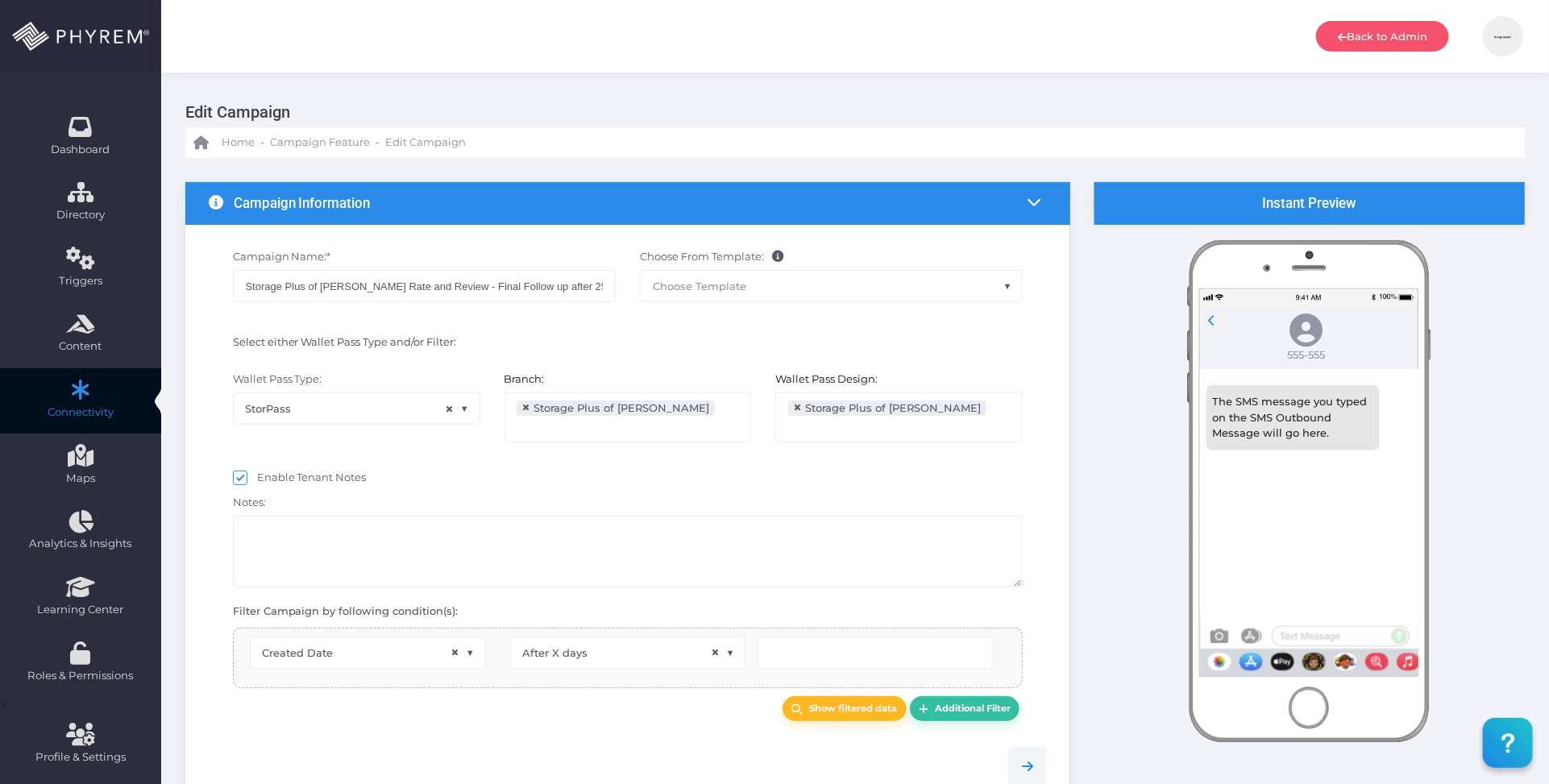
scroll to position [26, 0]
type input "25"
select select "pr_campaign_log.campaign_id"
select select "equals"
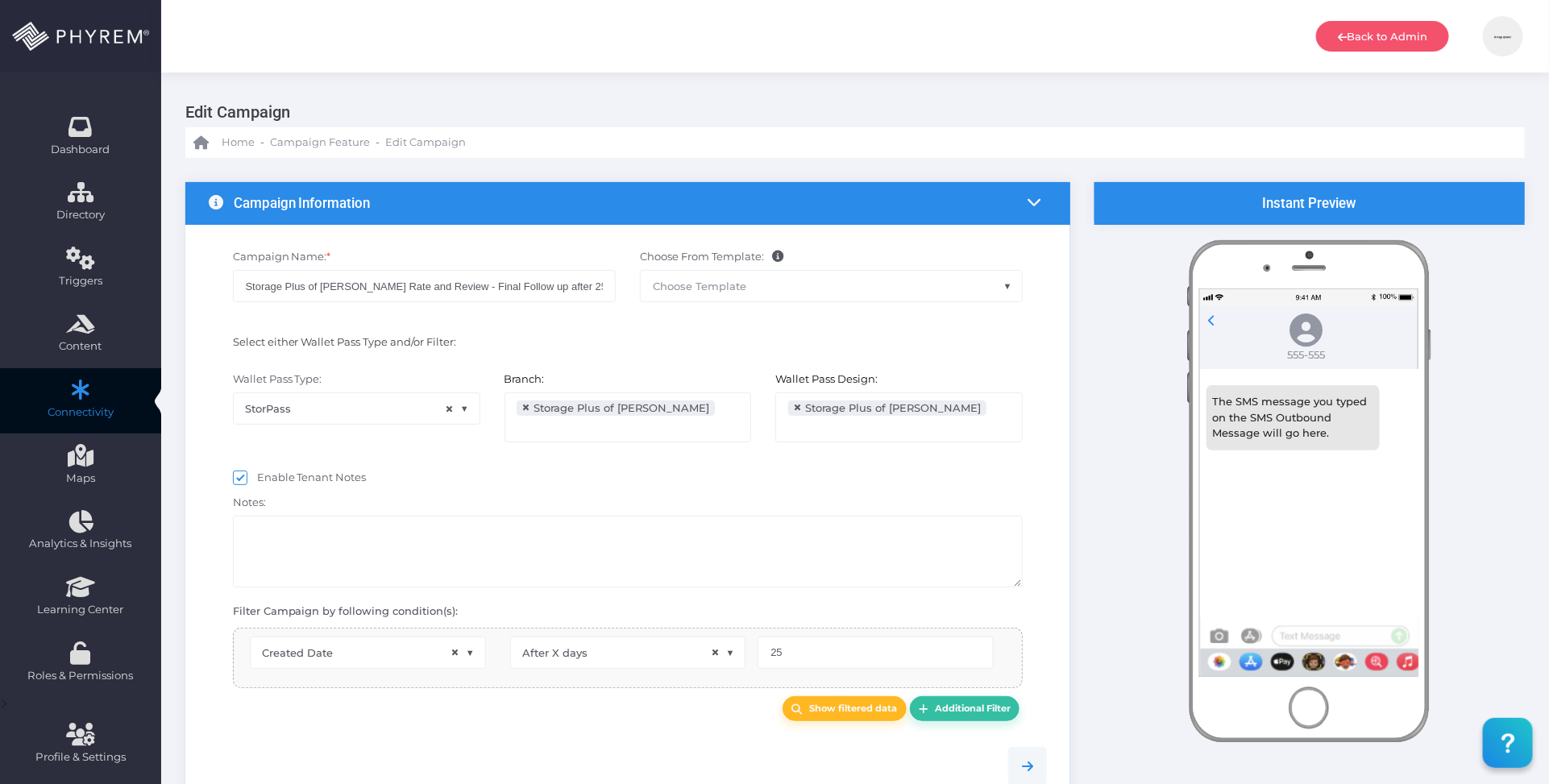
select select "pr_campaign_success_log_view.unfinished"
select select "in_list"
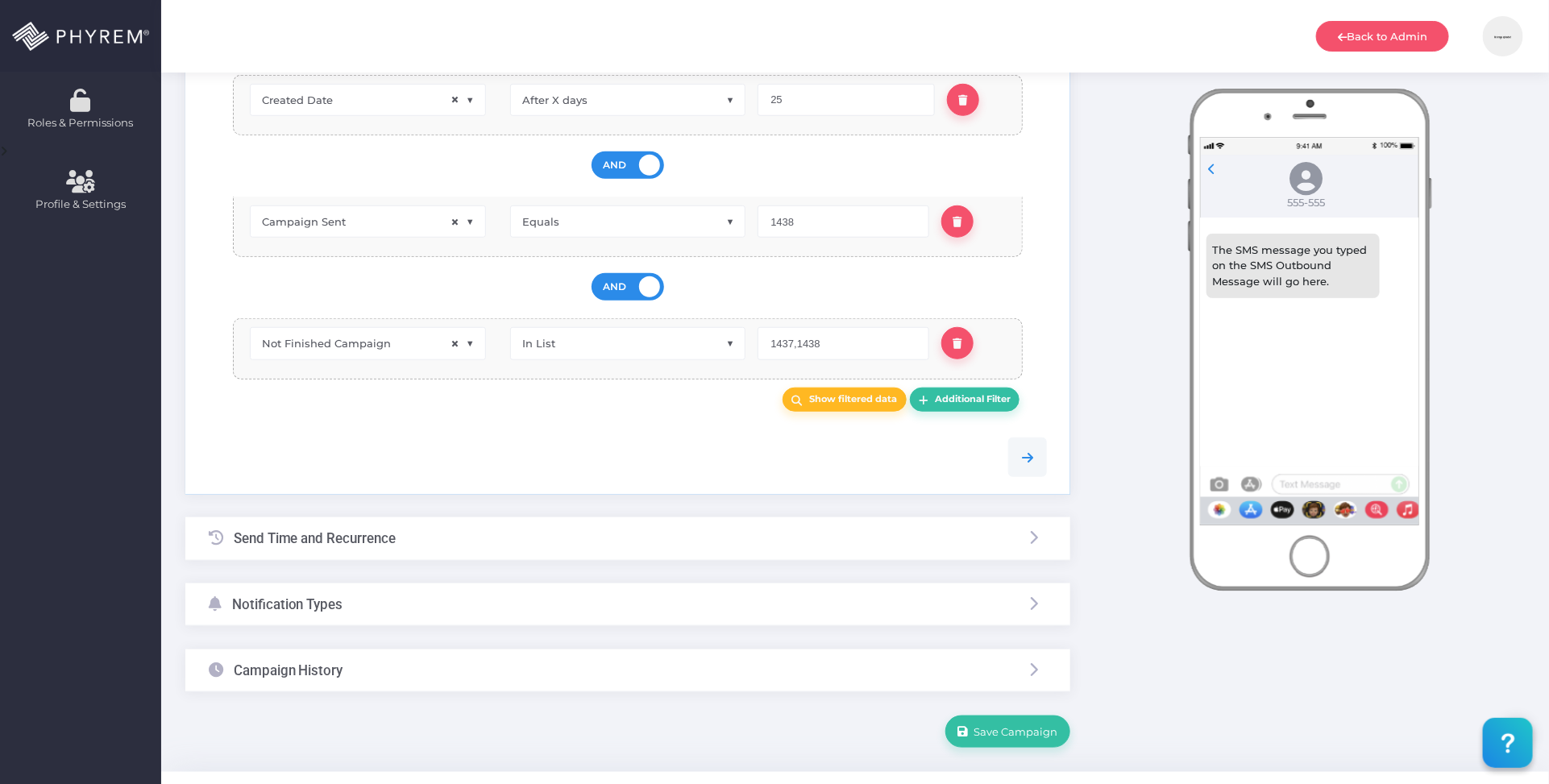
scroll to position [593, 0]
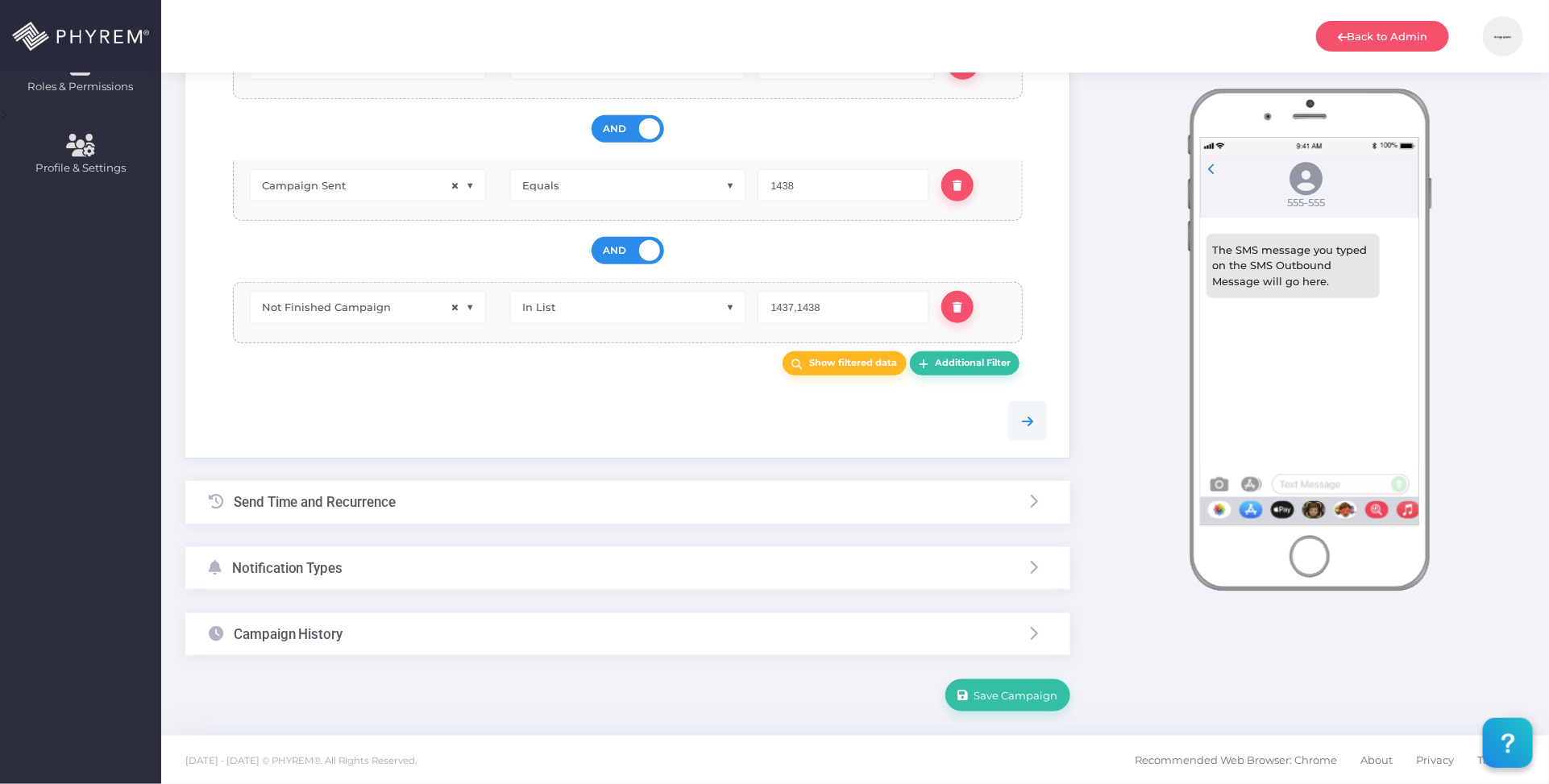
drag, startPoint x: 524, startPoint y: 571, endPoint x: 578, endPoint y: 431, distance: 150.1
click at [578, 431] on form "{"recurrence_pattern":{"current_selected":"daily","every":"1","days":"","on_day…" at bounding box center [628, 152] width 885 height 1119
click at [582, 715] on div "{"recurrence_pattern":{"current_selected":"daily","every":"1","days":"","on_day…" at bounding box center [856, 152] width 1388 height 1168
click at [502, 627] on div "Campaign History" at bounding box center [628, 634] width 885 height 42
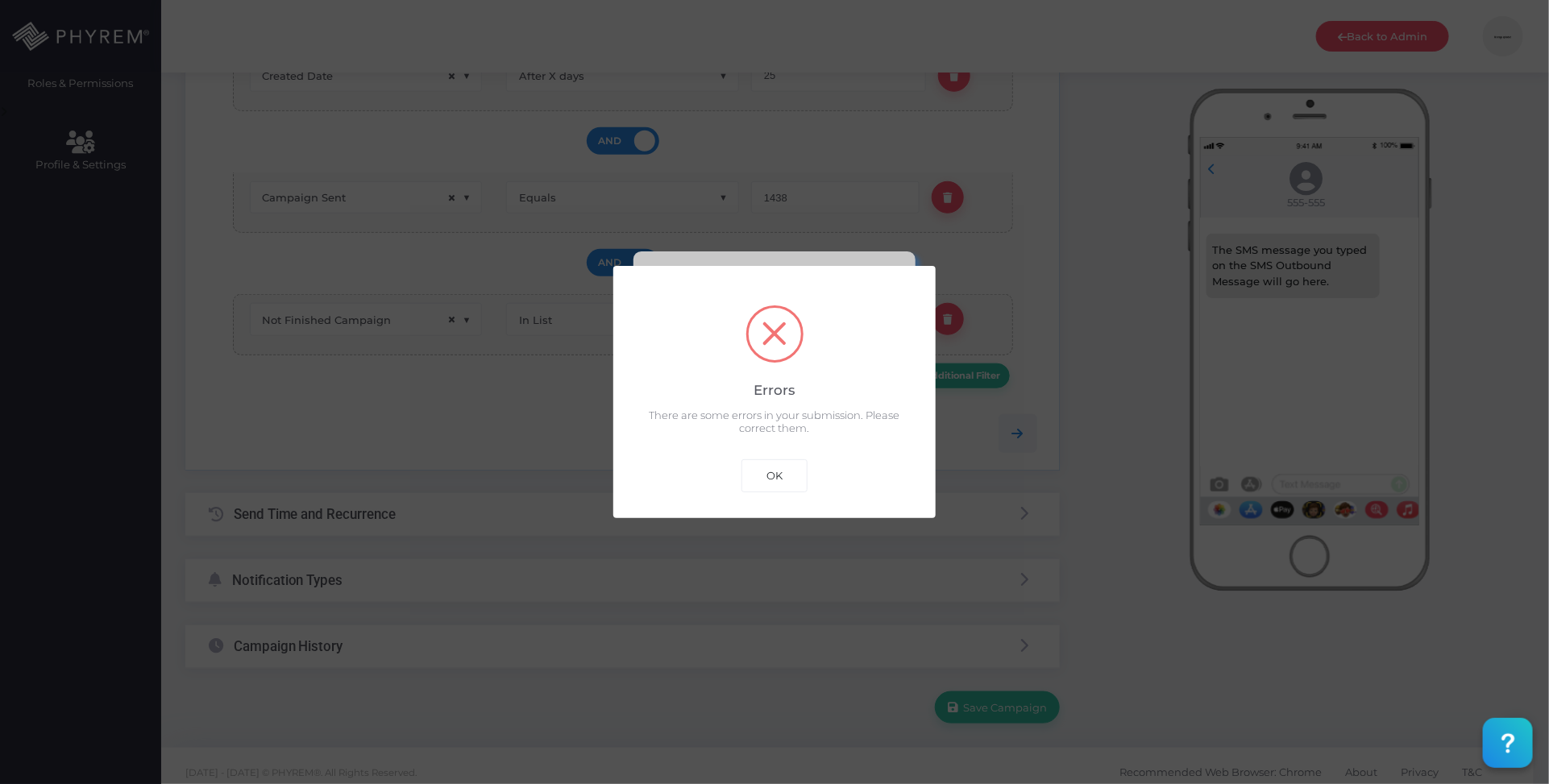
click at [722, 448] on div "? ! i Errors × There are some errors in your submission. Please correct them. O…" at bounding box center [774, 393] width 322 height 253
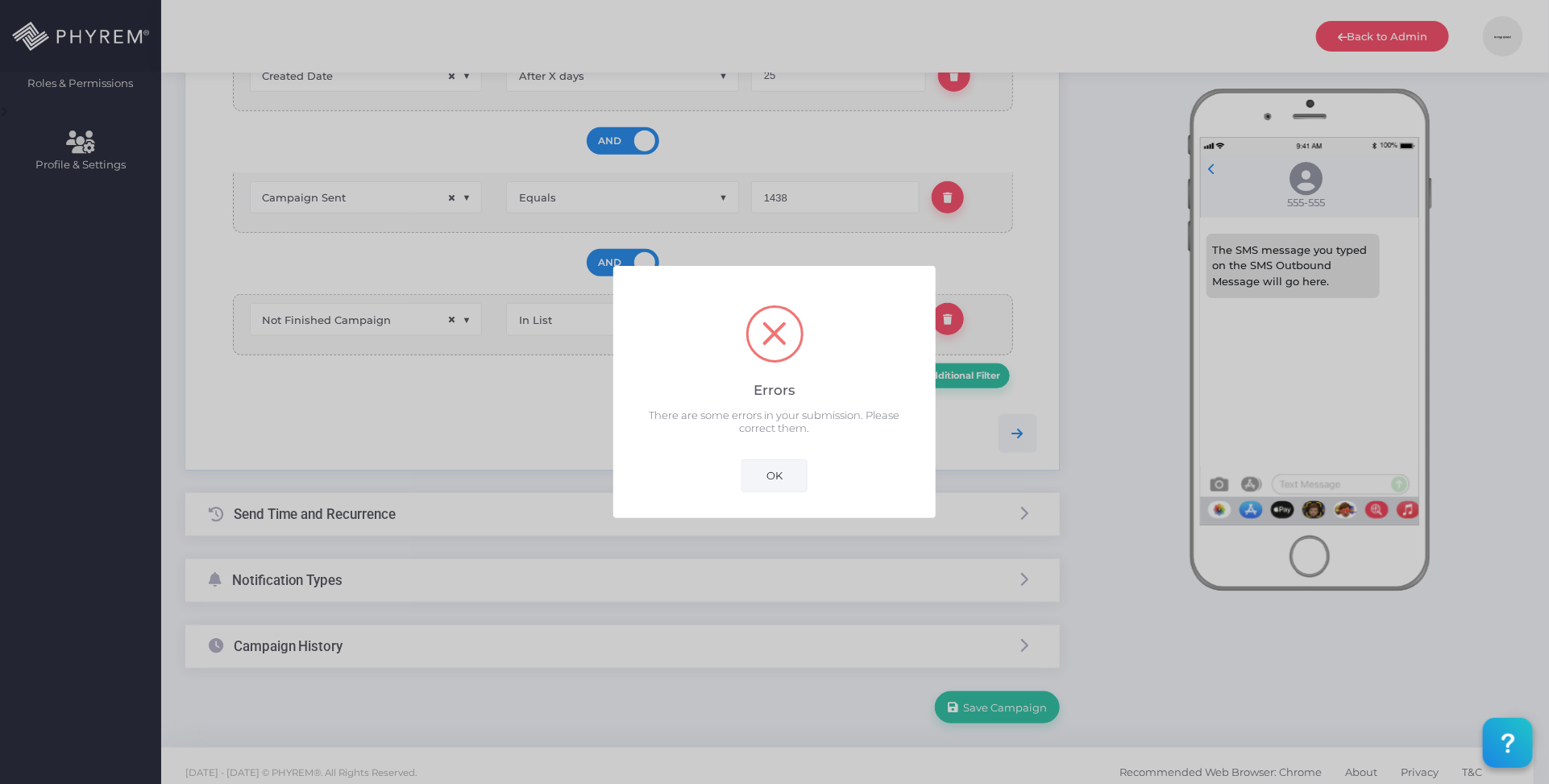
click at [767, 470] on button "OK" at bounding box center [774, 475] width 66 height 32
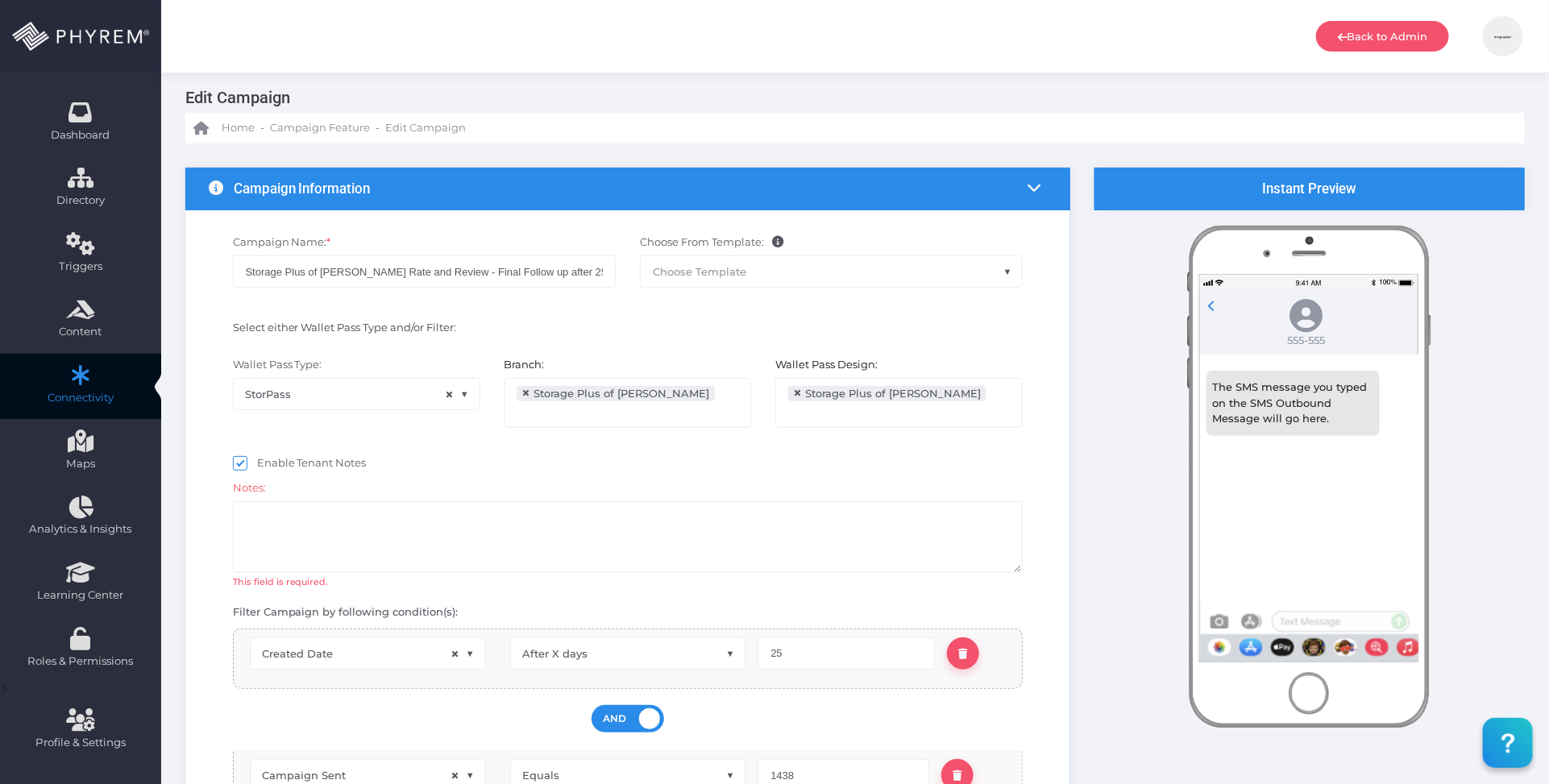
scroll to position [0, 0]
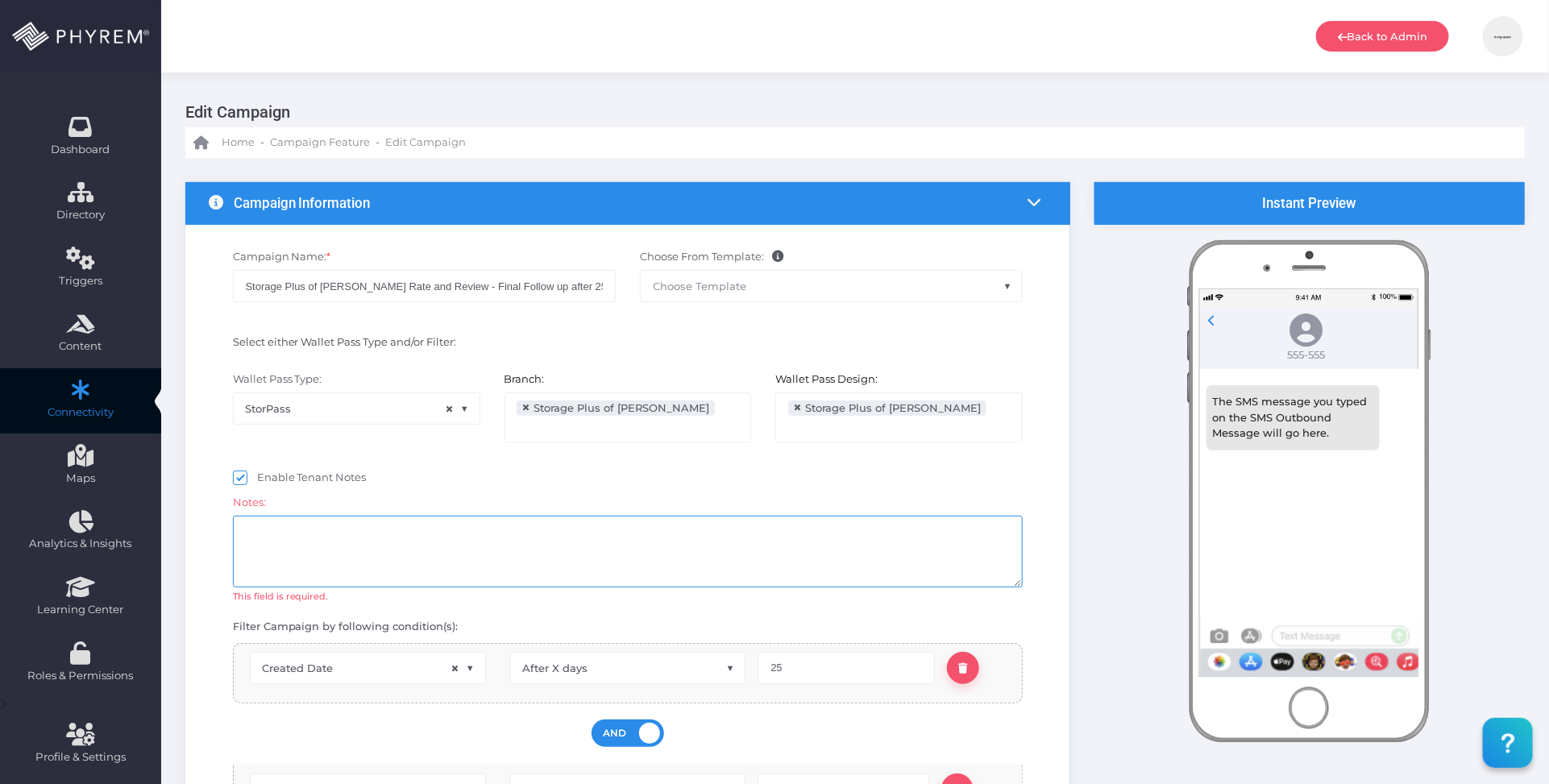
click at [429, 550] on textarea at bounding box center [628, 552] width 791 height 72
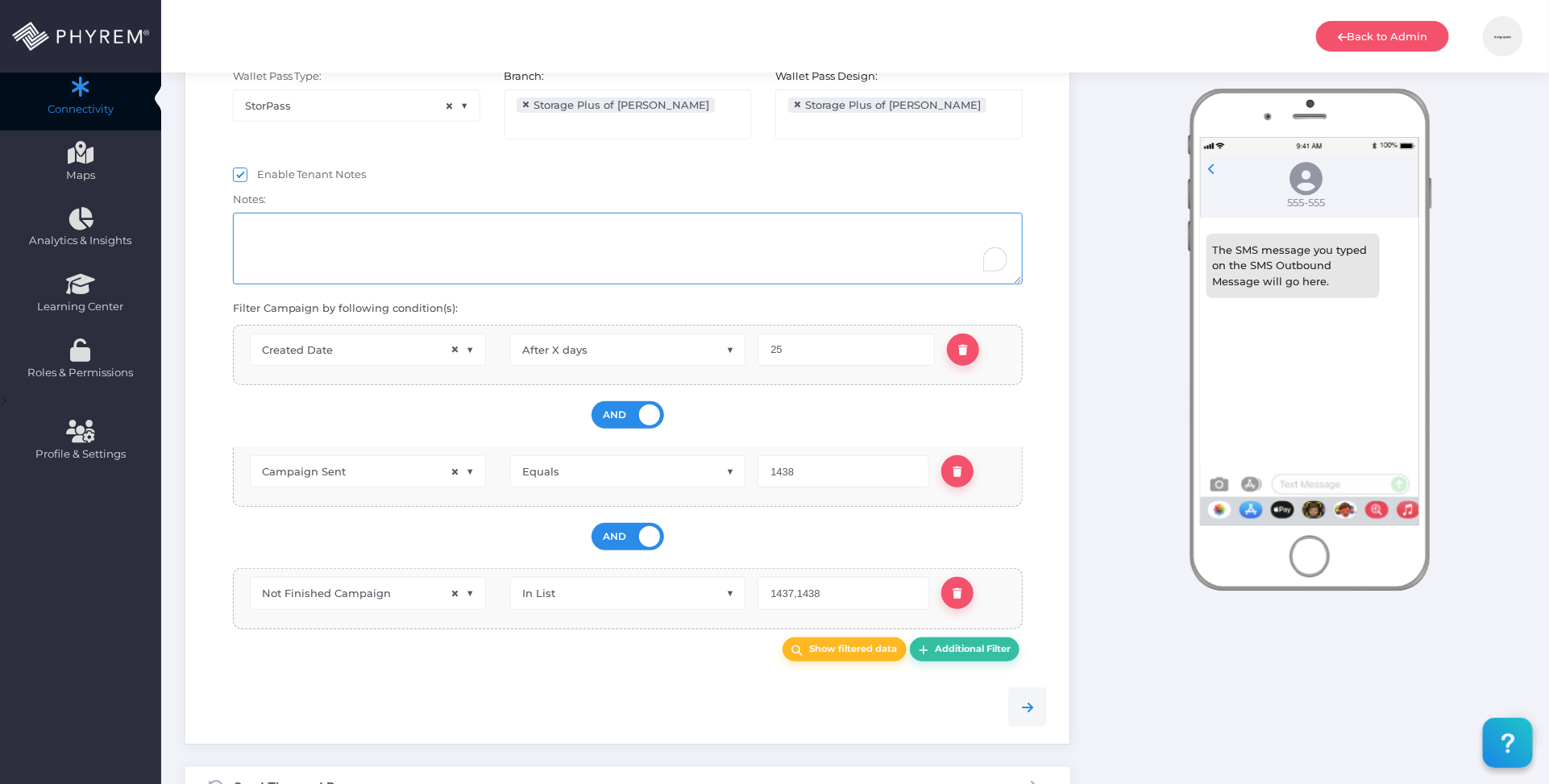
scroll to position [593, 0]
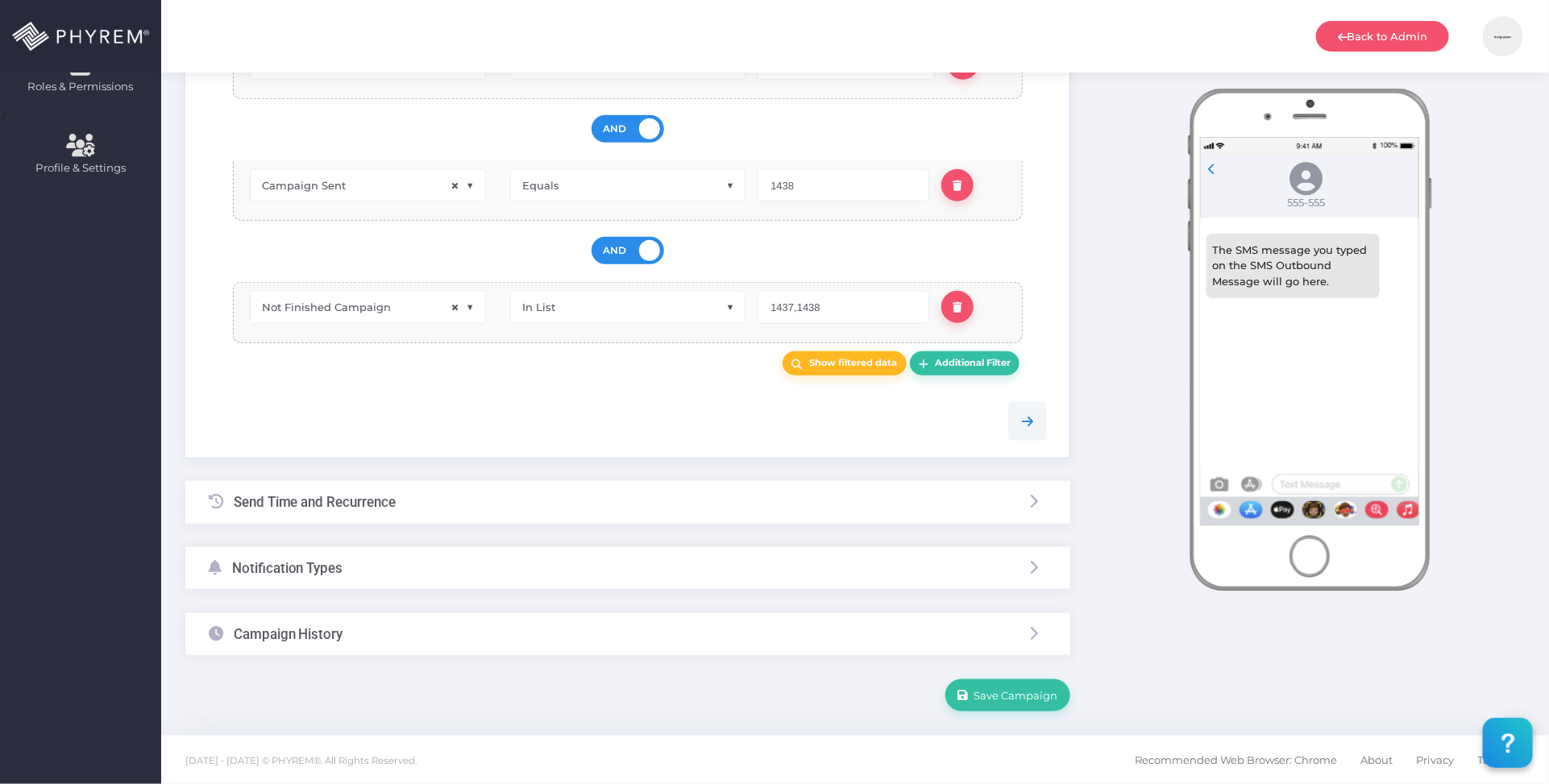
click at [489, 643] on div "Campaign History" at bounding box center [628, 634] width 885 height 42
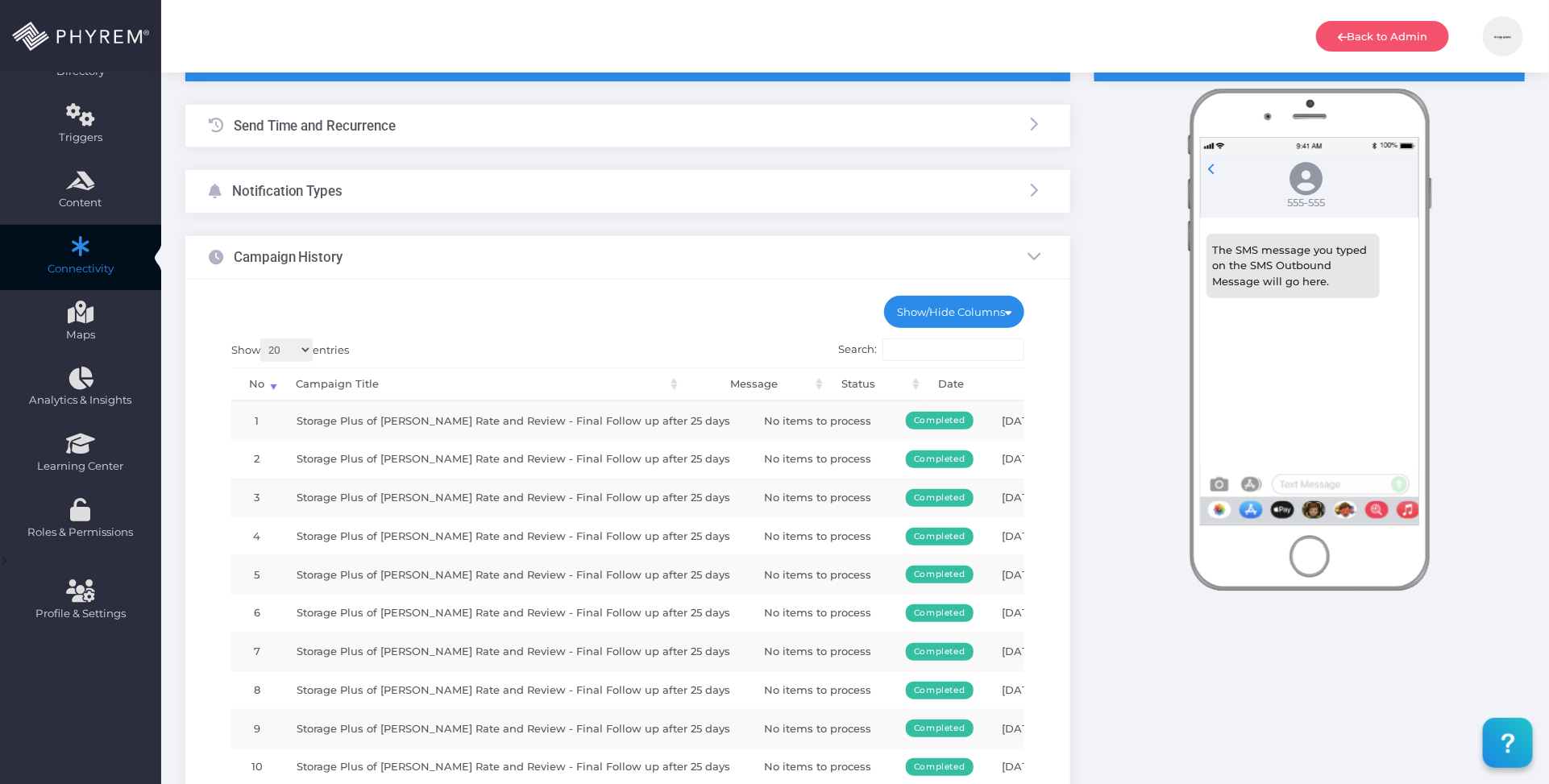
scroll to position [0, 0]
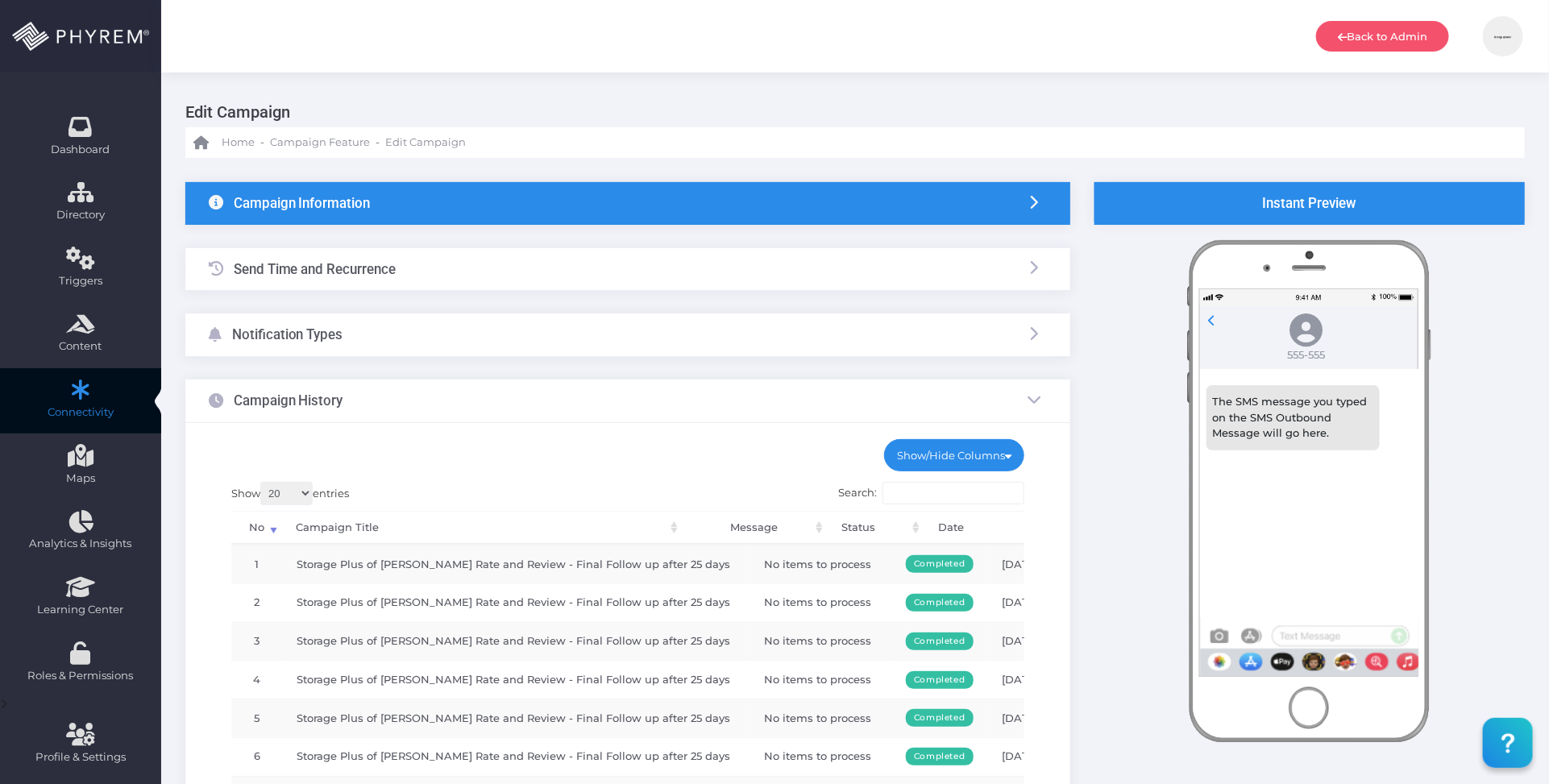
click at [509, 323] on div "Notification Types" at bounding box center [628, 335] width 885 height 42
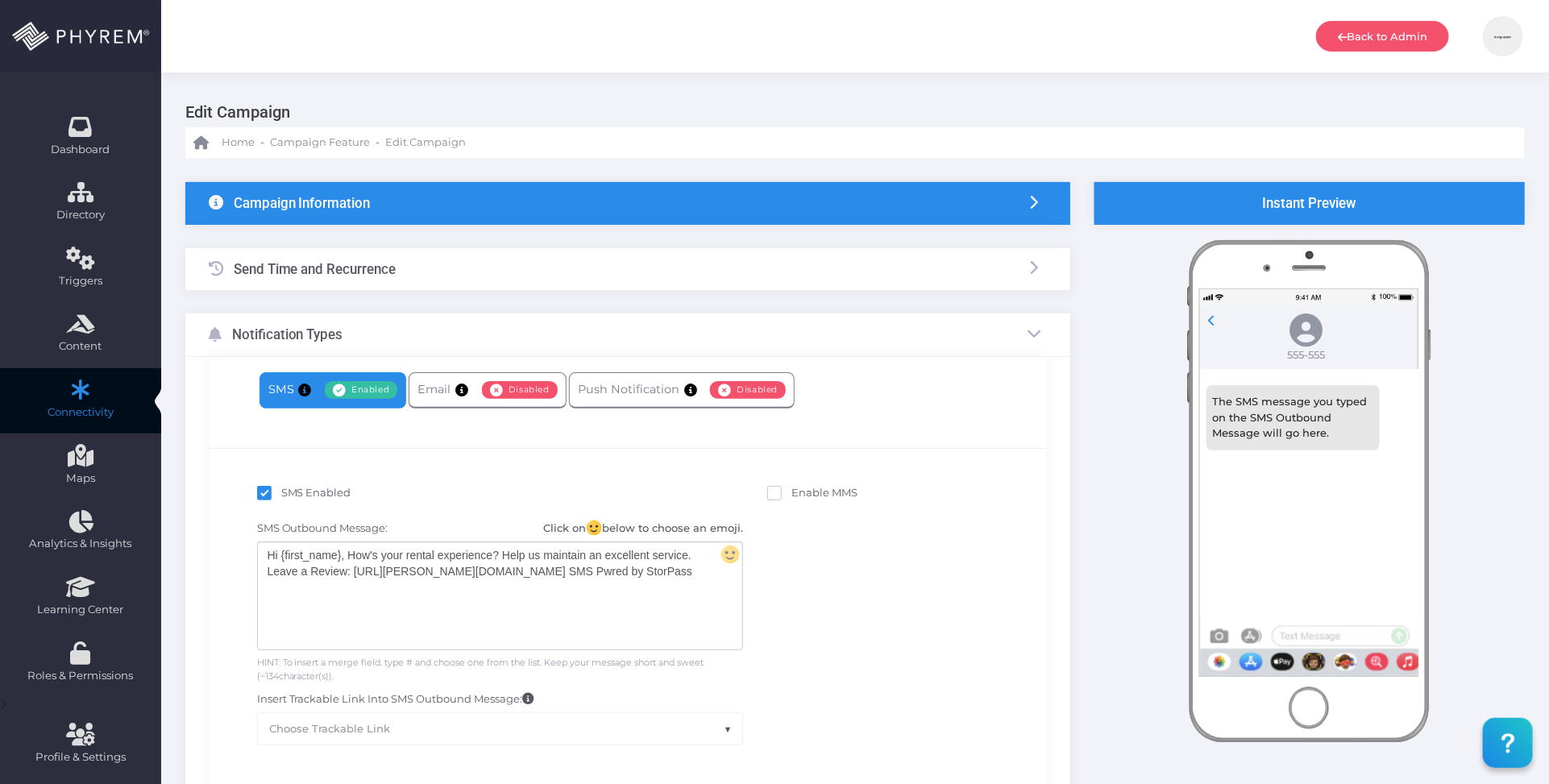
click at [633, 573] on div "Hi {first_name}, How's your rental experience? Help us maintain an excellent se…" at bounding box center [500, 596] width 484 height 107
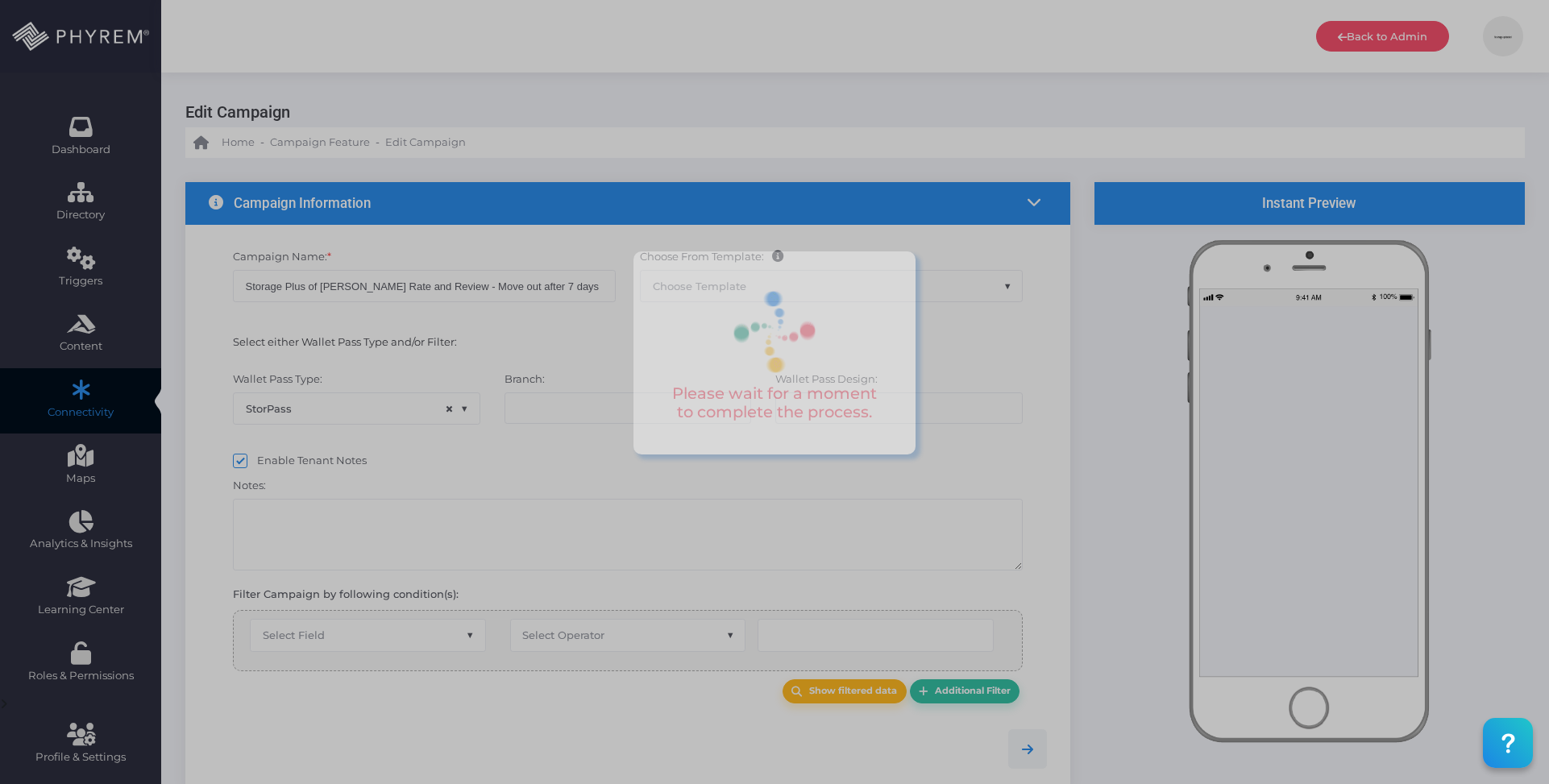
select select "15"
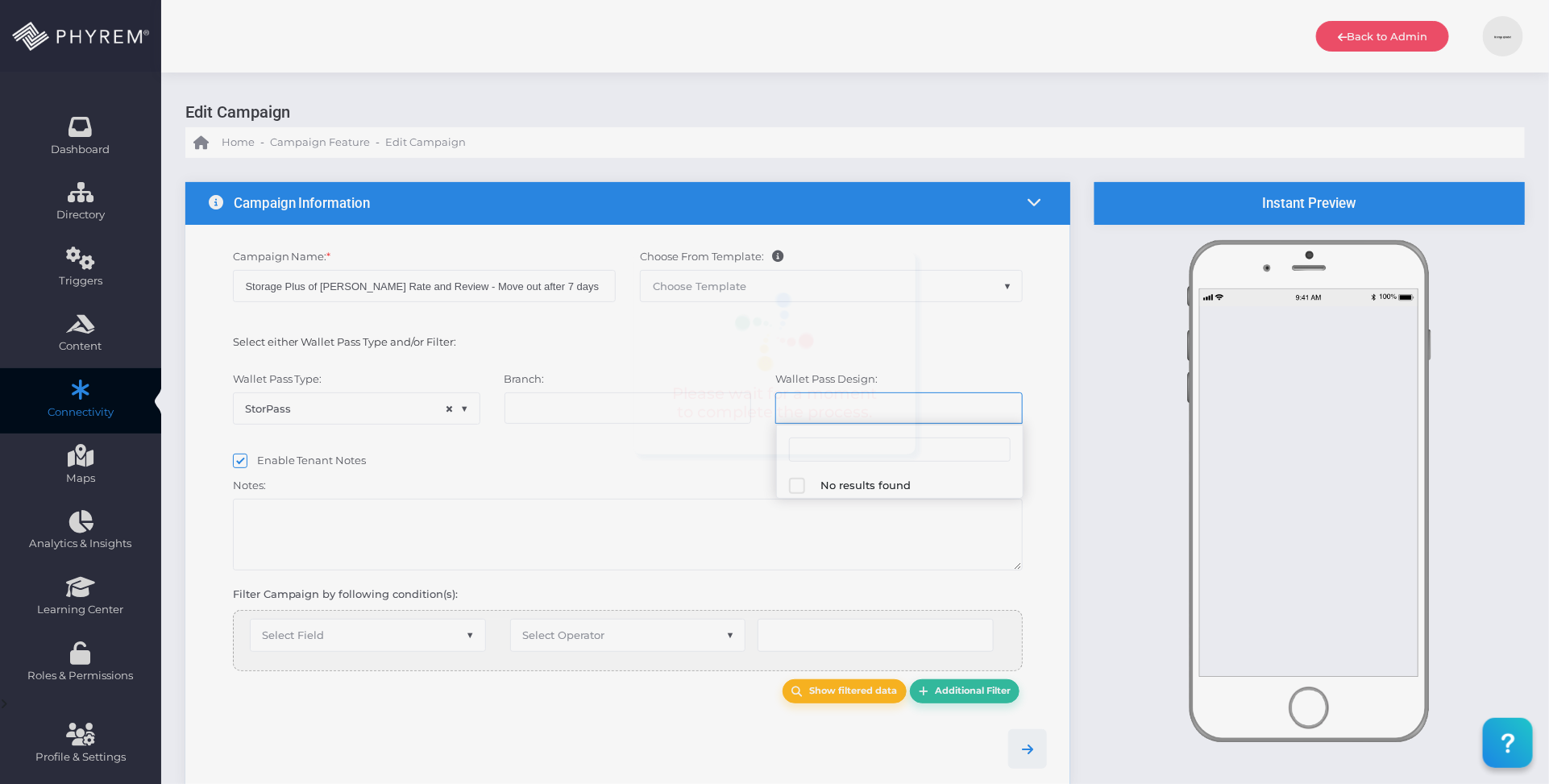
select select "667"
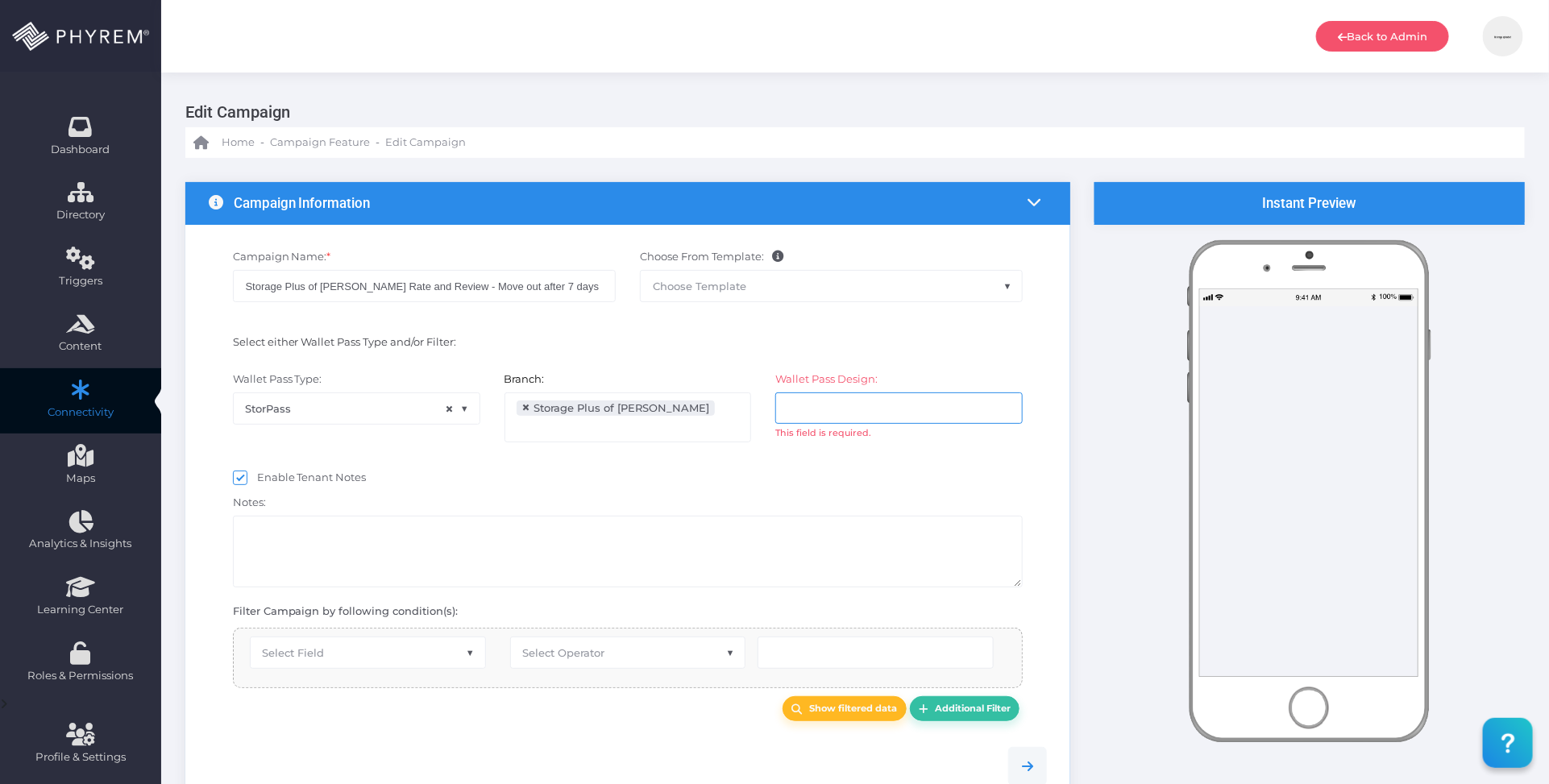
select select "after_x_days"
select select "2183"
select select "pr_storage_ledger.closed_on"
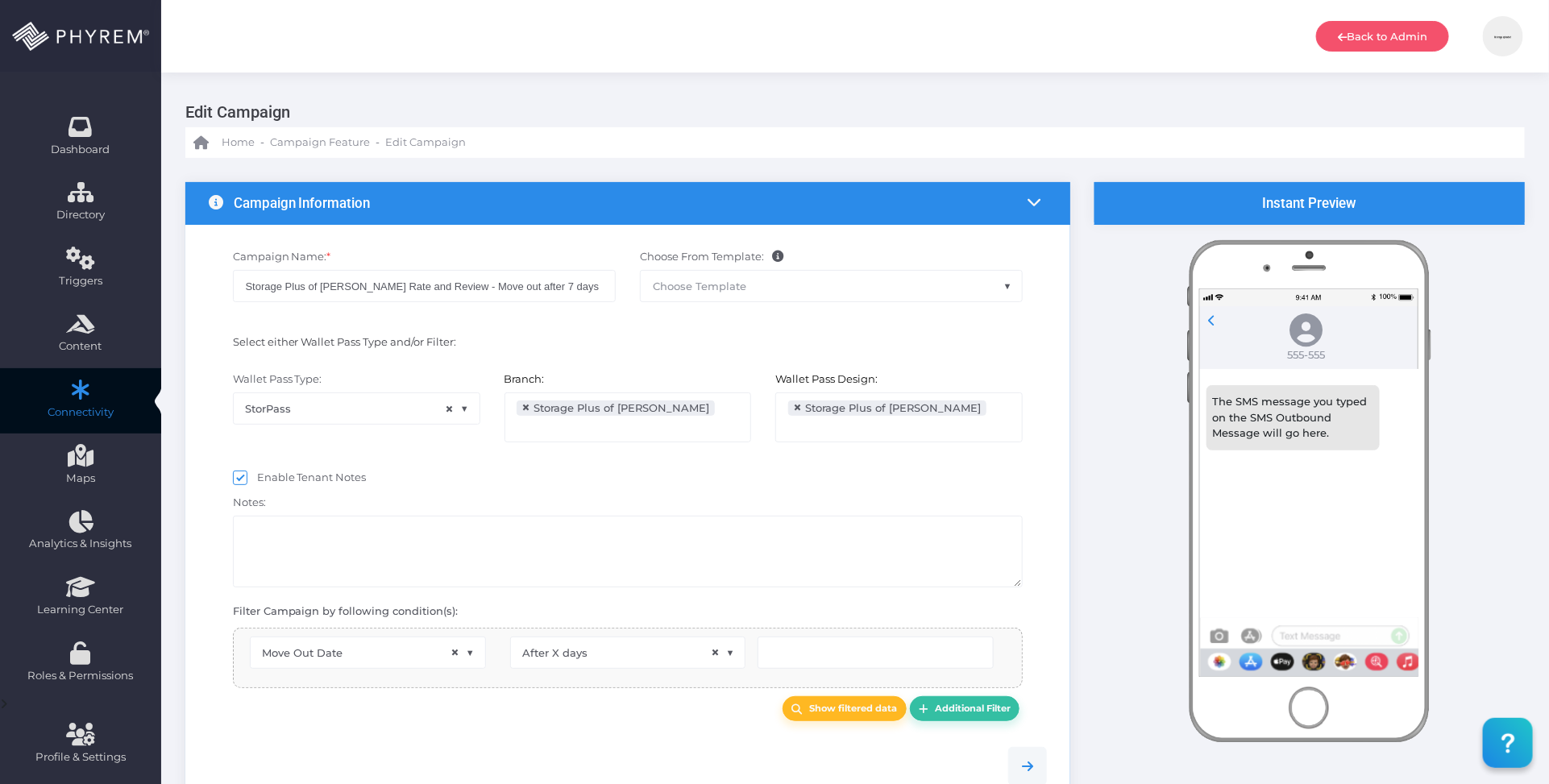
scroll to position [26, 0]
type input "7"
select select "pr_campaign_success_log_view.unfinished"
select select "in_list"
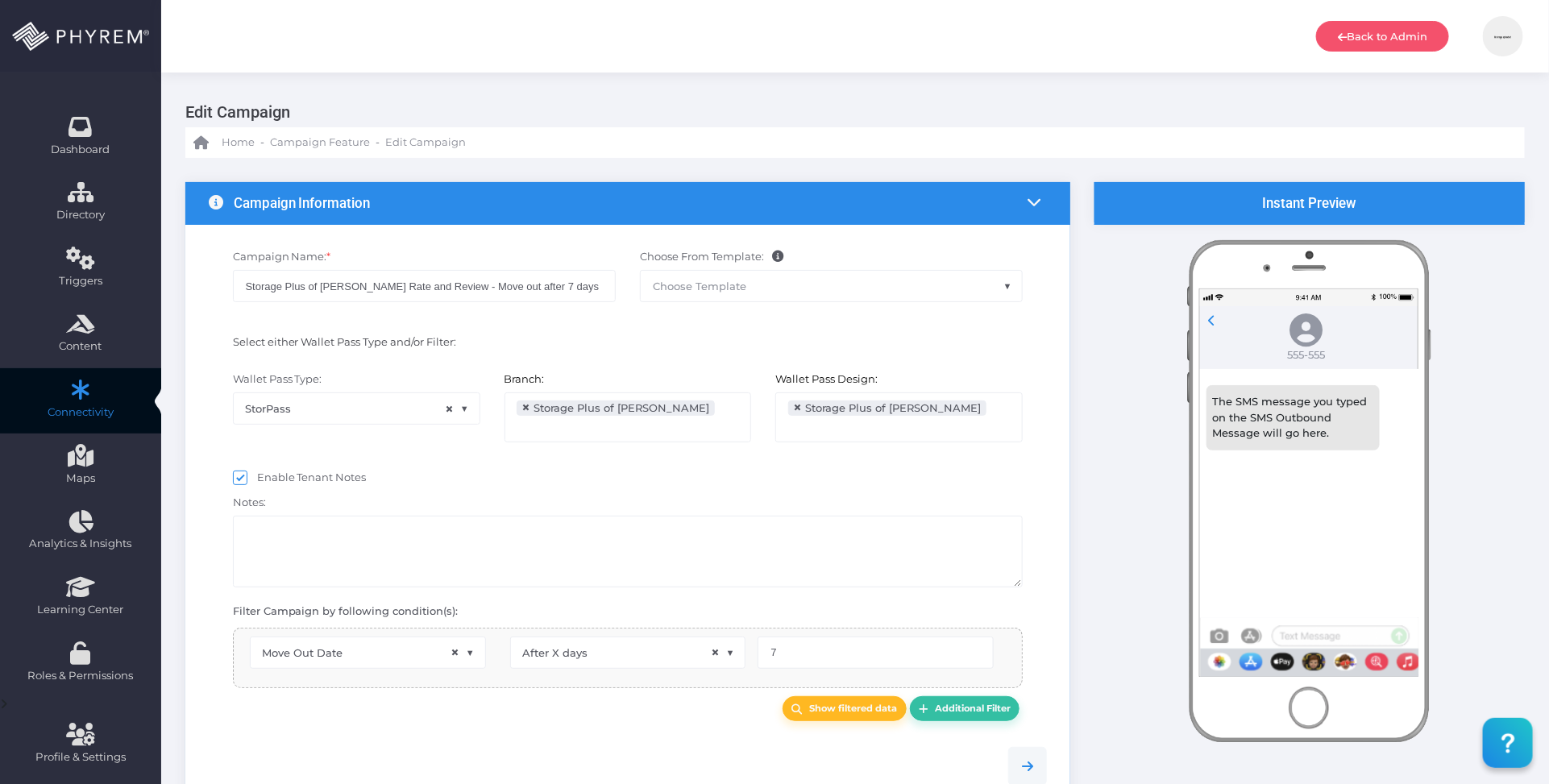
select select "pr_campaign_log.campaign_id"
select select "equals"
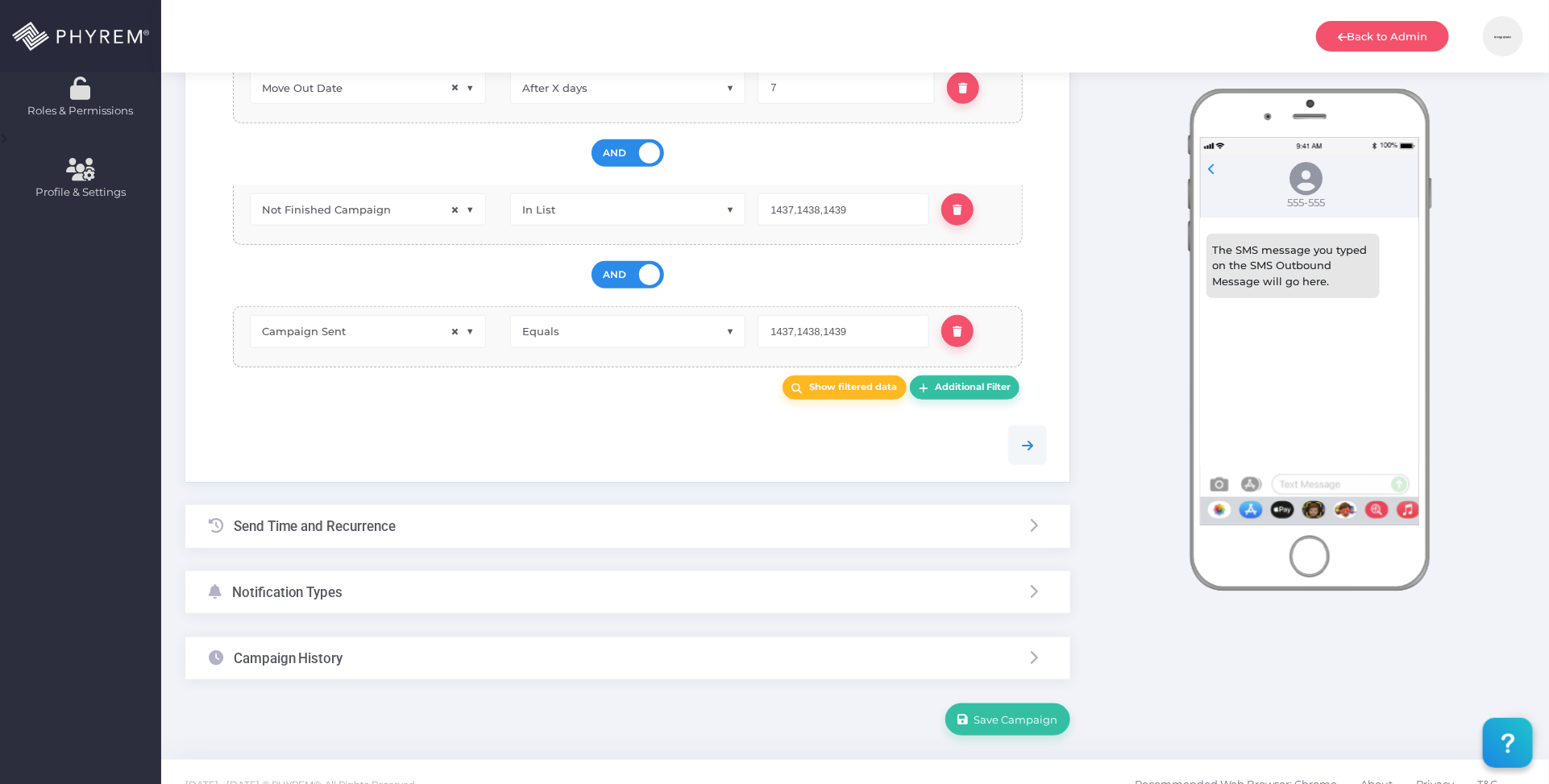
scroll to position [593, 0]
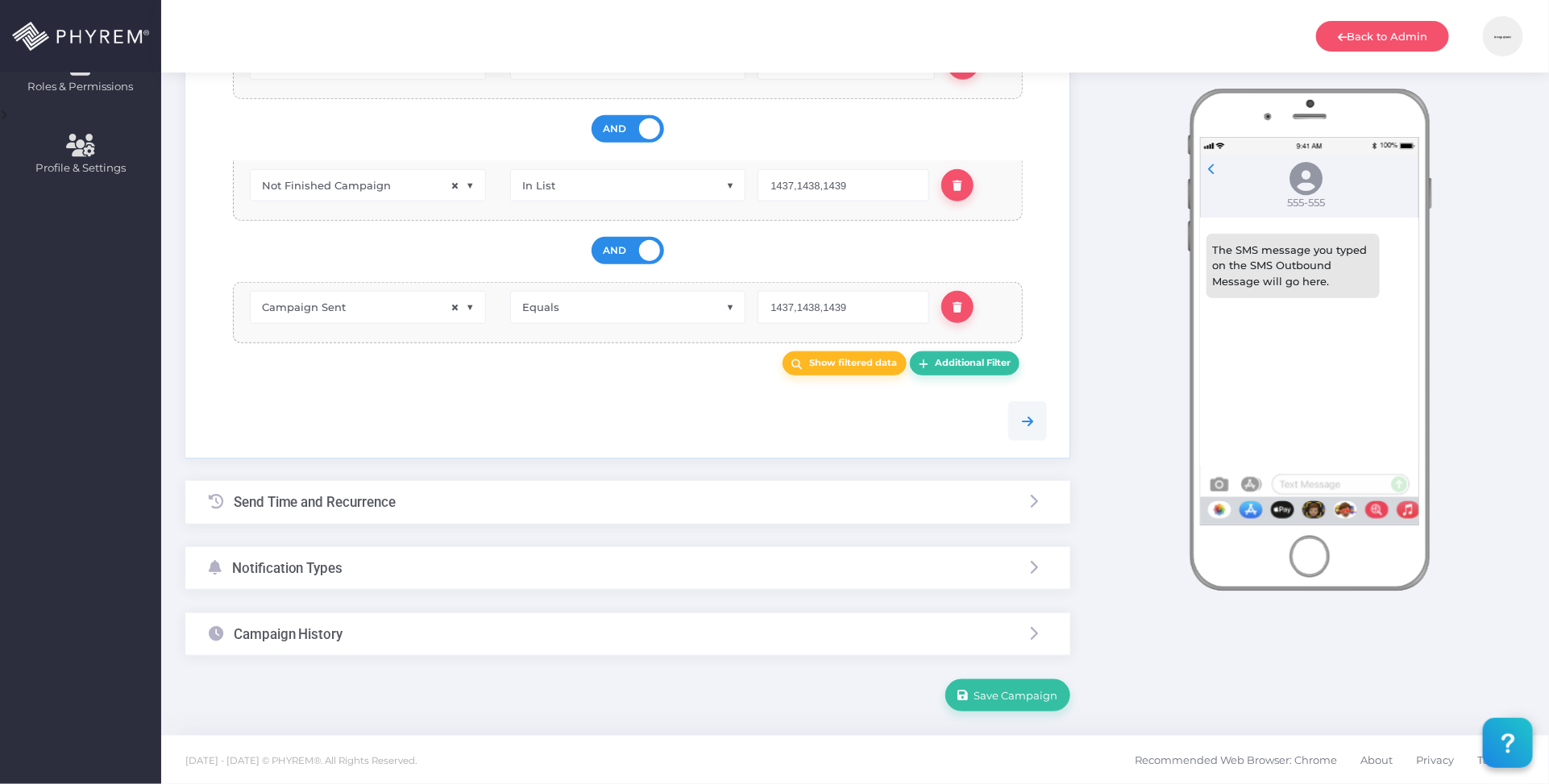
click at [618, 634] on div "Campaign History" at bounding box center [628, 634] width 885 height 42
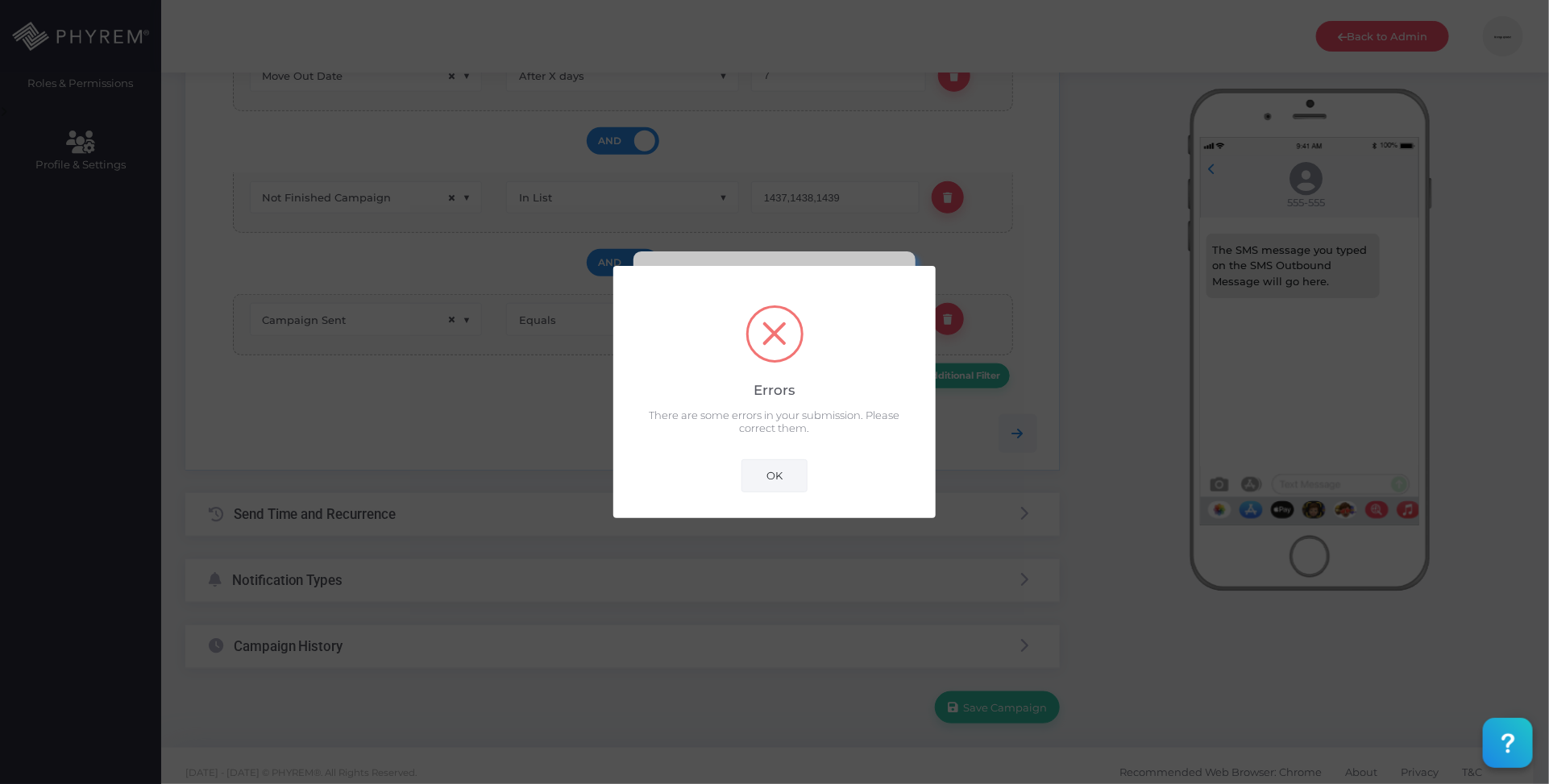
click at [767, 469] on button "OK" at bounding box center [774, 475] width 66 height 32
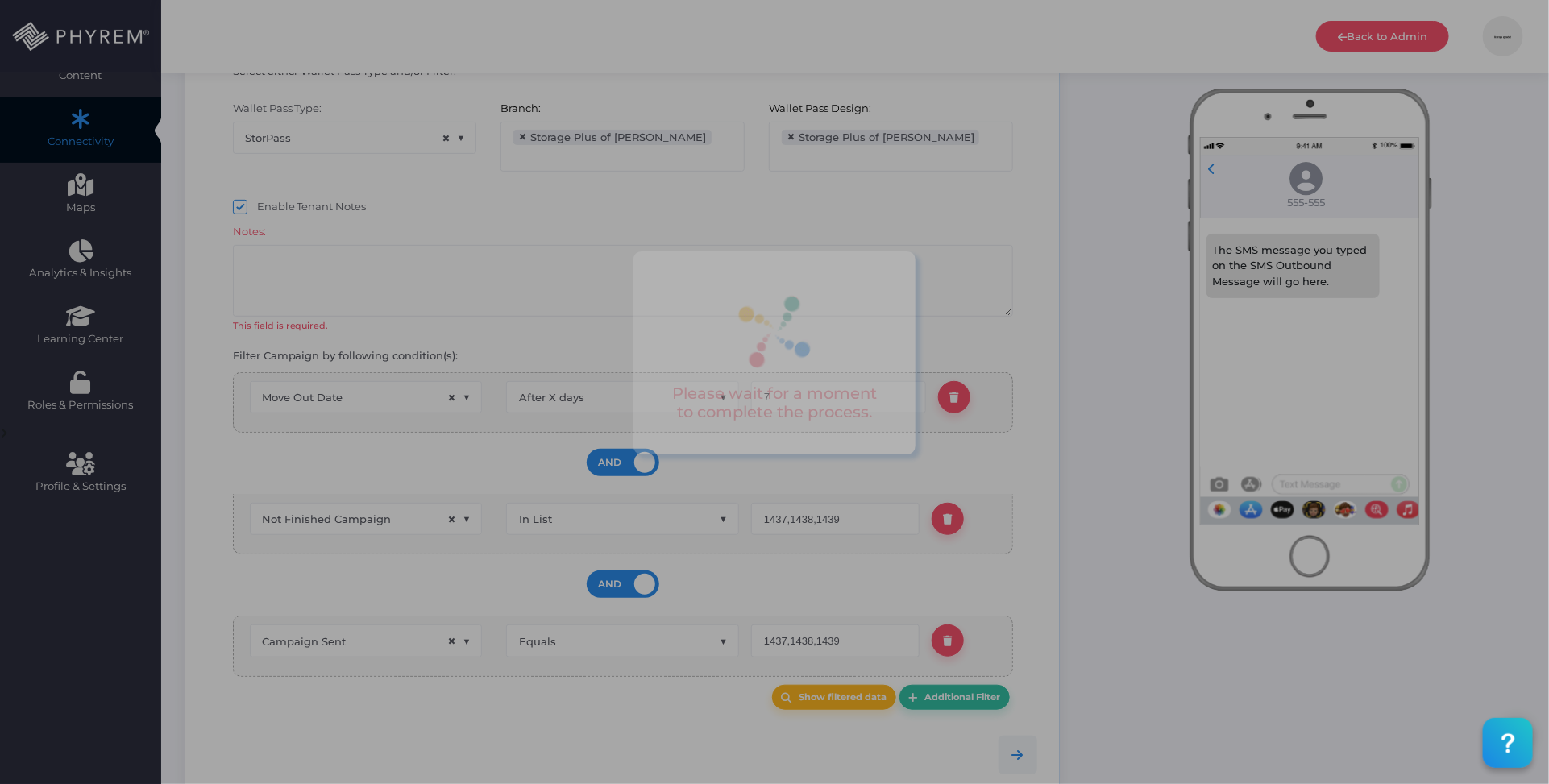
scroll to position [52, 0]
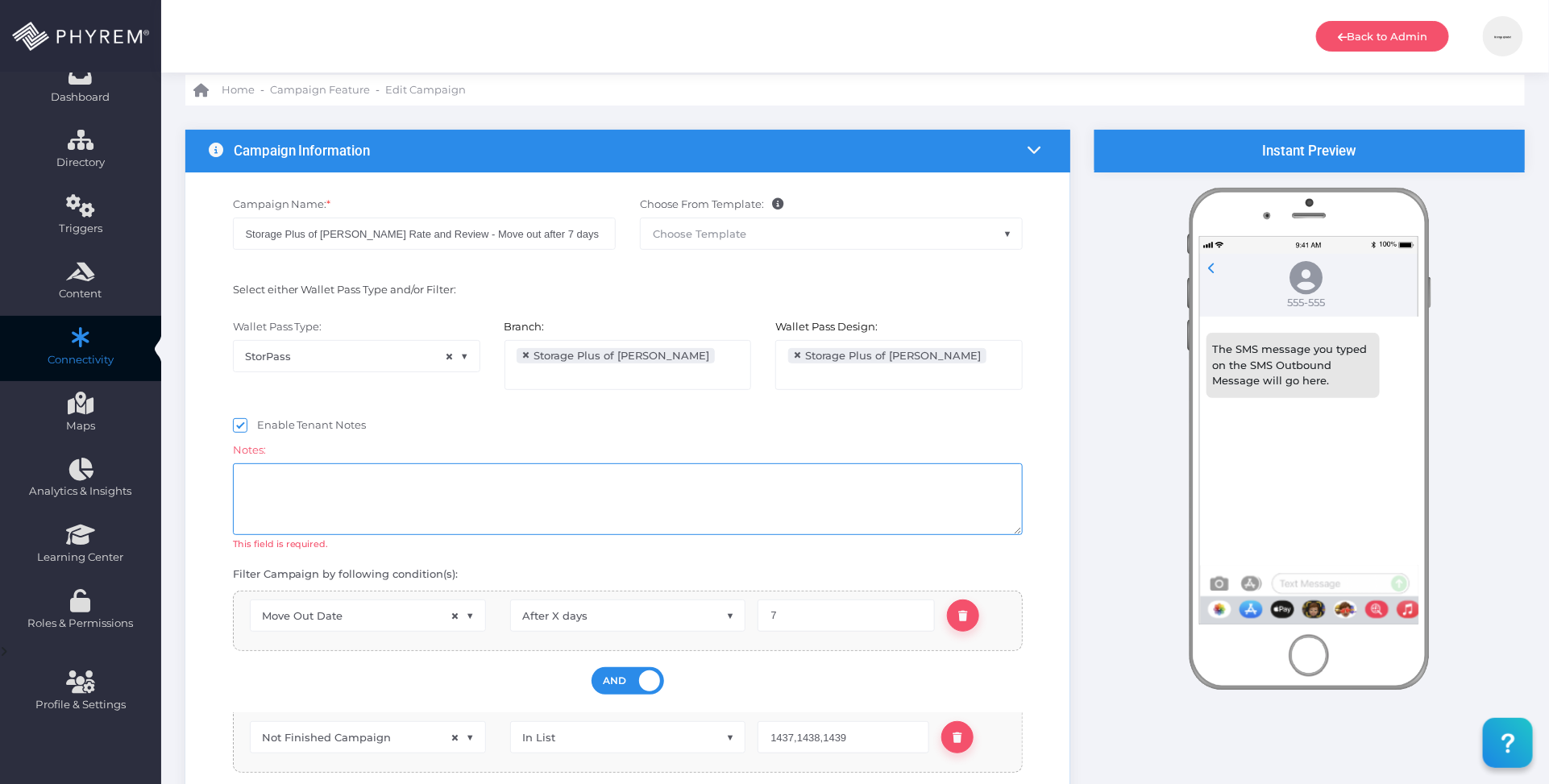
click at [401, 505] on textarea at bounding box center [628, 499] width 791 height 72
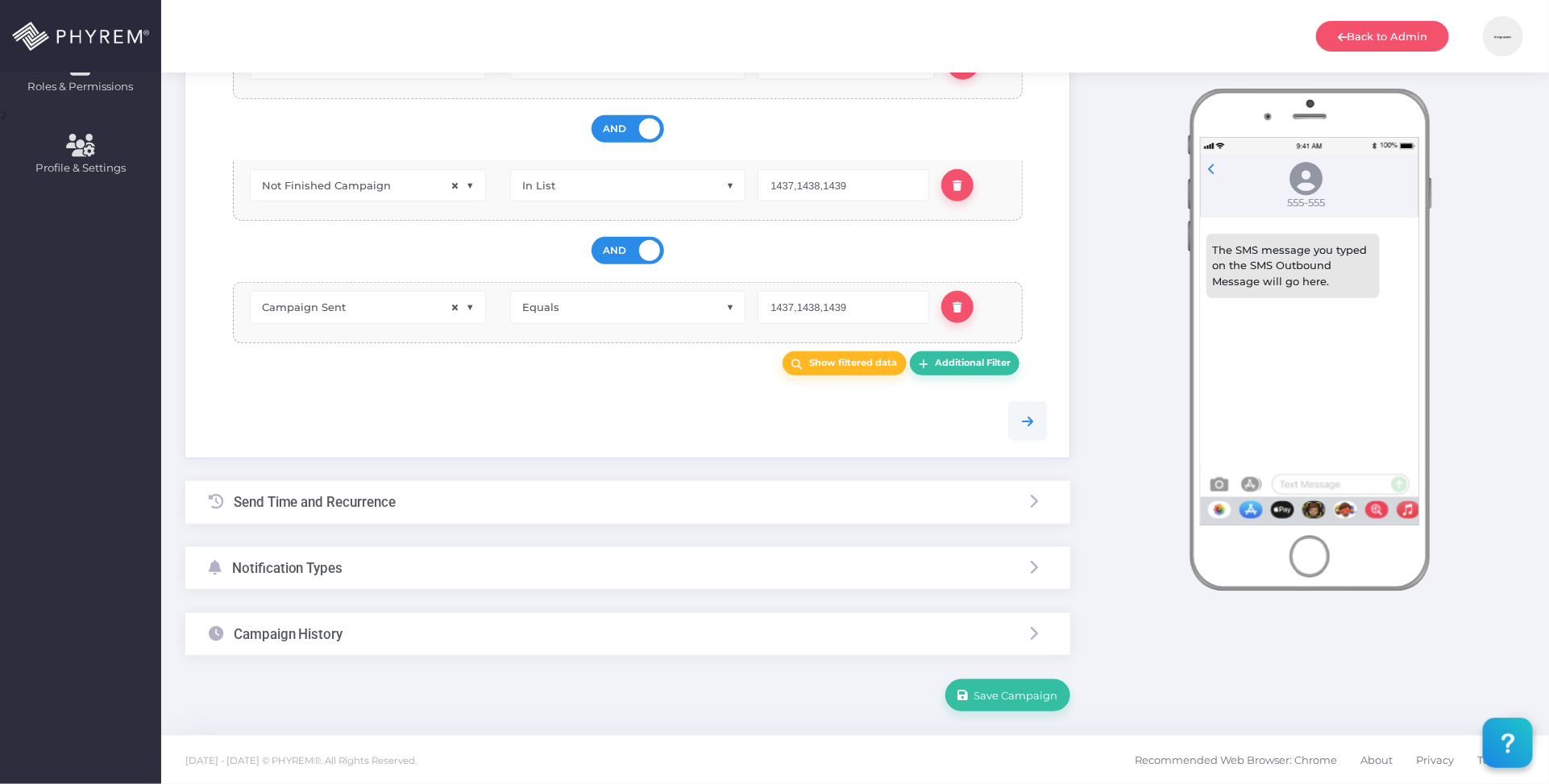
scroll to position [593, 0]
click at [524, 562] on div "Notification Types" at bounding box center [628, 568] width 885 height 42
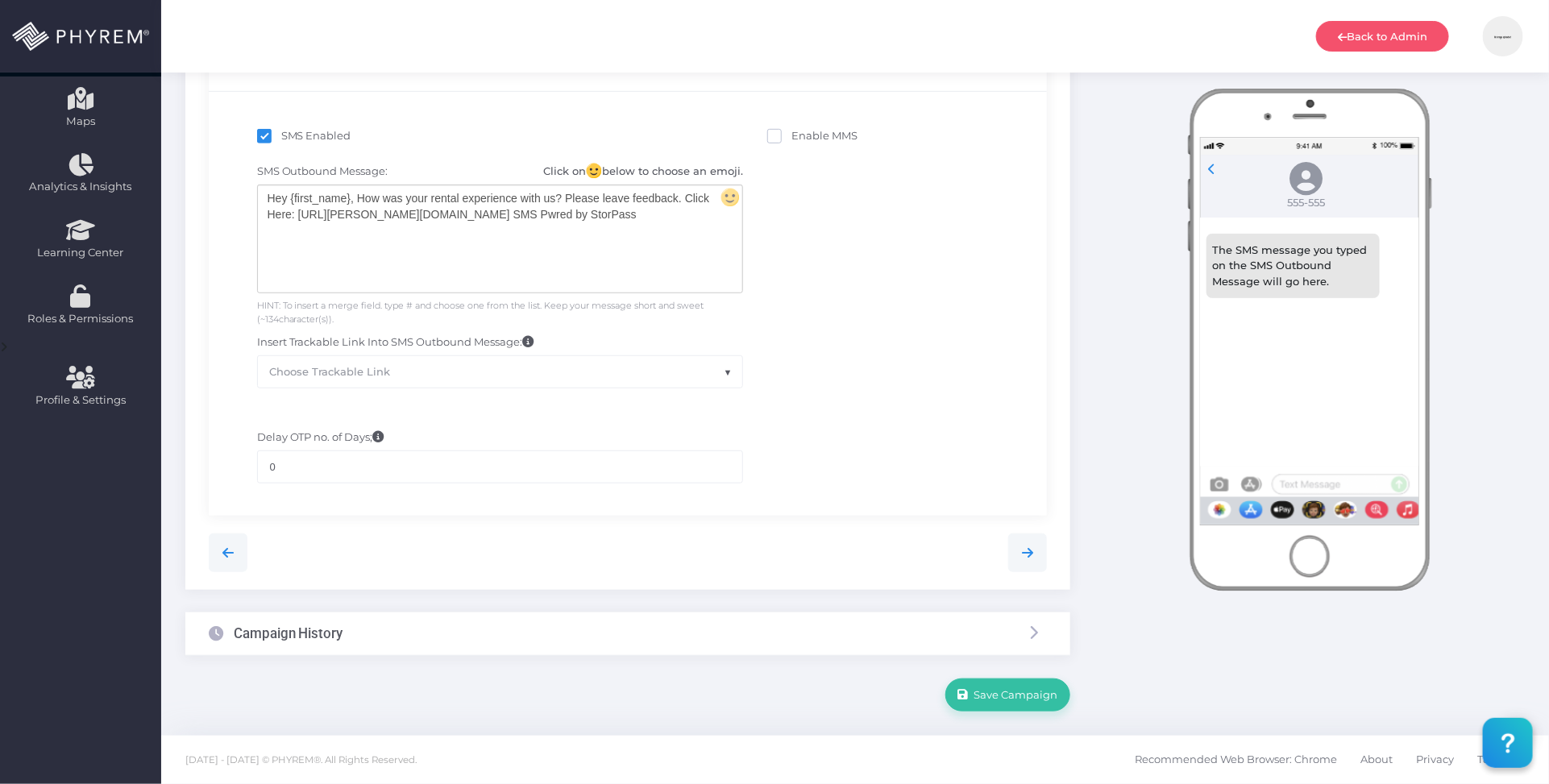
scroll to position [359, 0]
click at [573, 220] on div "Hey {first_name}, How was your rental experience with us? Please leave feedback…" at bounding box center [500, 239] width 484 height 107
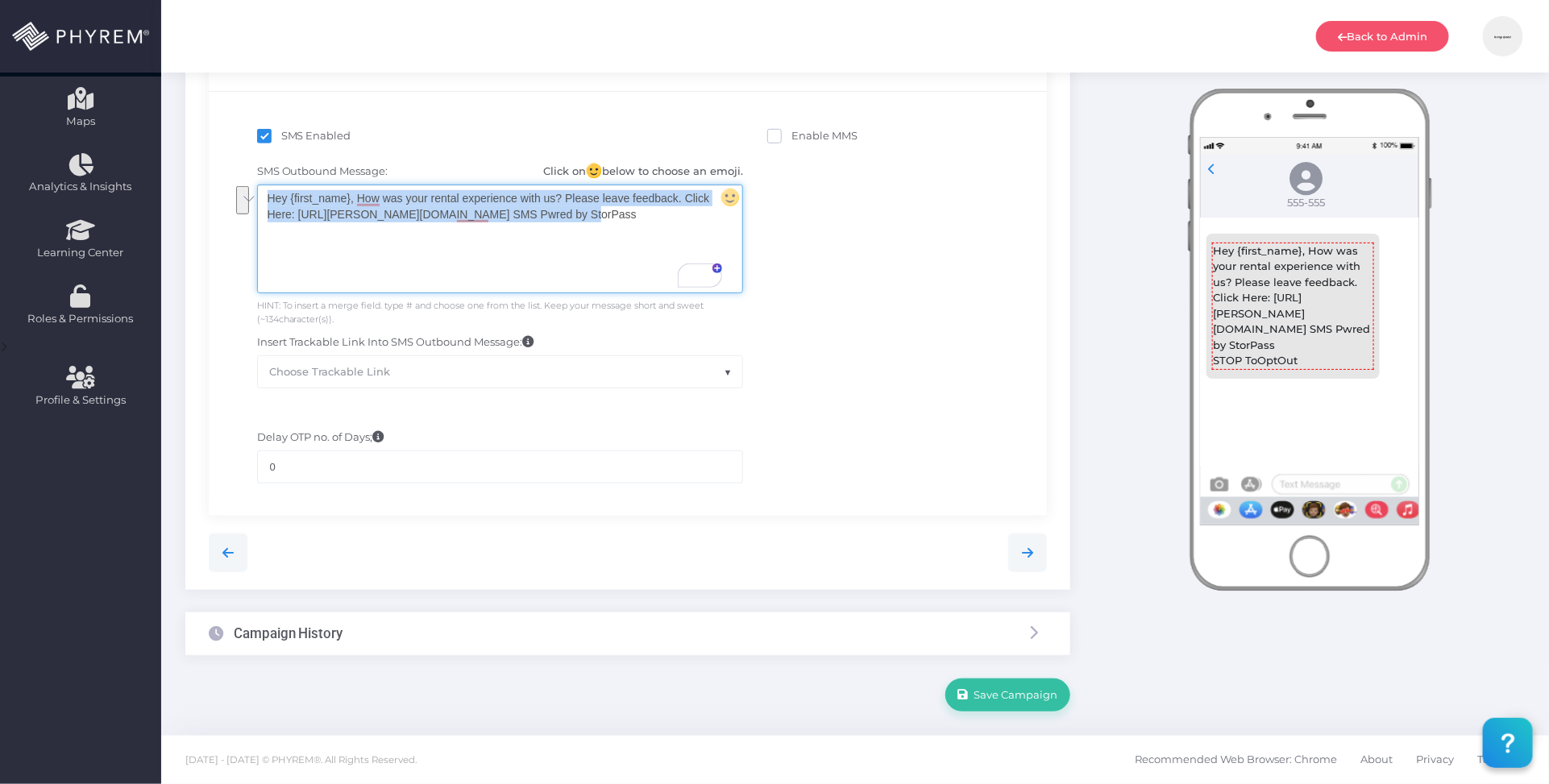
drag, startPoint x: 573, startPoint y: 219, endPoint x: 248, endPoint y: 197, distance: 325.7
click at [248, 197] on div "SMS Outbound Message: Click on below to choose an emoji. Hey {first_name}, How …" at bounding box center [500, 275] width 511 height 224
copy div "Hey {first_name}, How was your rental experience with us? Please leave feedback…"
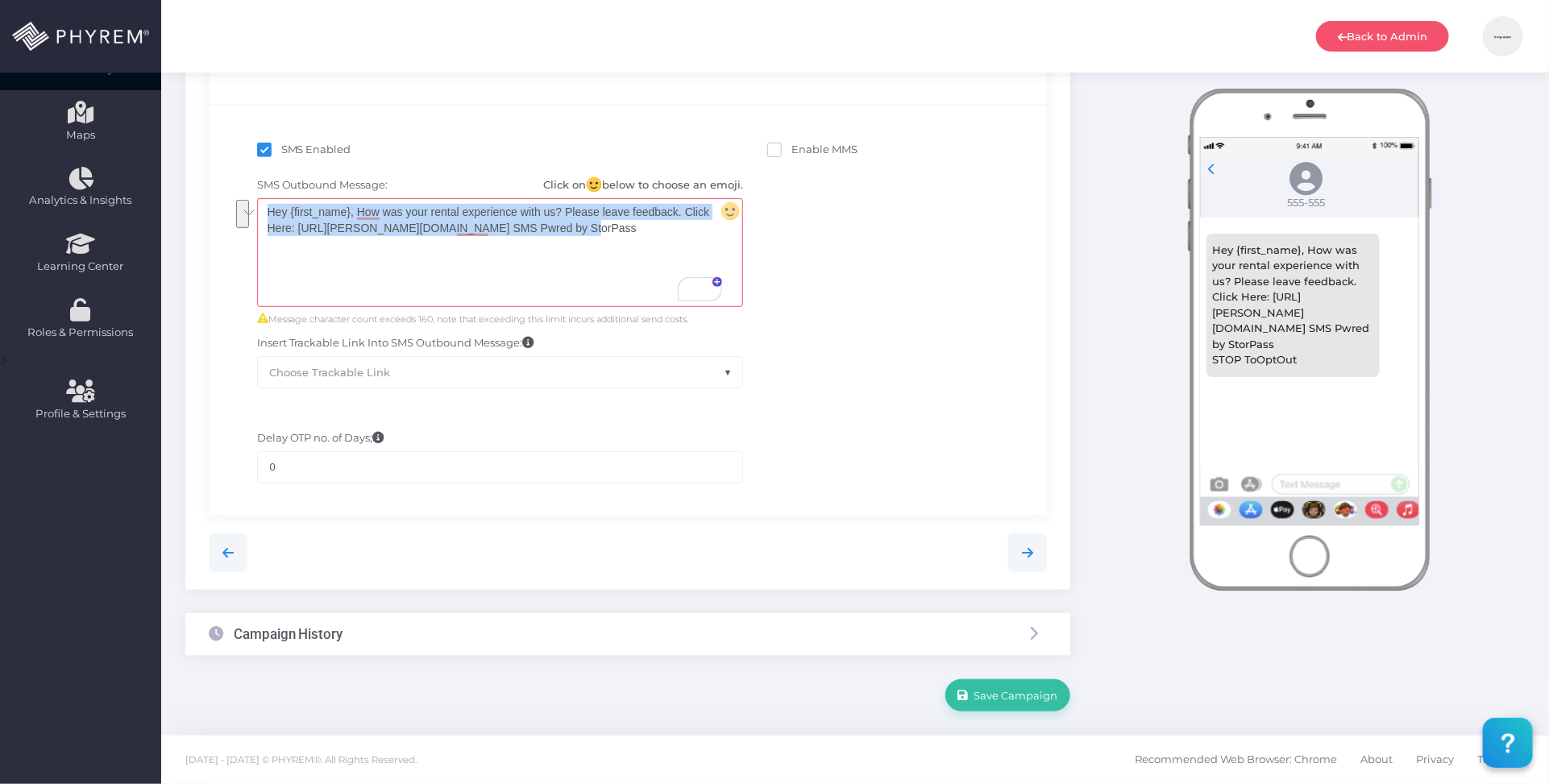
click at [920, 323] on div "SMS Outbound Message: Click on below to choose an emoji. Hey {first_name}, How …" at bounding box center [628, 282] width 815 height 227
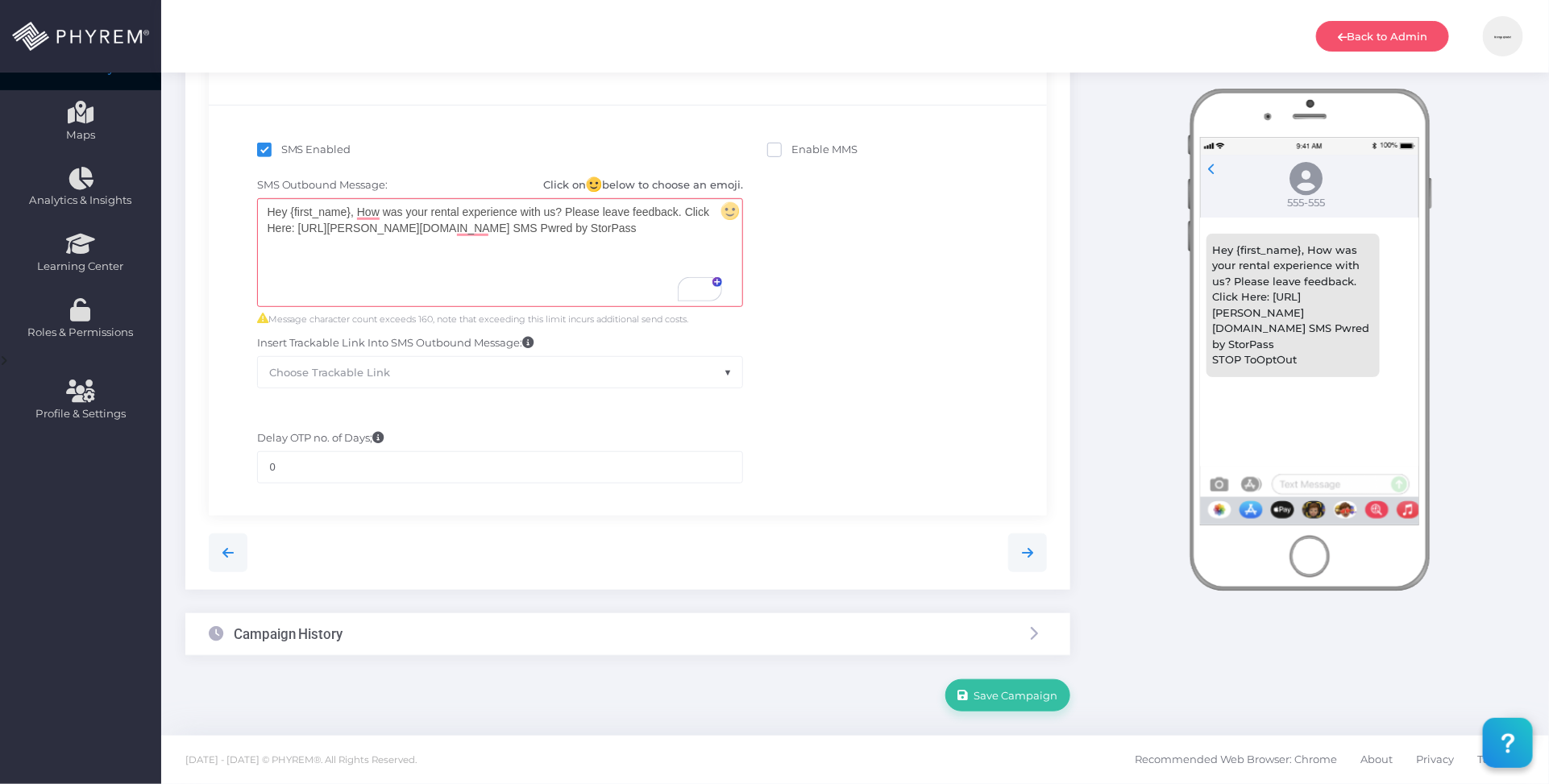
click at [625, 643] on div "Campaign History" at bounding box center [628, 634] width 885 height 42
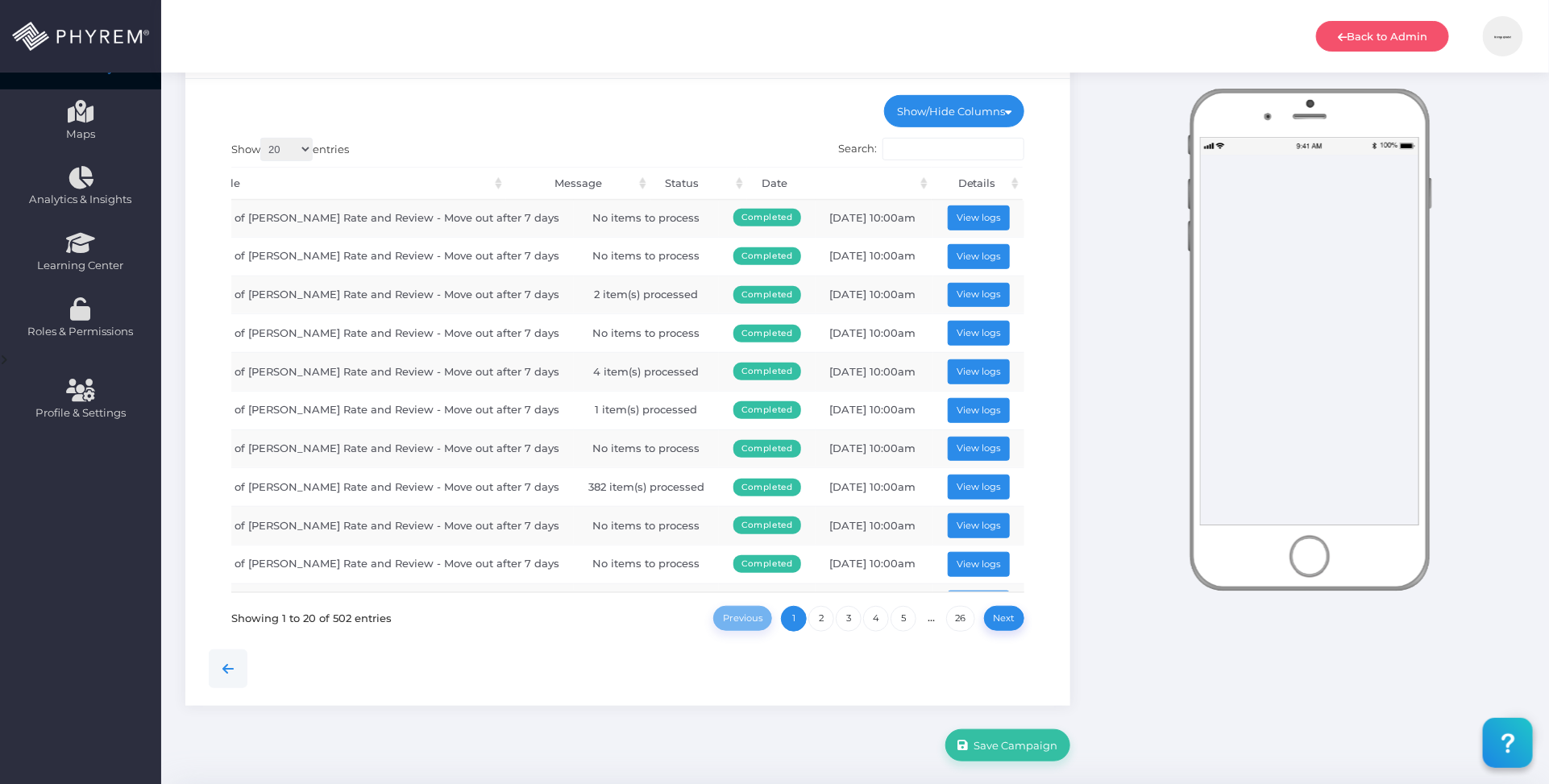
scroll to position [0, 151]
click at [954, 385] on button "View logs" at bounding box center [980, 372] width 63 height 25
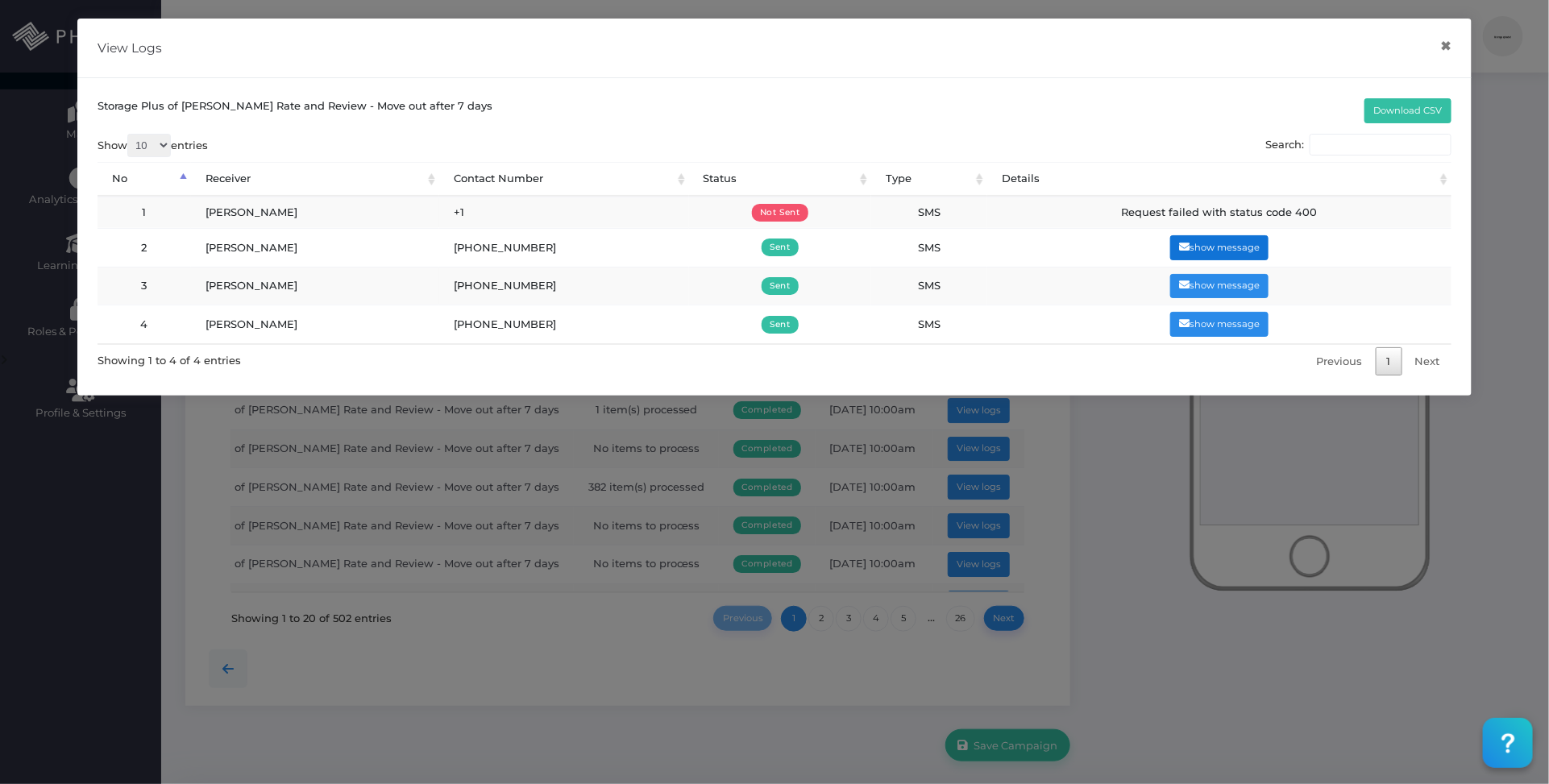
click at [1254, 241] on button "show message" at bounding box center [1219, 248] width 99 height 25
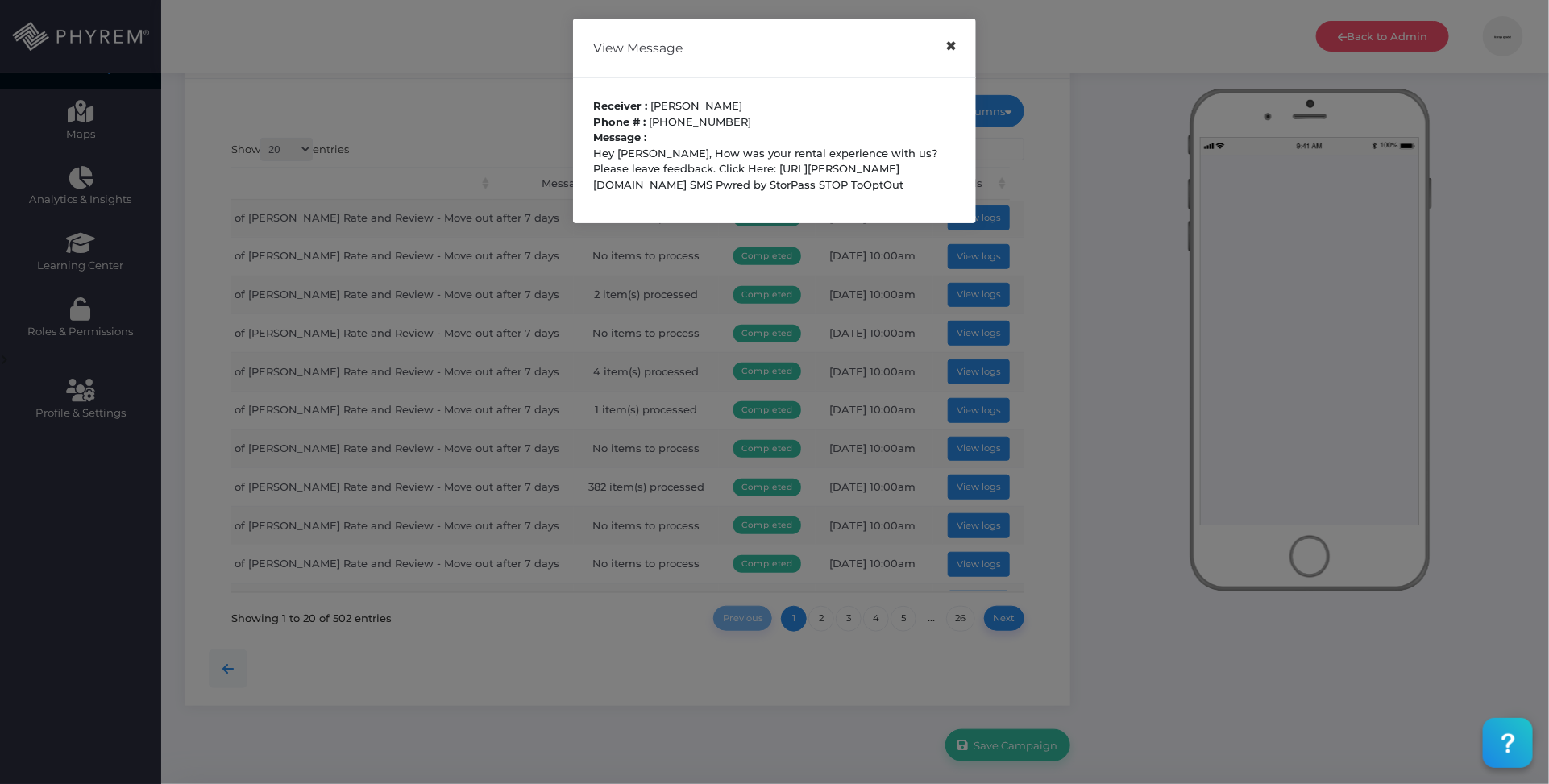
click at [951, 53] on button "×" at bounding box center [951, 47] width 32 height 37
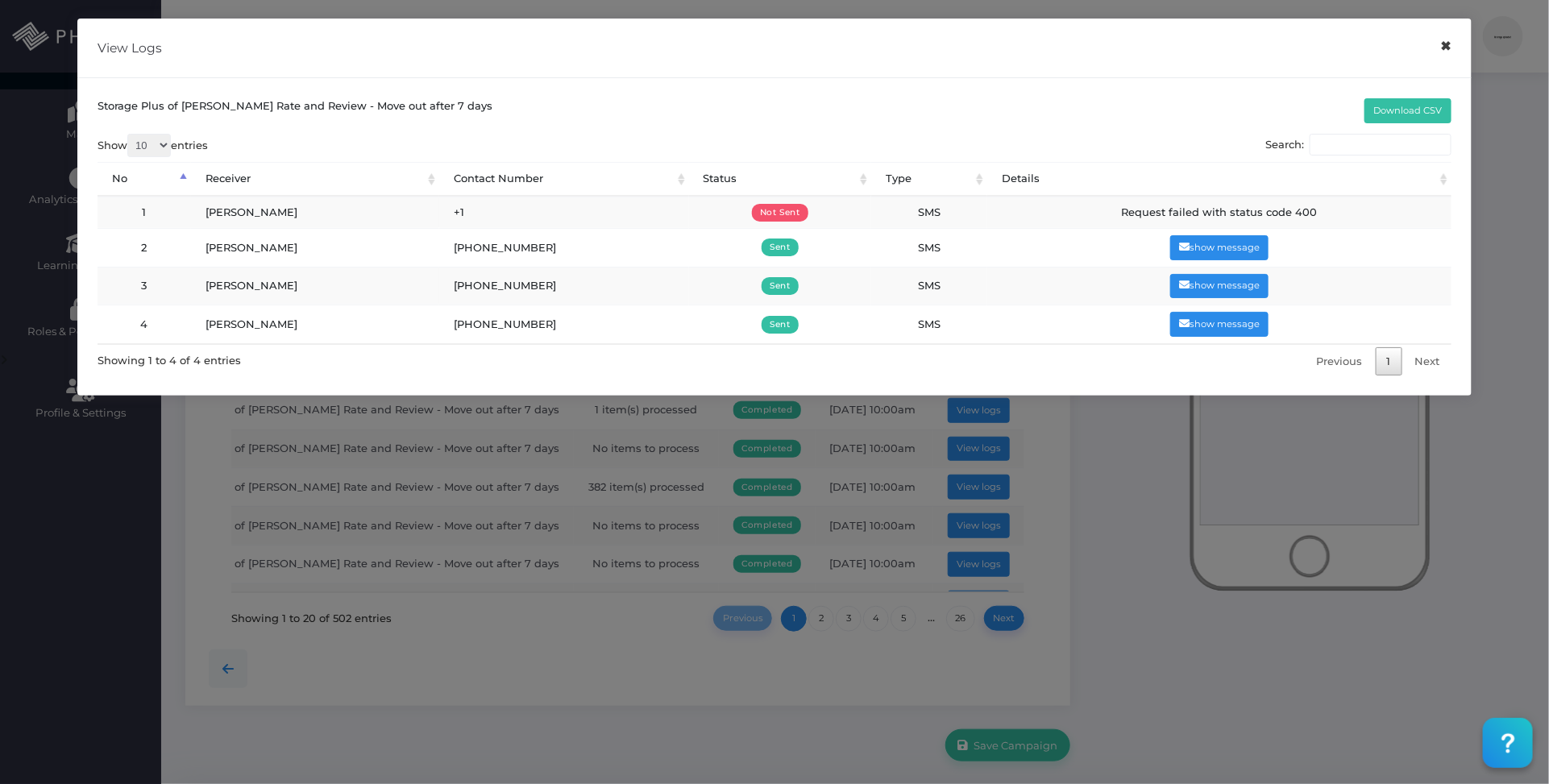
click at [1456, 47] on button "×" at bounding box center [1447, 47] width 32 height 37
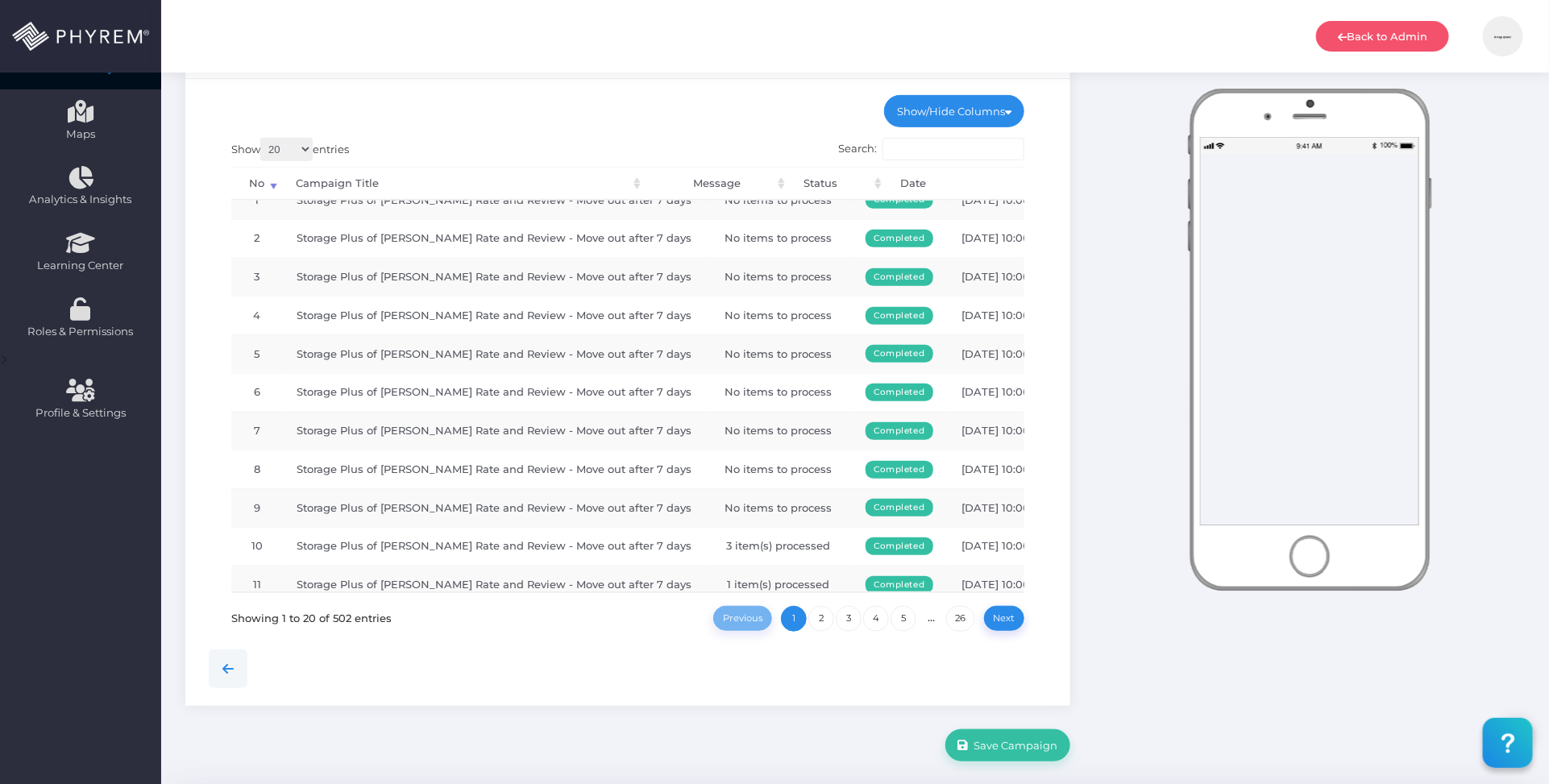
scroll to position [0, 0]
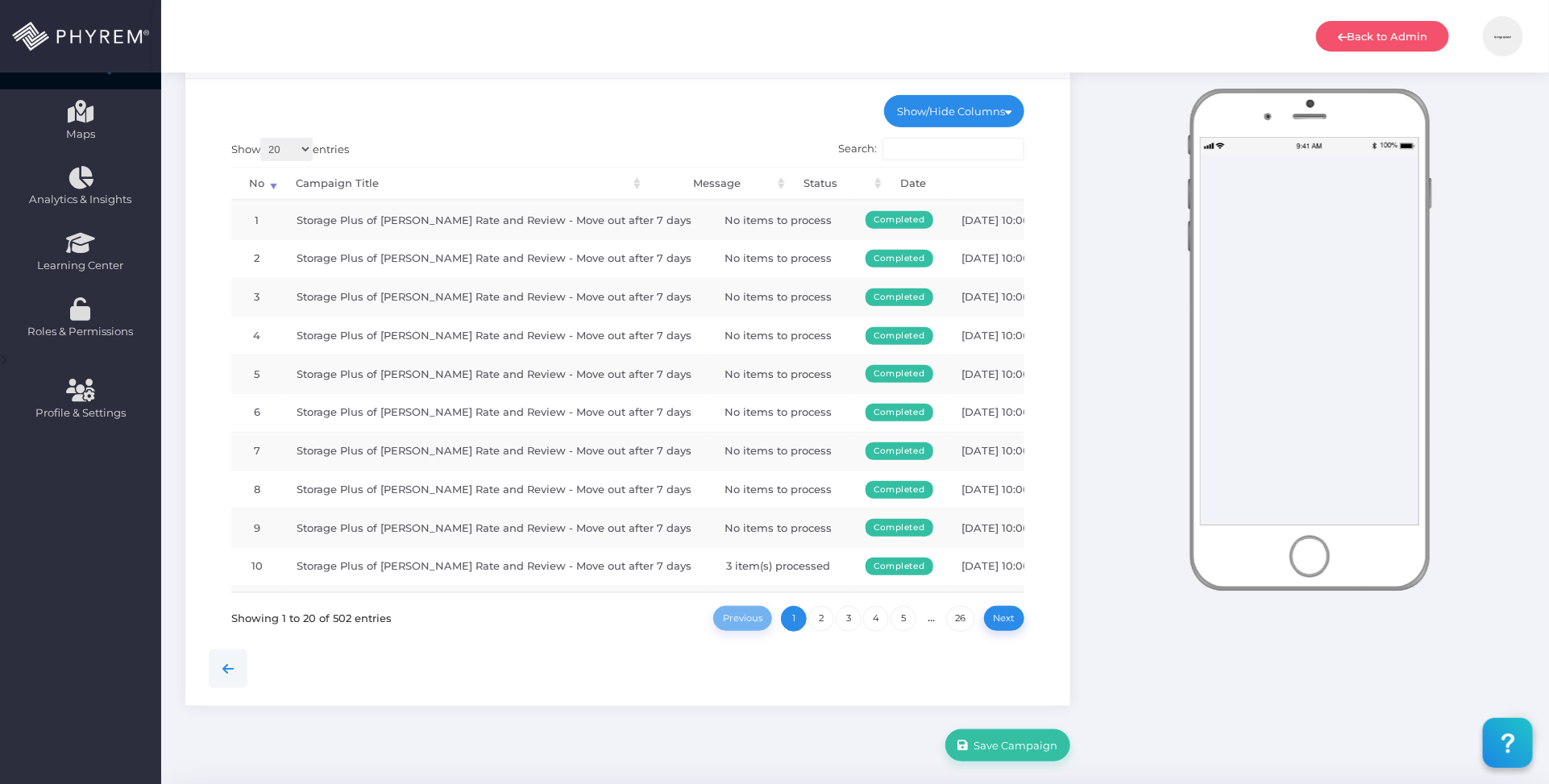
click at [743, 101] on ul "Show/Hide Columns No Campaign Title" at bounding box center [628, 111] width 793 height 32
